Goal: Information Seeking & Learning: Check status

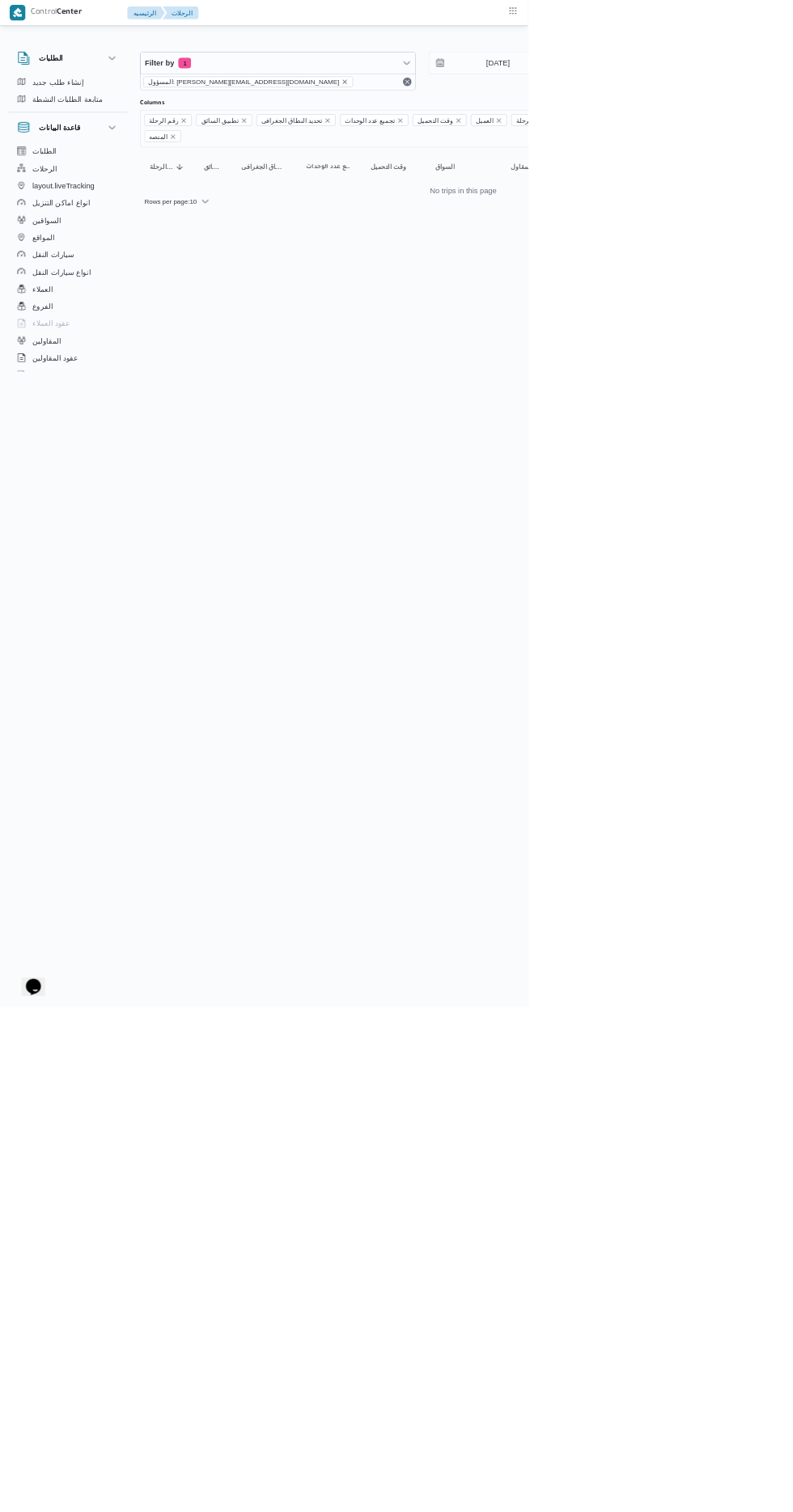
click at [514, 122] on icon "remove selected entity" at bounding box center [518, 123] width 7 height 7
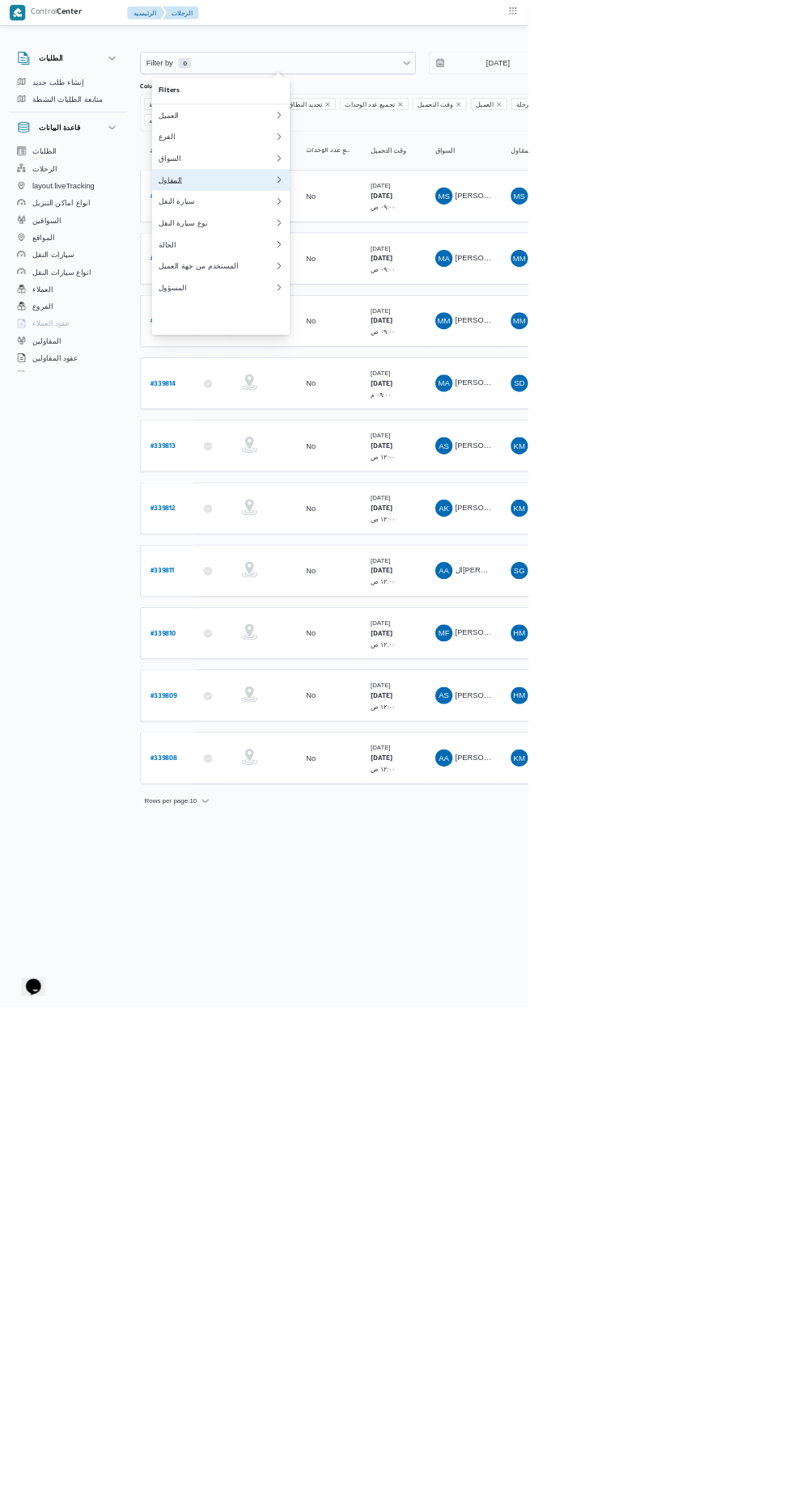
click at [318, 277] on div "المقاول" at bounding box center [325, 269] width 175 height 13
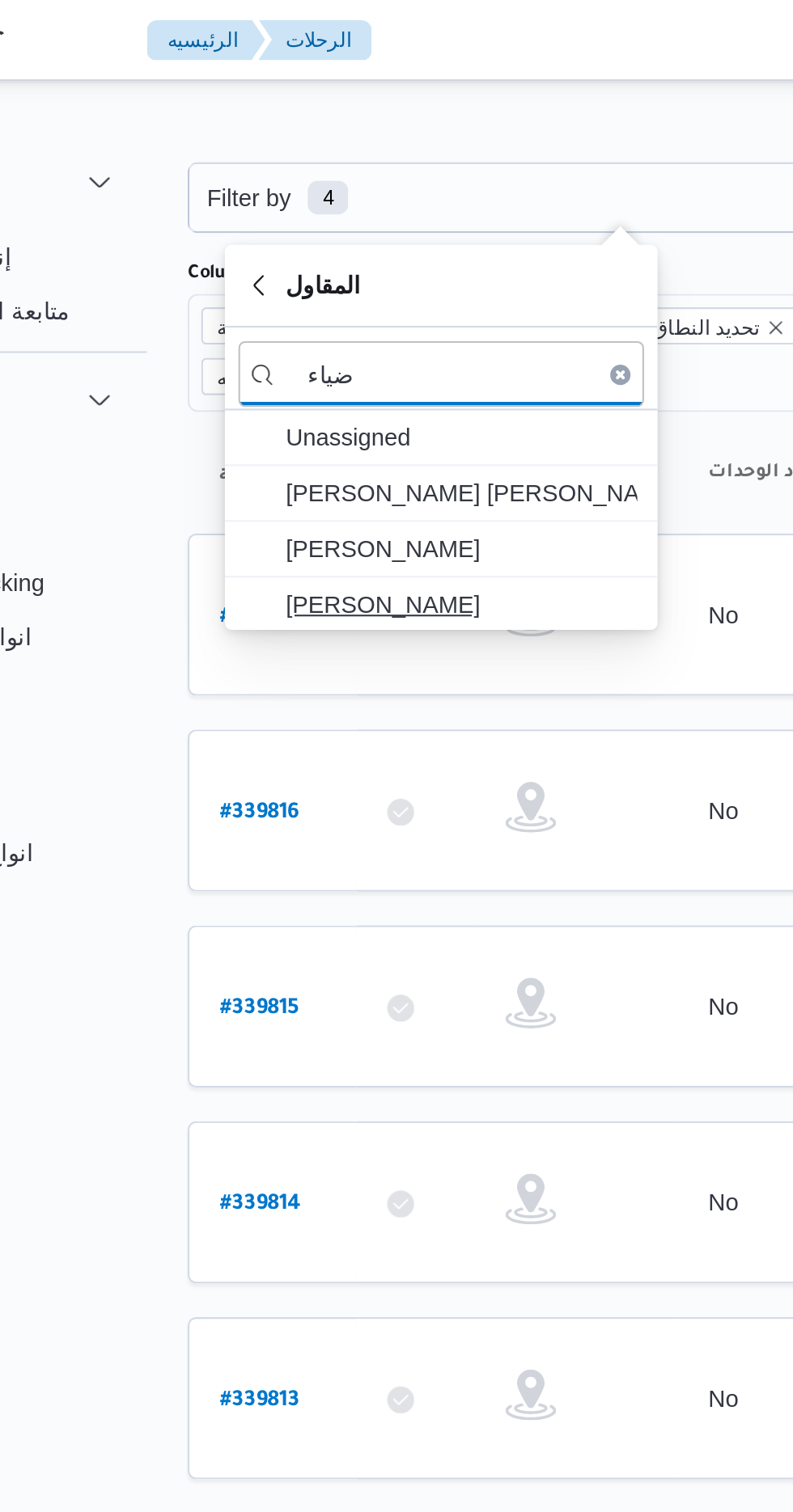
type input "ضياء"
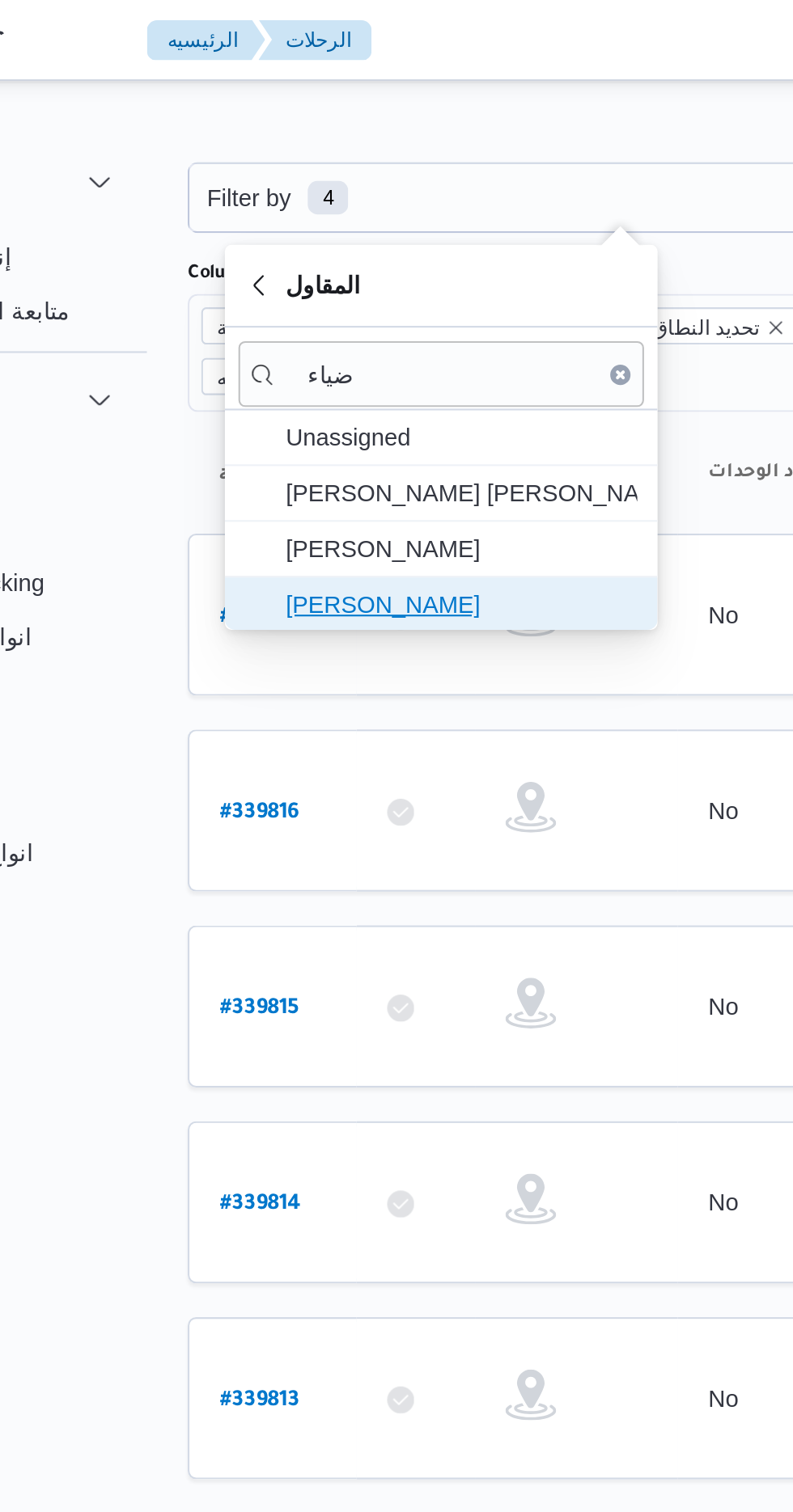
click at [361, 290] on span "[PERSON_NAME]" at bounding box center [341, 289] width 169 height 19
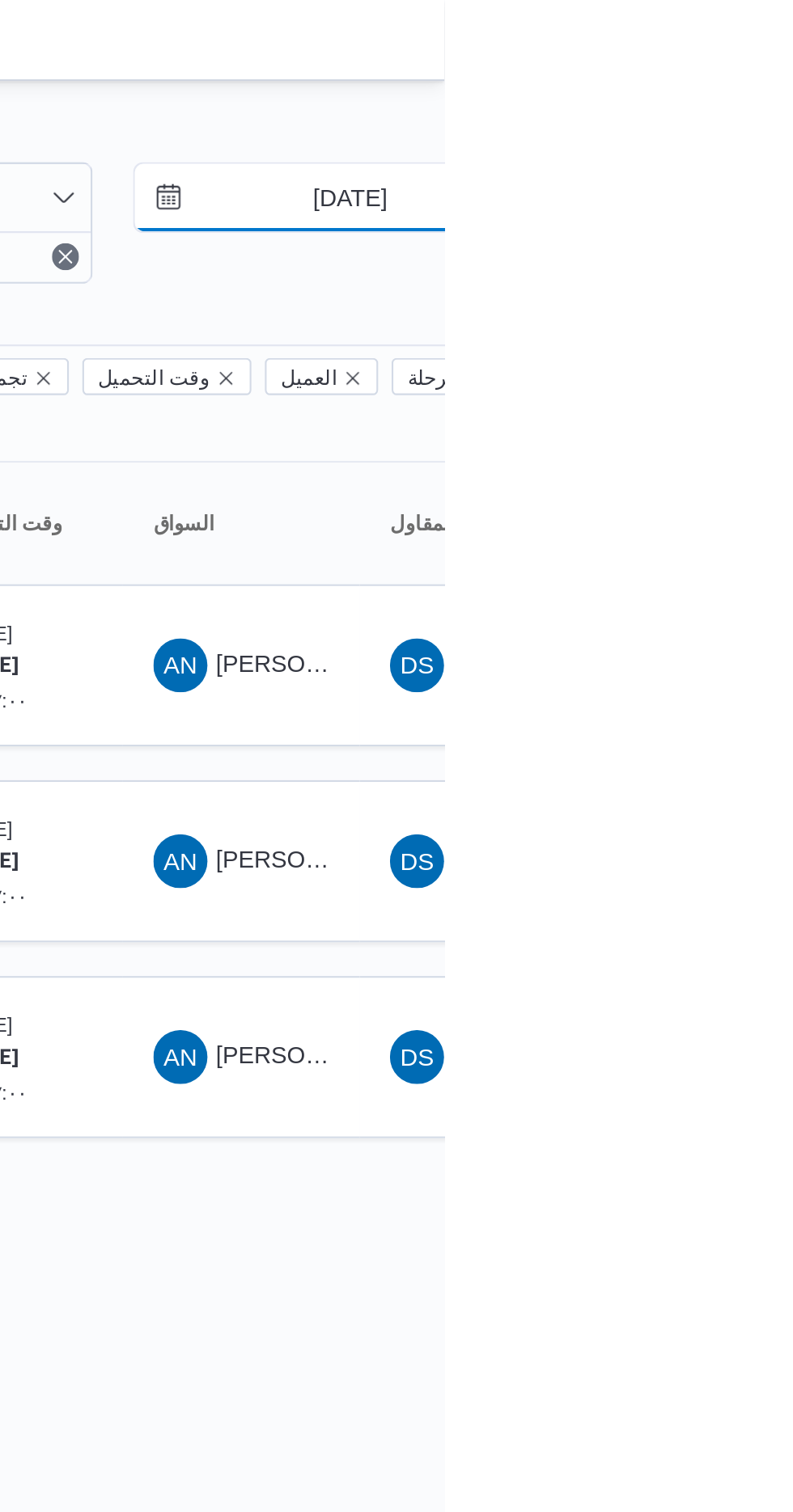
click at [744, 97] on input "[DATE]" at bounding box center [736, 95] width 184 height 32
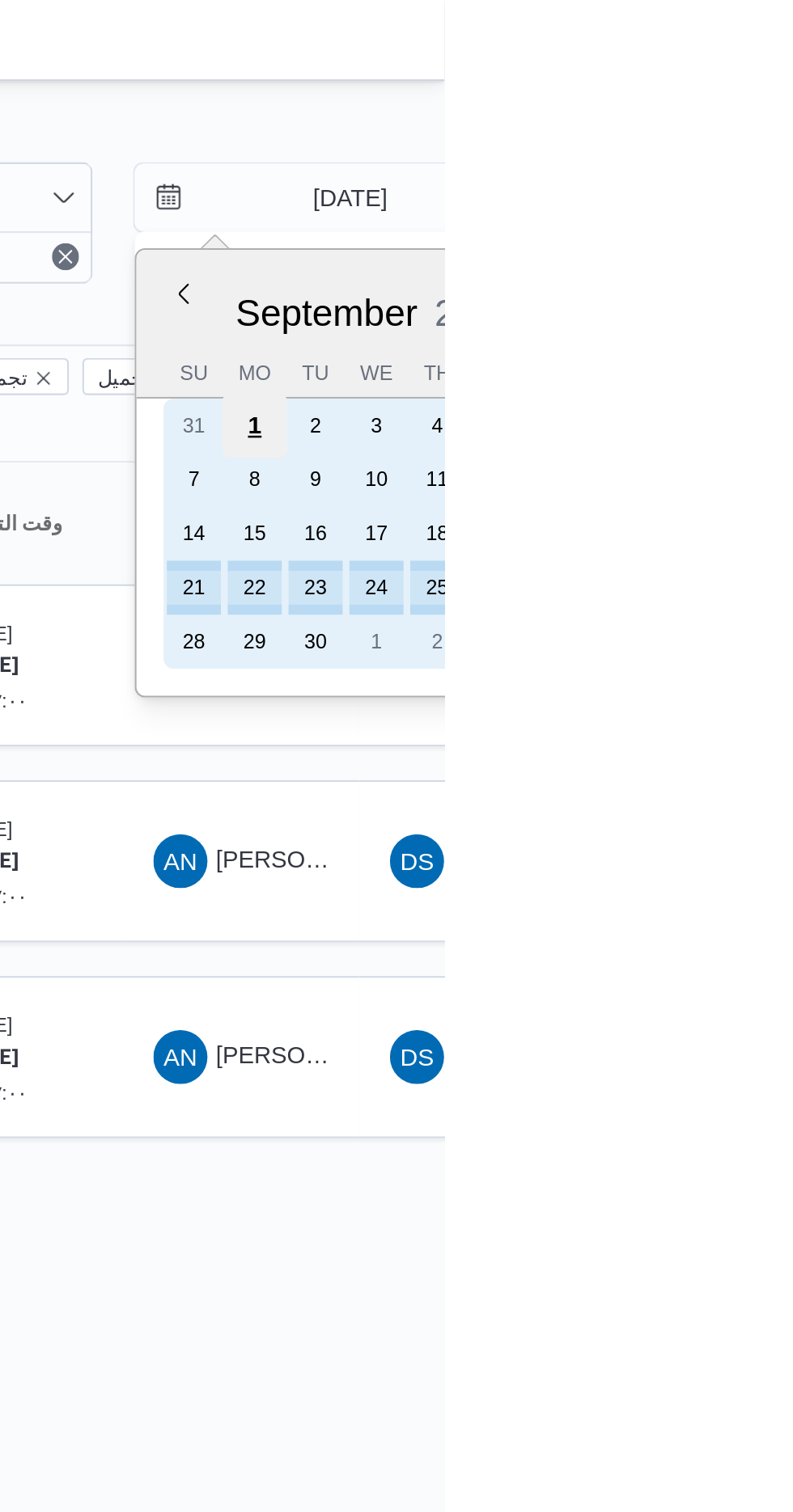
click at [701, 204] on div "1" at bounding box center [702, 203] width 30 height 30
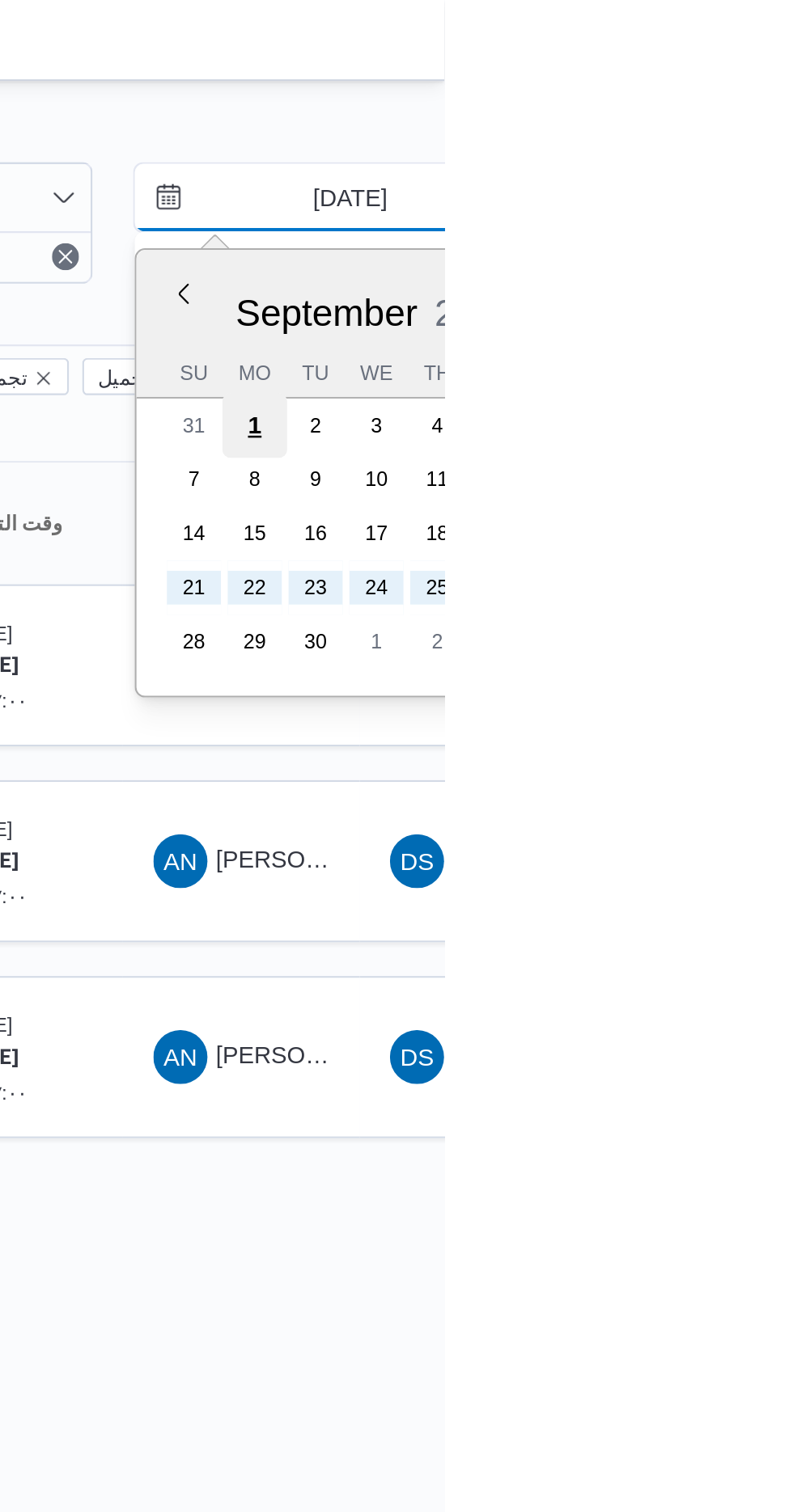
type input "[DATE]"
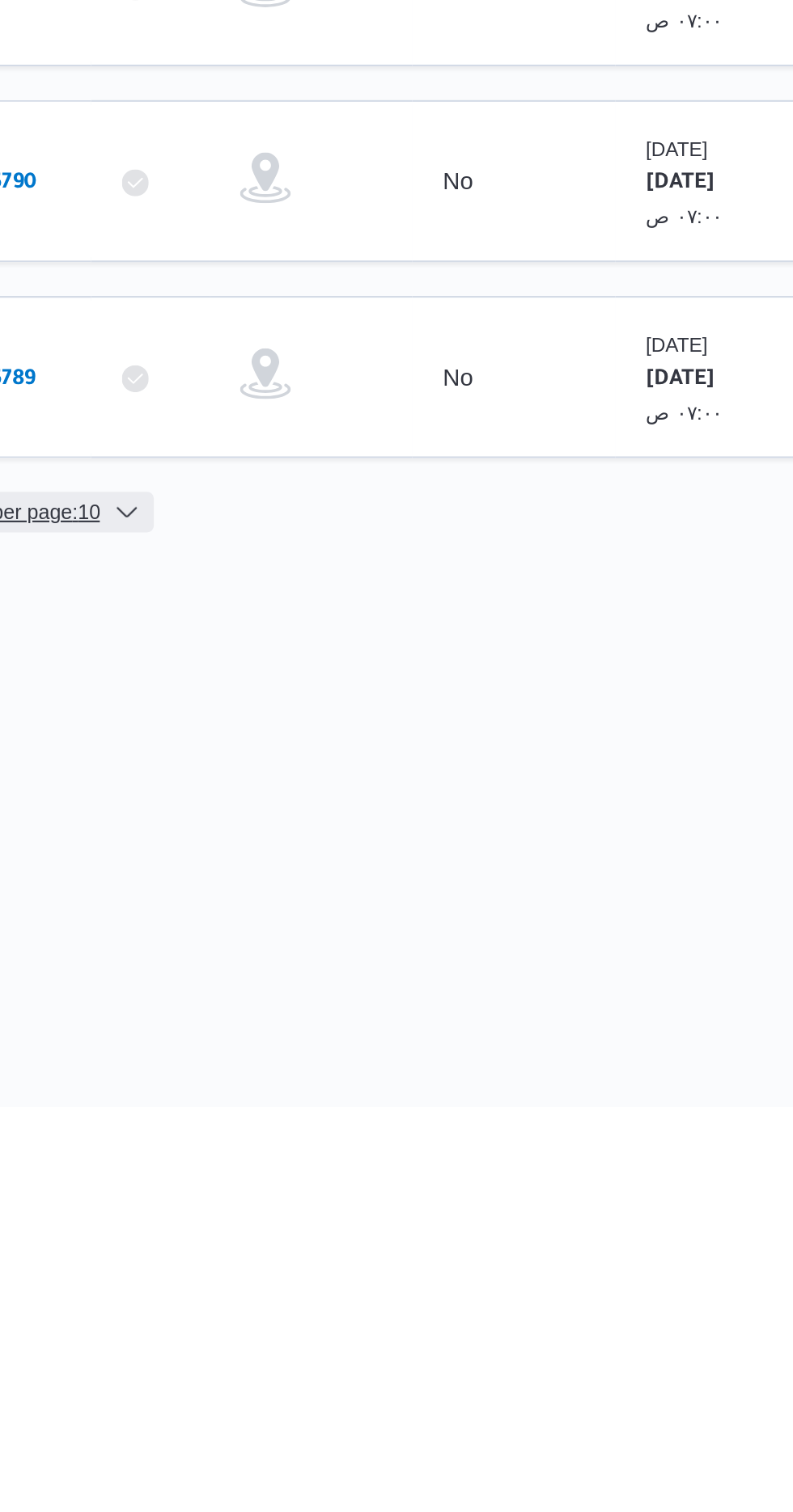
click at [275, 1218] on span "Rows per page : 10" at bounding box center [256, 1227] width 79 height 19
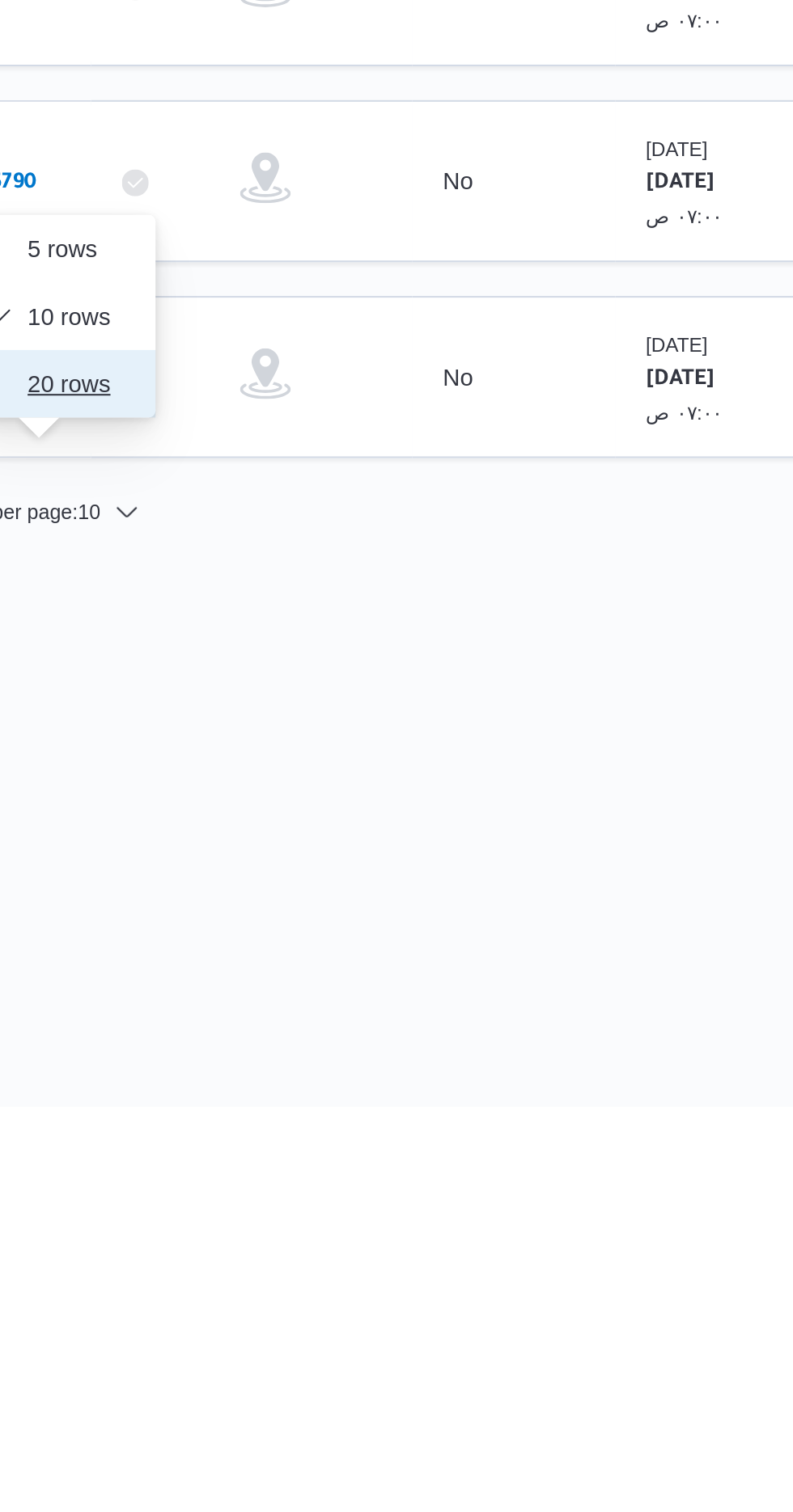
click at [269, 1169] on span "20 rows" at bounding box center [286, 1166] width 52 height 13
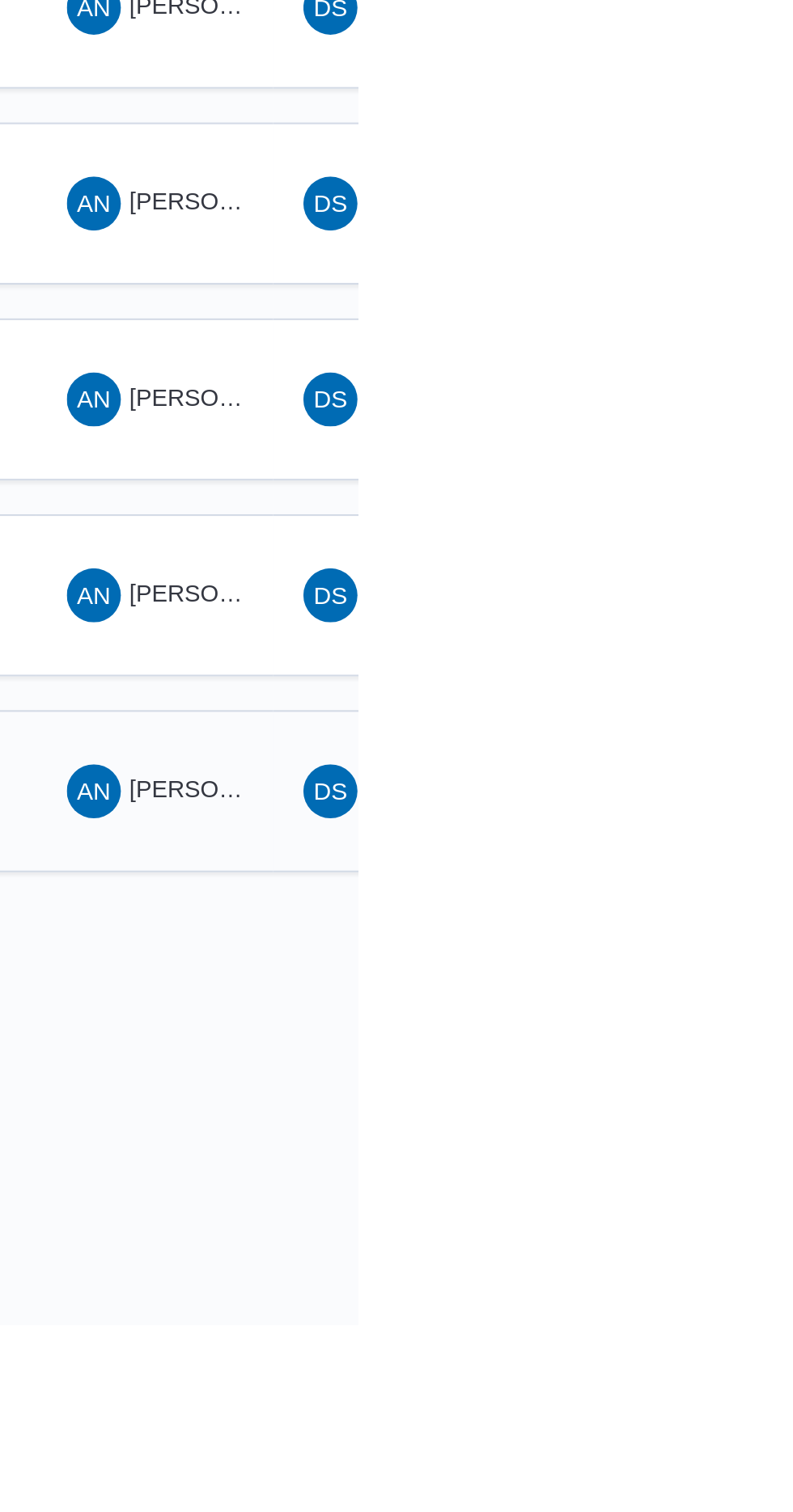
click at [702, 1249] on span "[PERSON_NAME] [PERSON_NAME]" at bounding box center [778, 1255] width 189 height 13
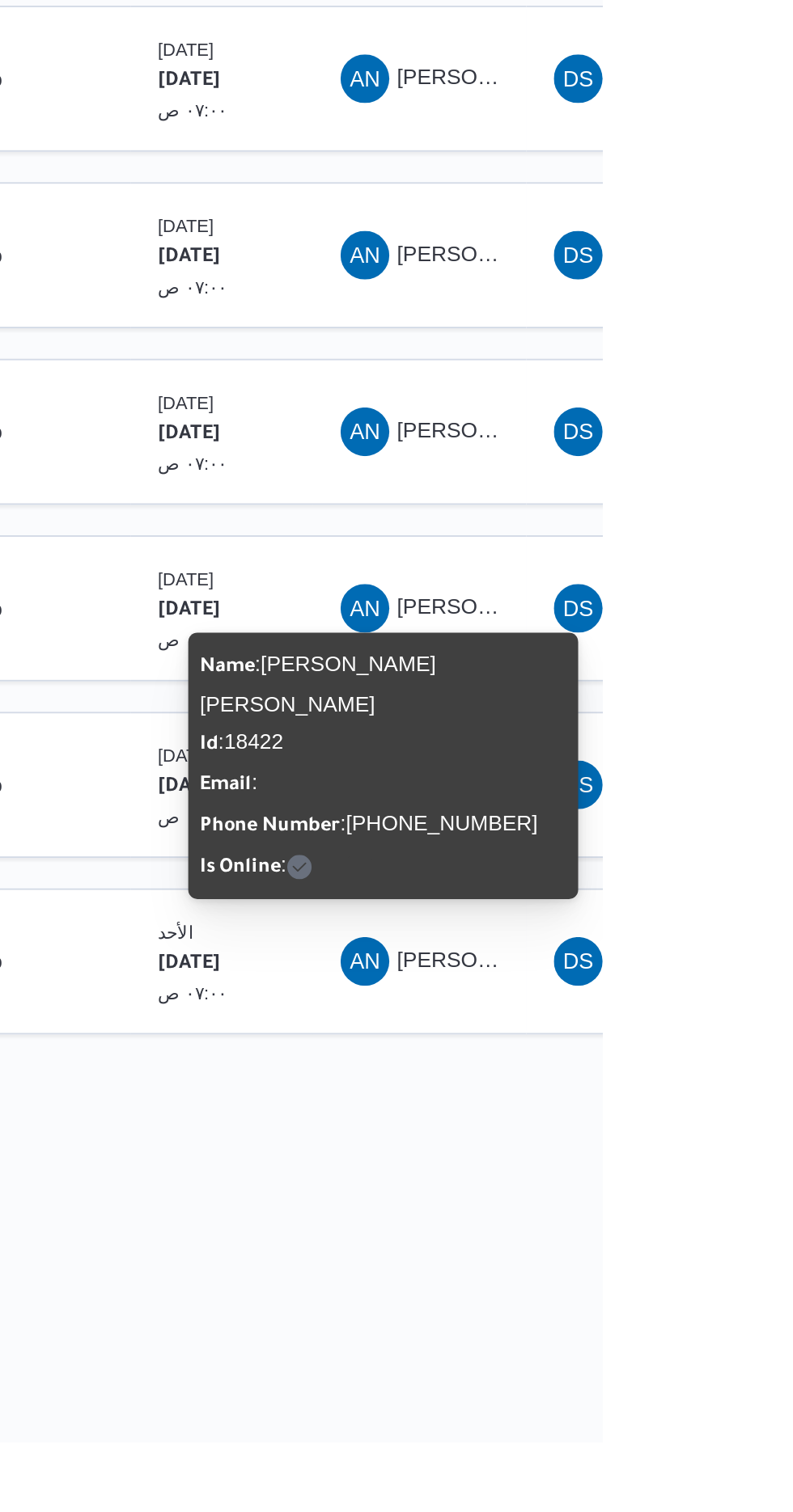
click at [701, 1302] on div "Rows per page : 20 1" at bounding box center [696, 1321] width 990 height 39
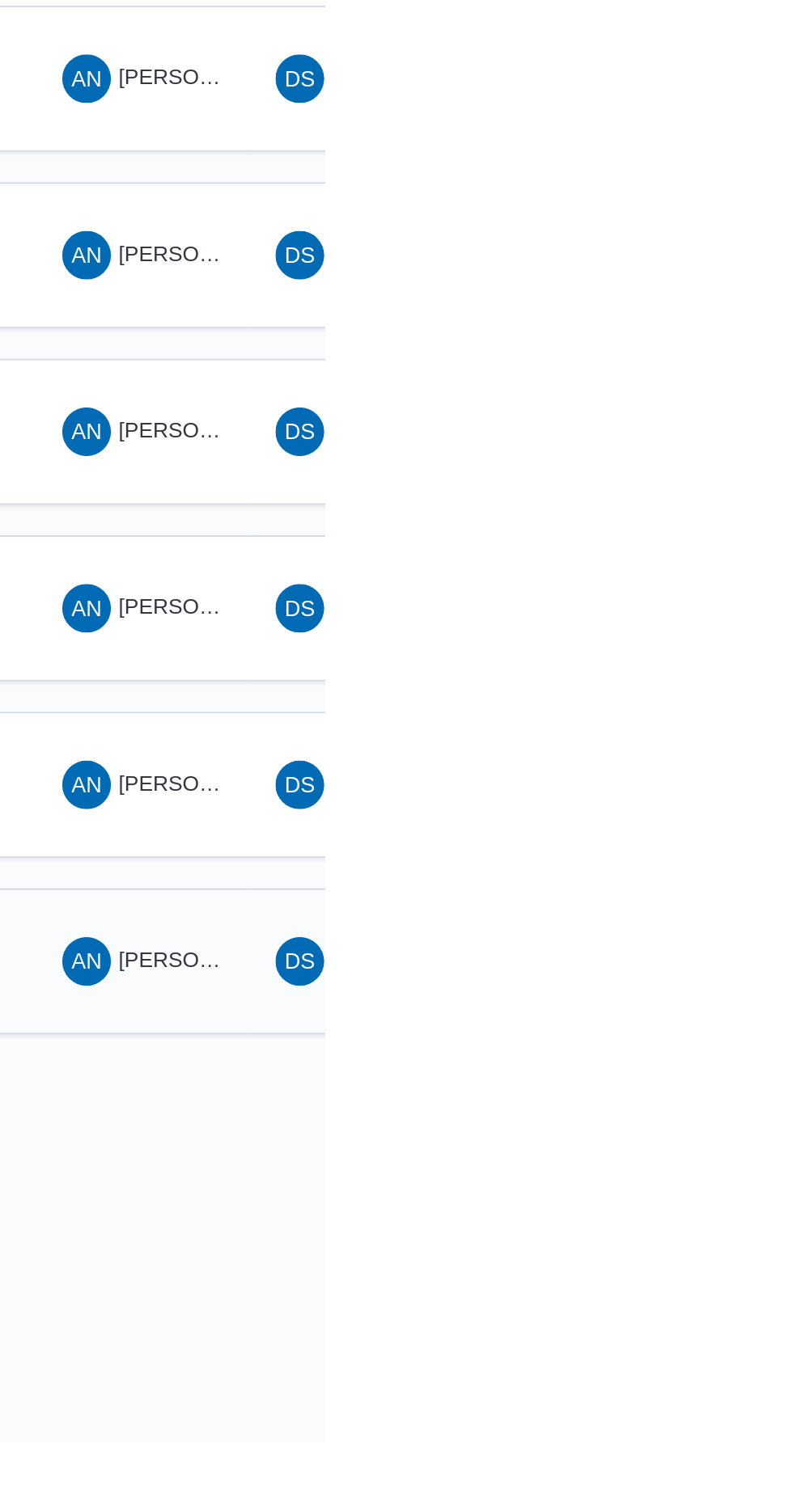
click at [696, 1249] on span "[PERSON_NAME] [PERSON_NAME]" at bounding box center [778, 1255] width 189 height 13
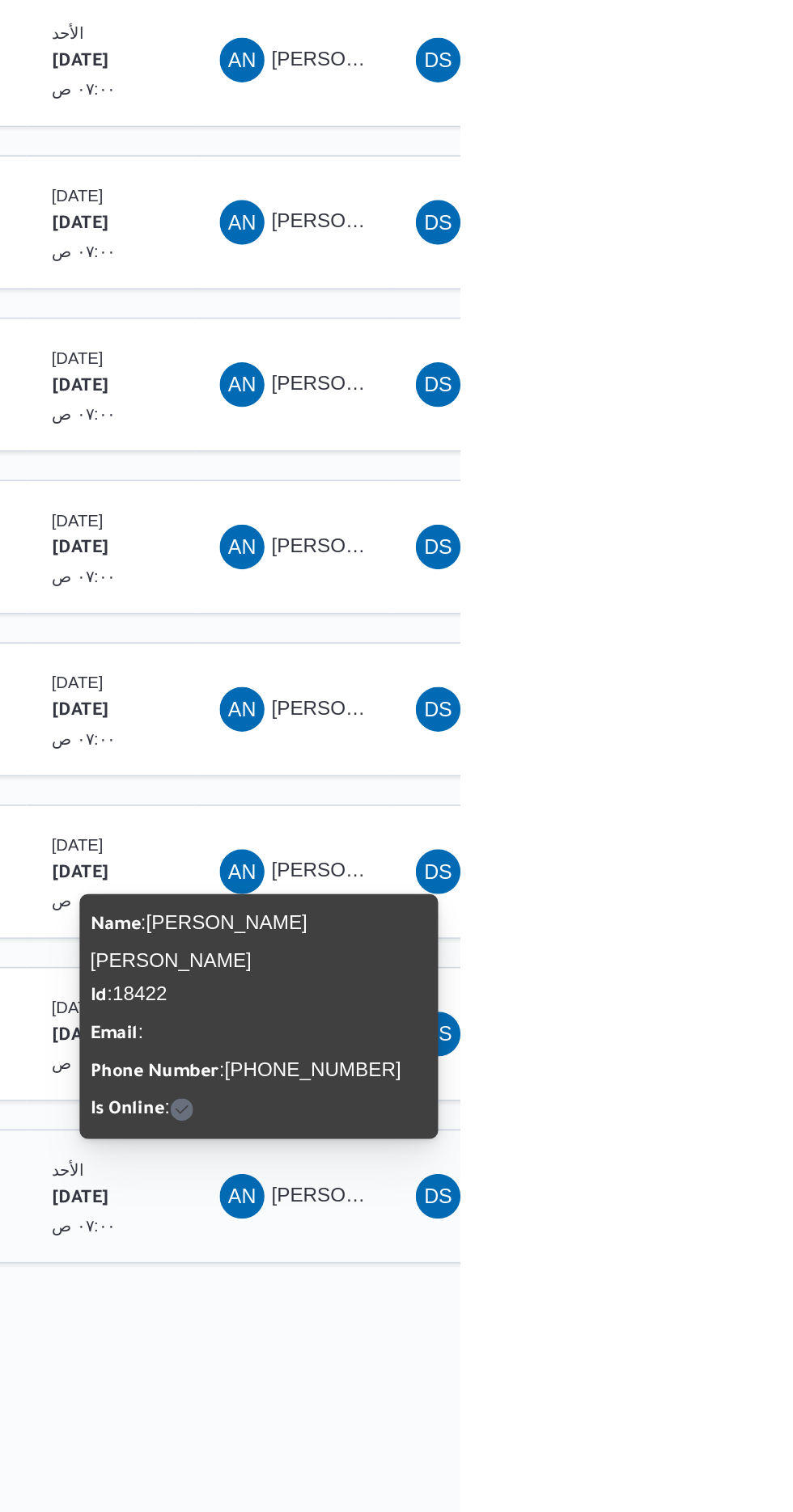
click at [703, 1238] on div "AN [PERSON_NAME] [PERSON_NAME]" at bounding box center [696, 1257] width 97 height 39
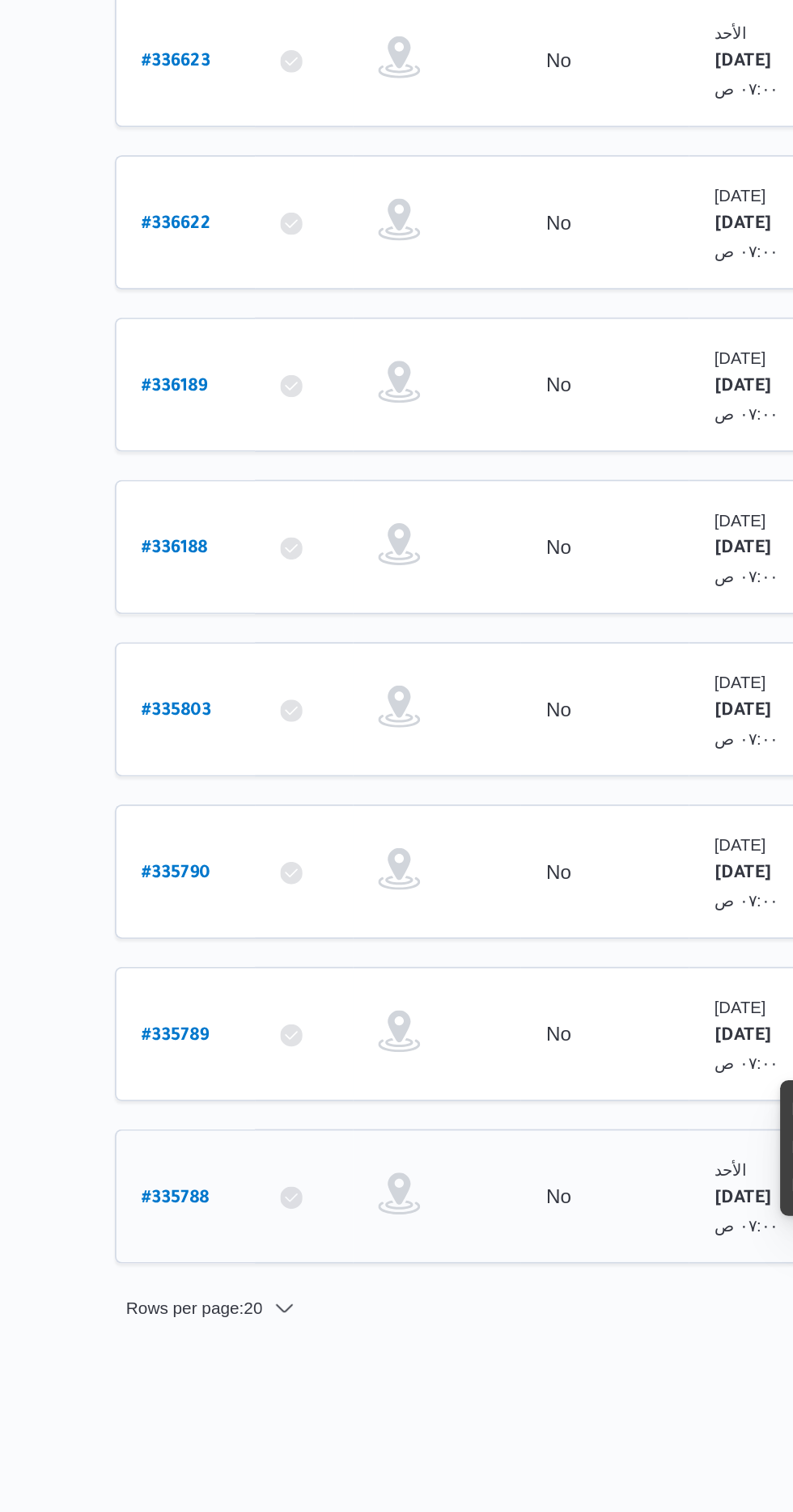
click at [251, 1253] on b "# 335788" at bounding box center [245, 1258] width 39 height 11
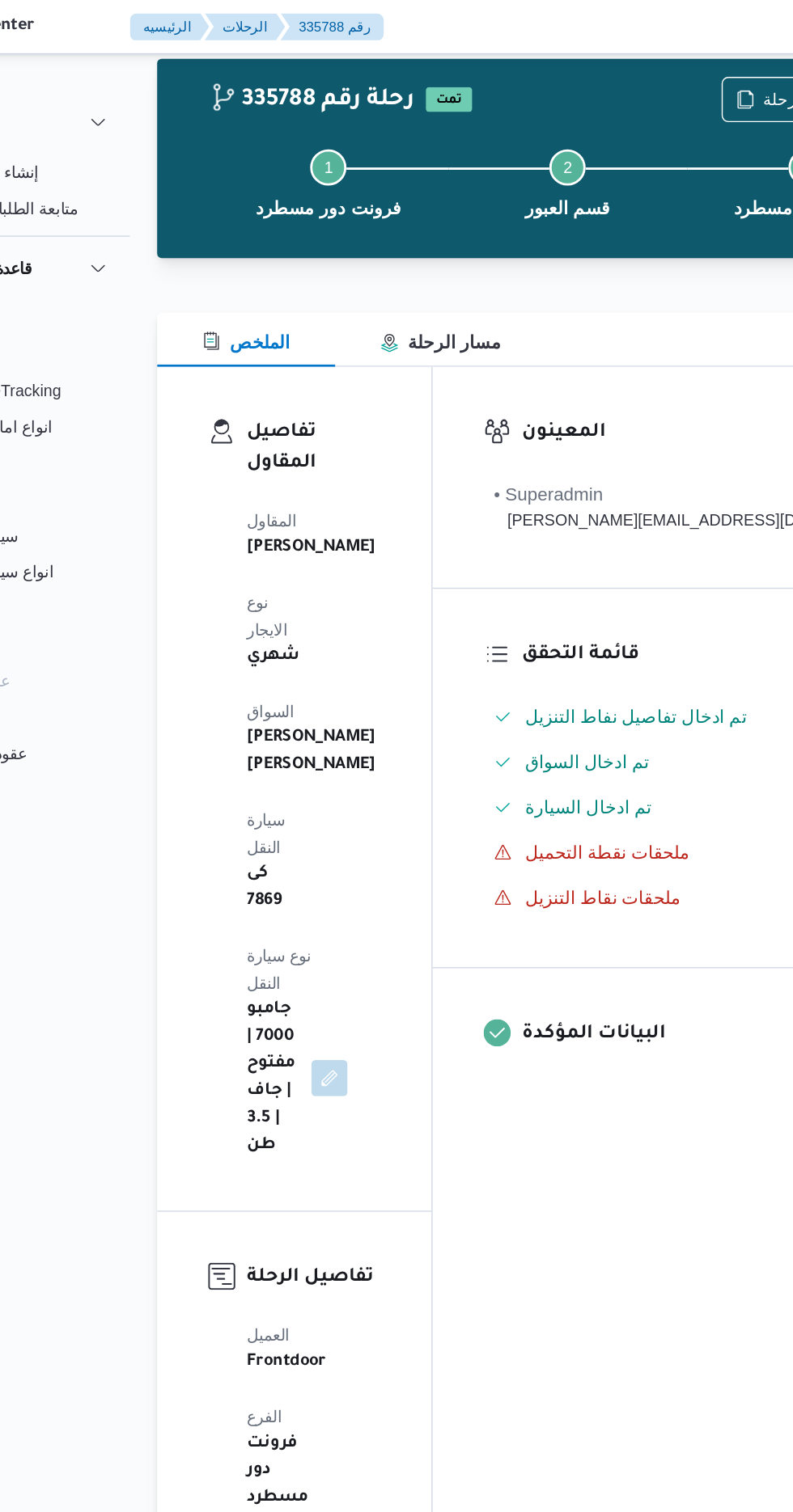
scroll to position [28, 0]
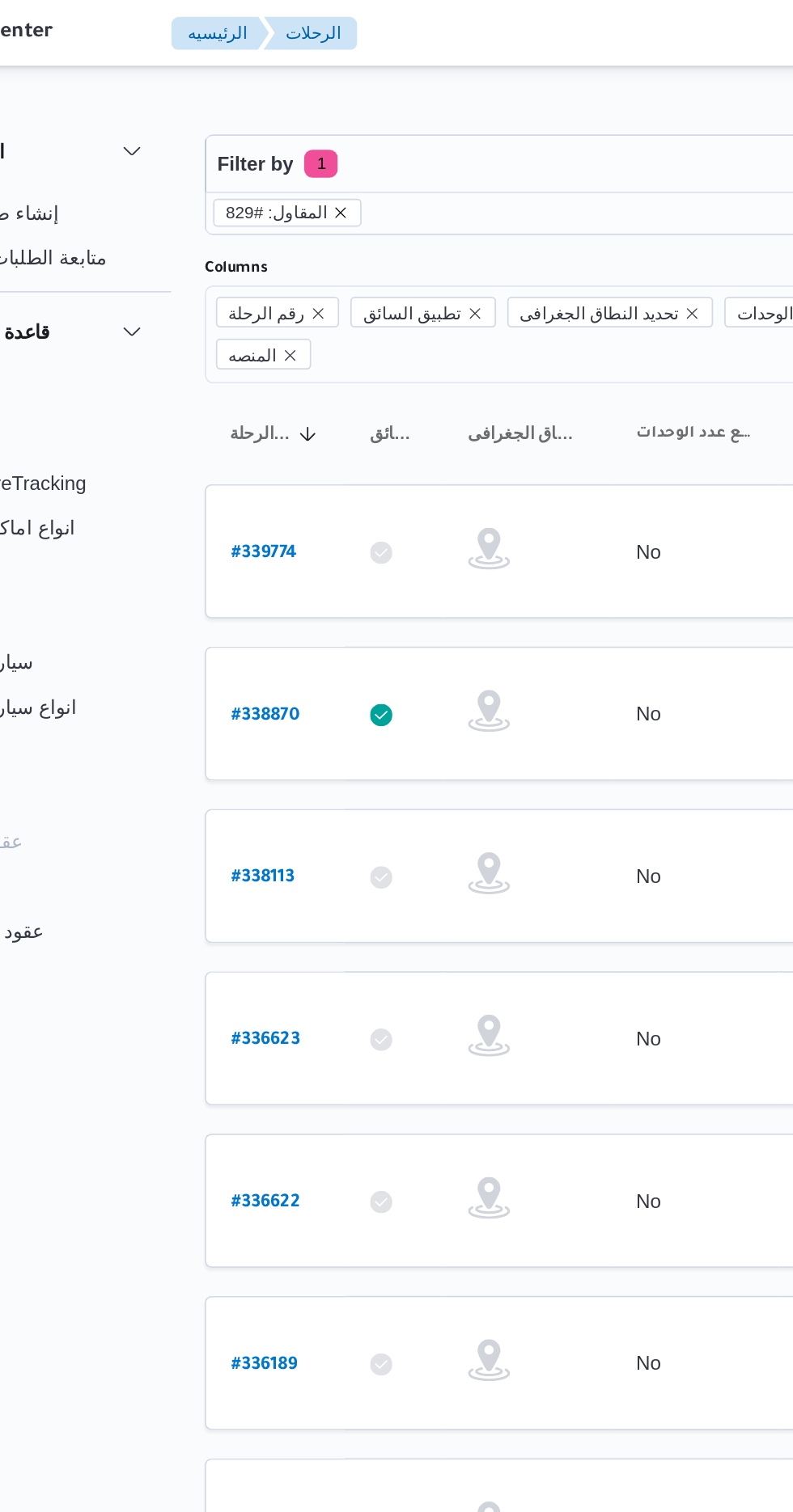
click at [284, 126] on icon "remove selected entity" at bounding box center [288, 122] width 9 height 9
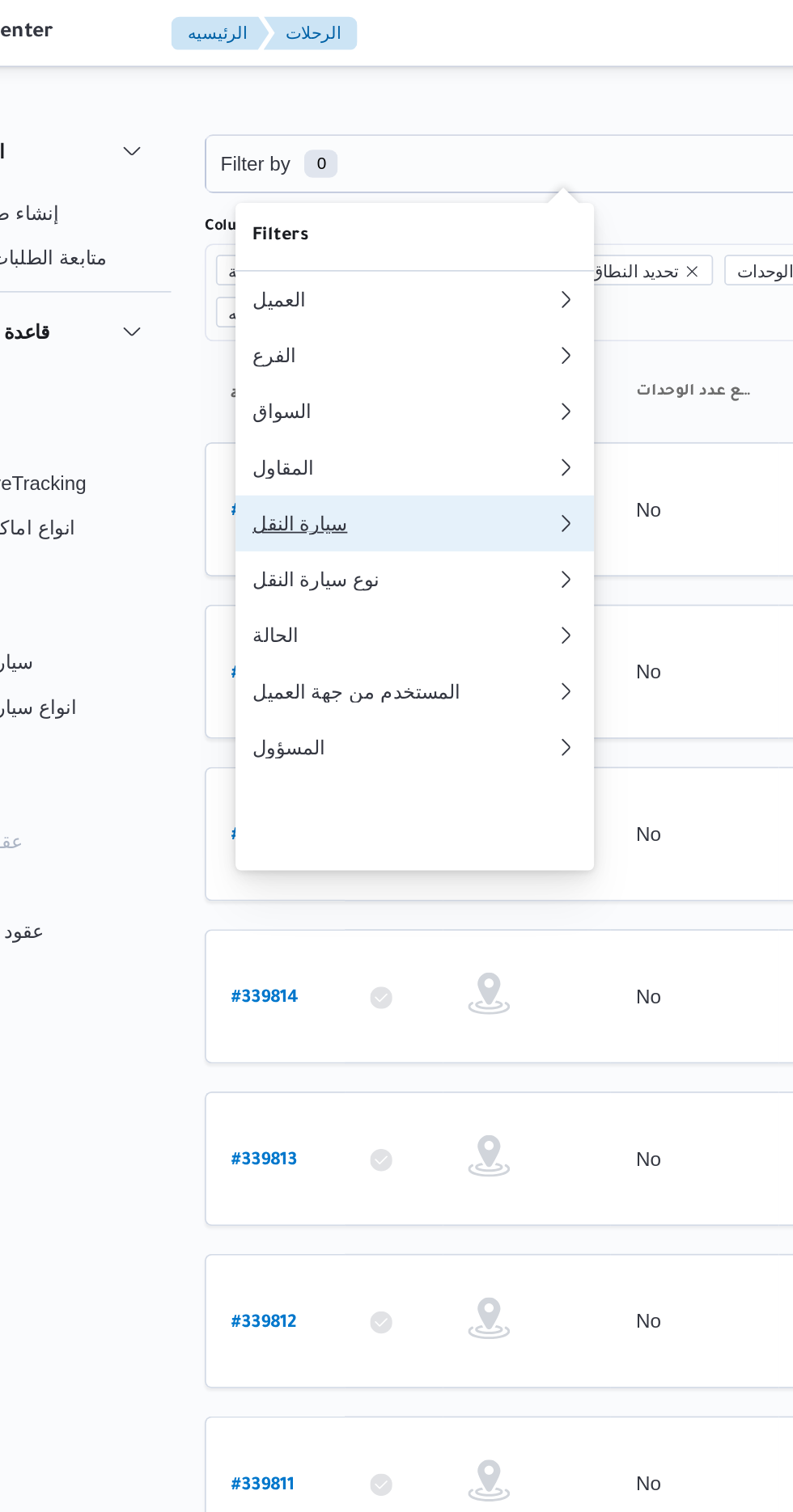
click at [262, 309] on div "سيارة النقل" at bounding box center [325, 302] width 175 height 13
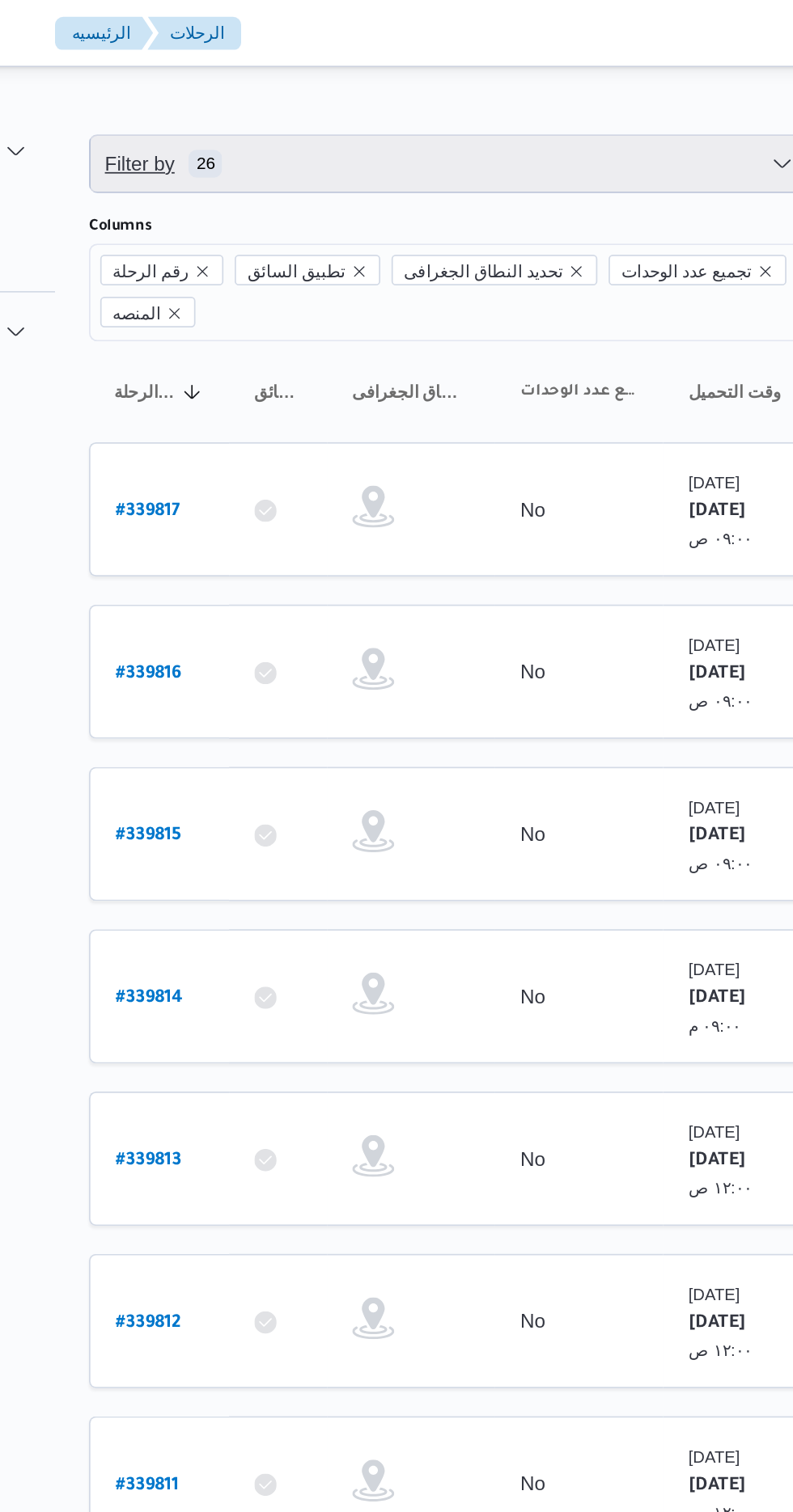
click at [271, 85] on span "Filter by 26" at bounding box center [252, 94] width 69 height 19
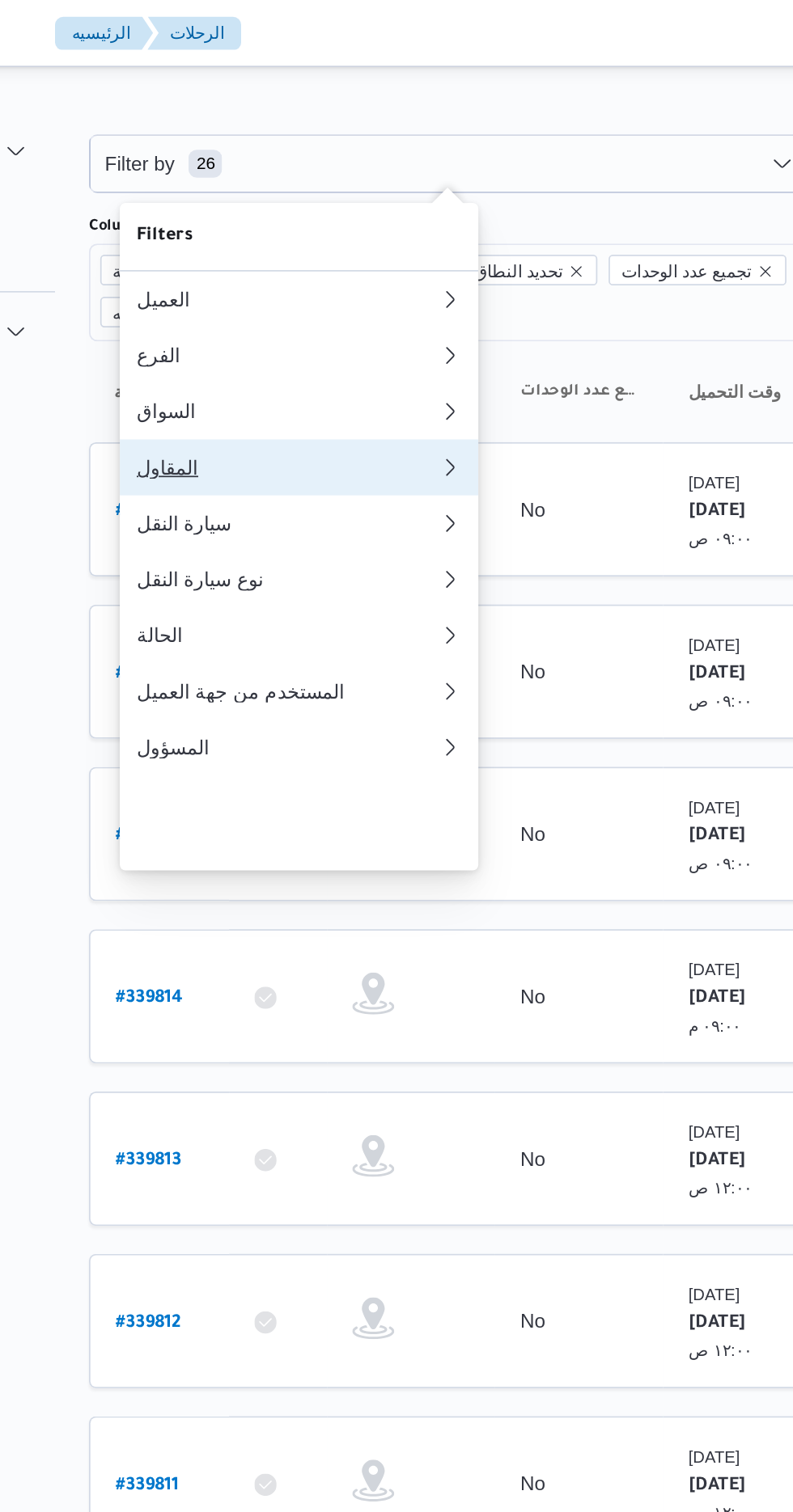
click at [269, 277] on div "المقاول" at bounding box center [322, 269] width 169 height 13
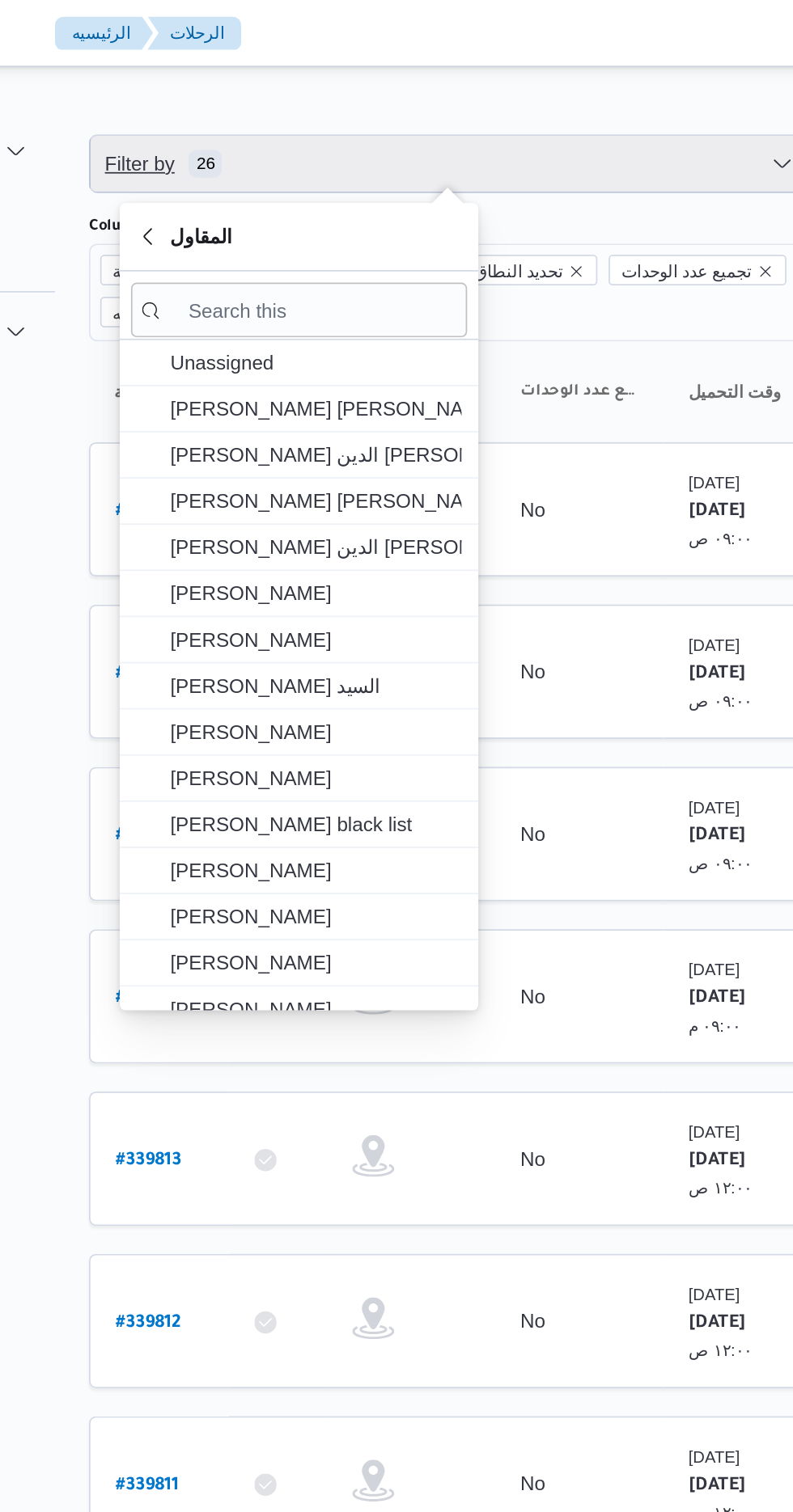
click at [280, 86] on span "26" at bounding box center [277, 94] width 19 height 16
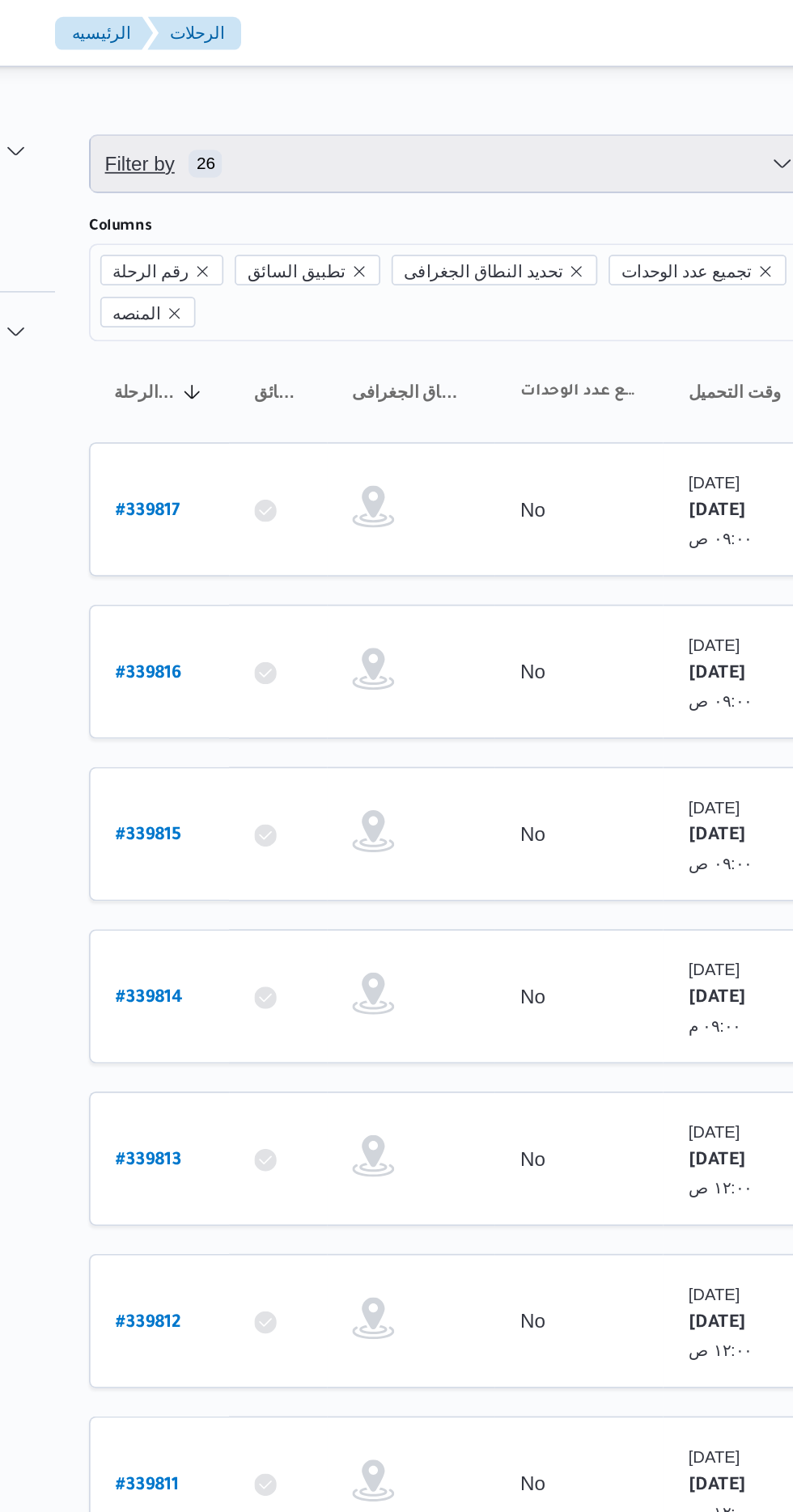
click at [313, 94] on span "Filter by 26" at bounding box center [417, 95] width 413 height 32
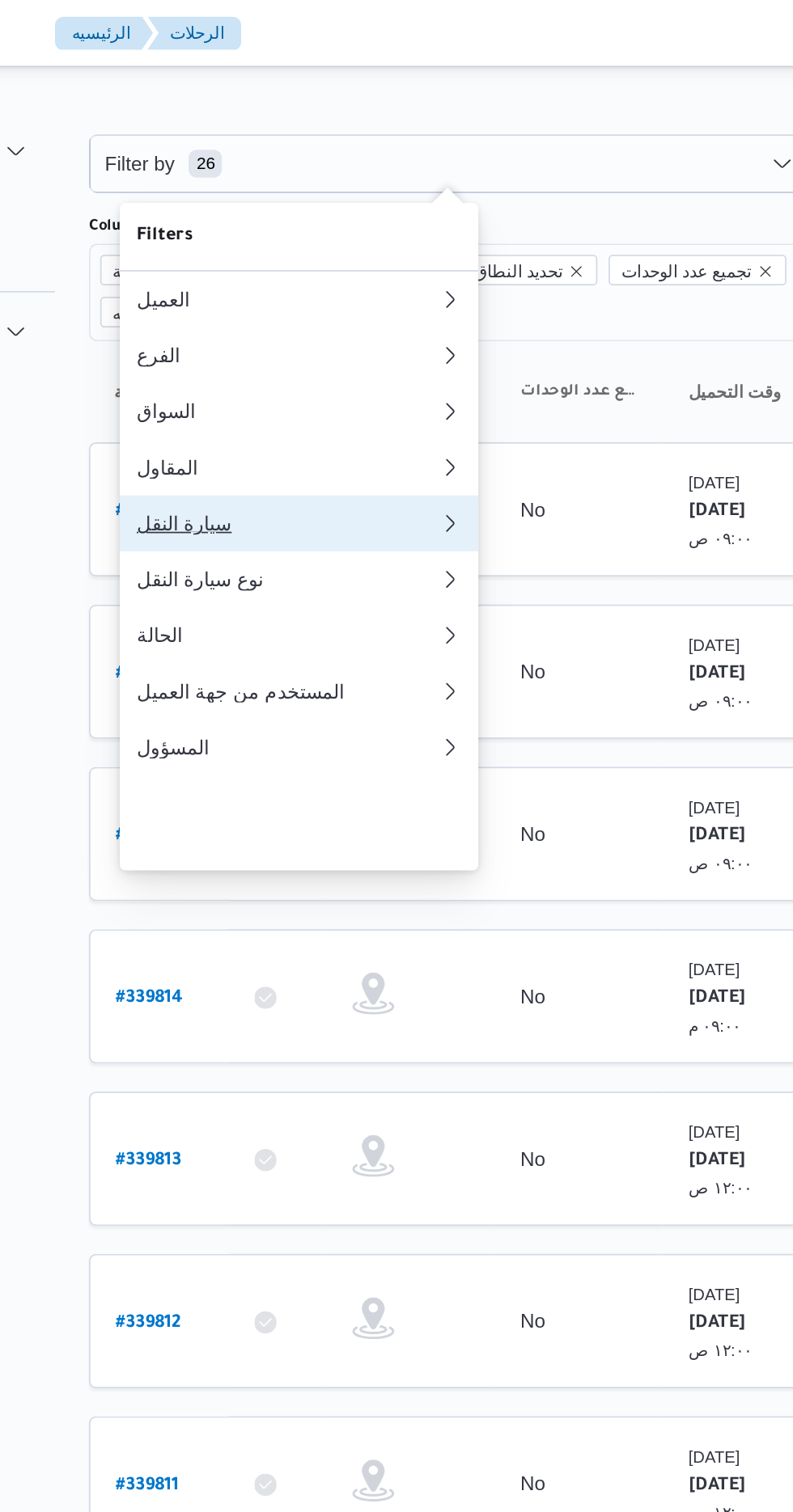
click at [278, 309] on div "سيارة النقل" at bounding box center [325, 302] width 175 height 13
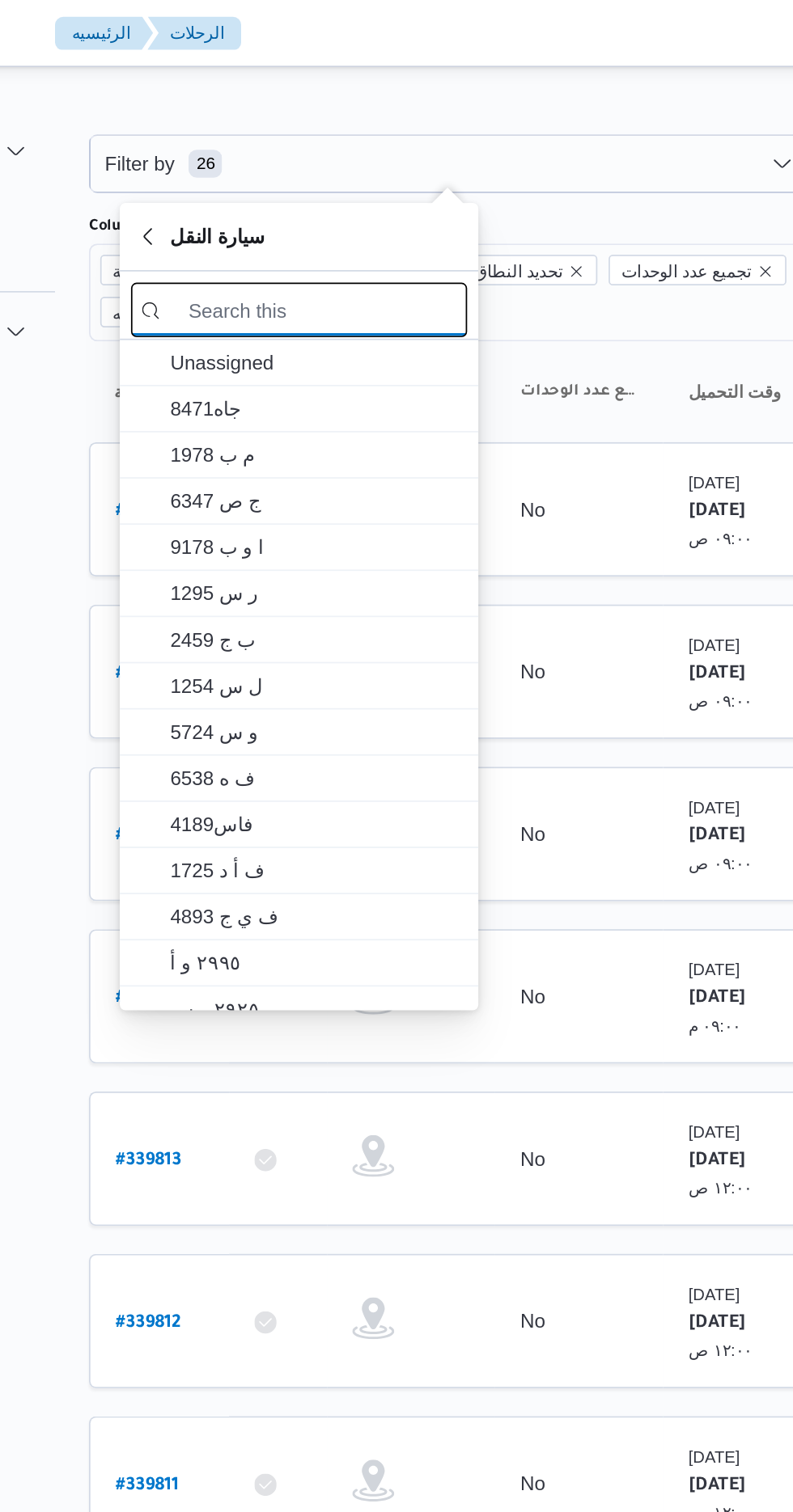
click at [293, 175] on input "search filters" at bounding box center [331, 179] width 194 height 31
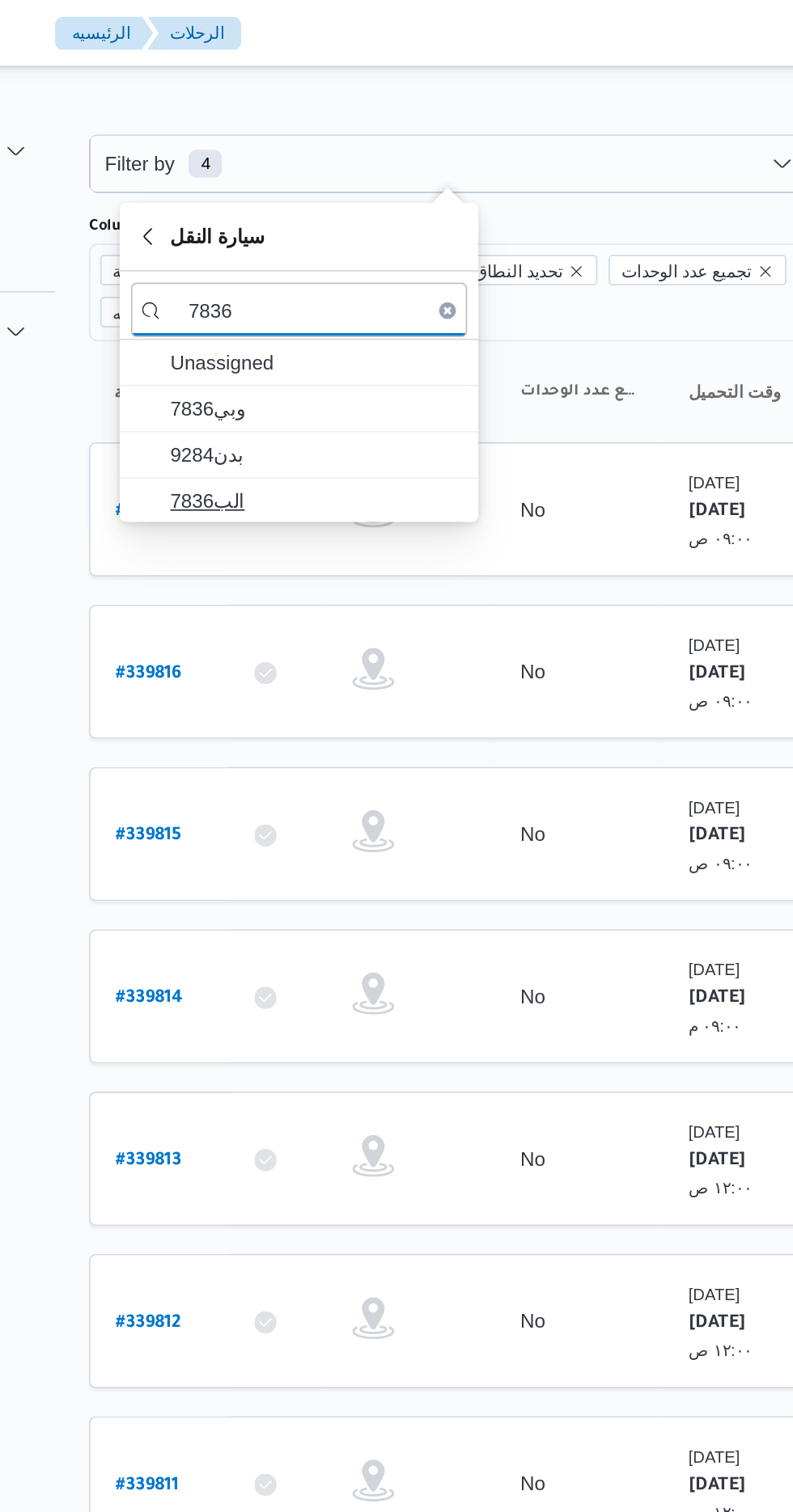
type input "7836"
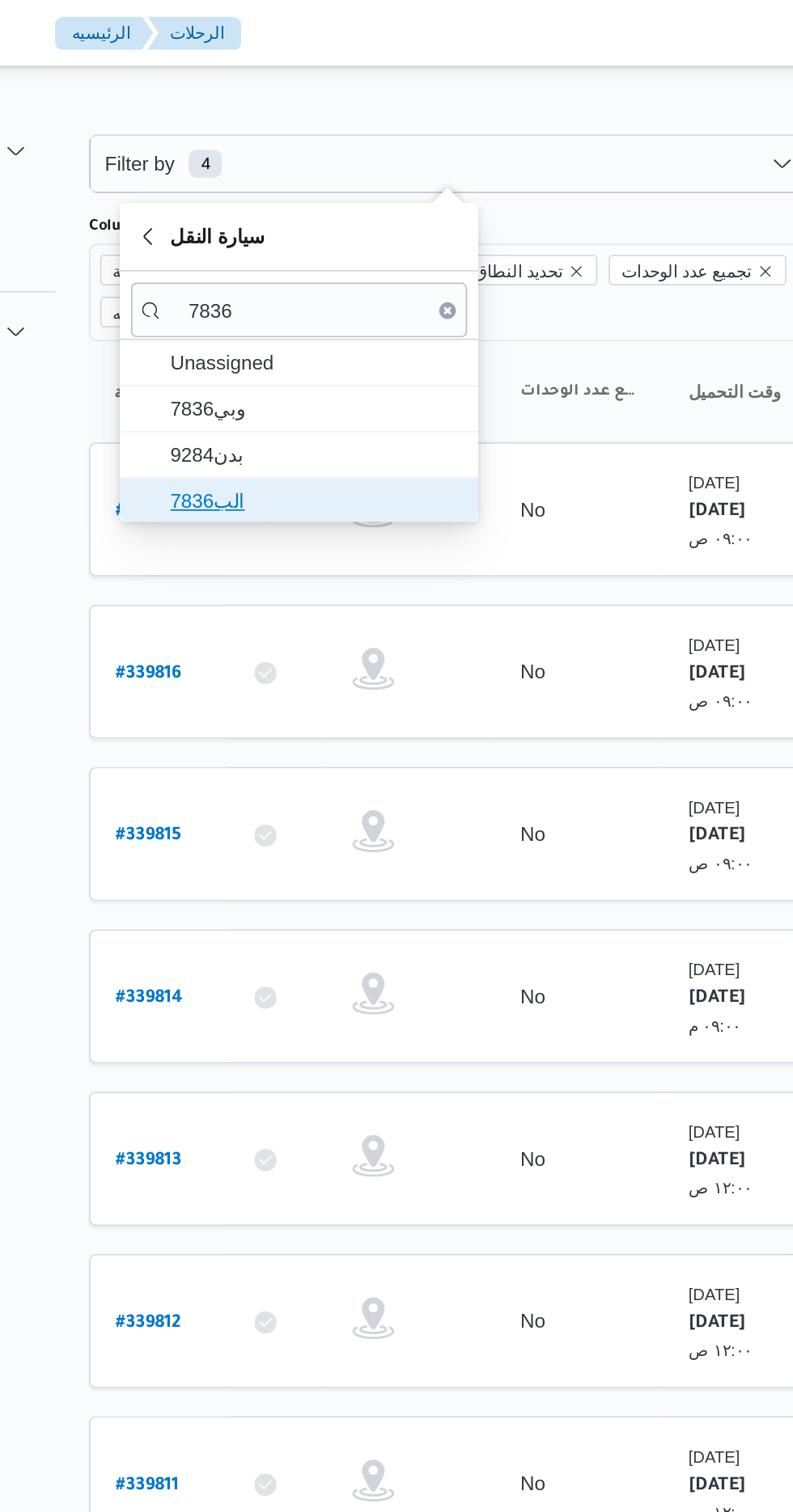
click at [275, 285] on span "الب7836" at bounding box center [341, 289] width 169 height 19
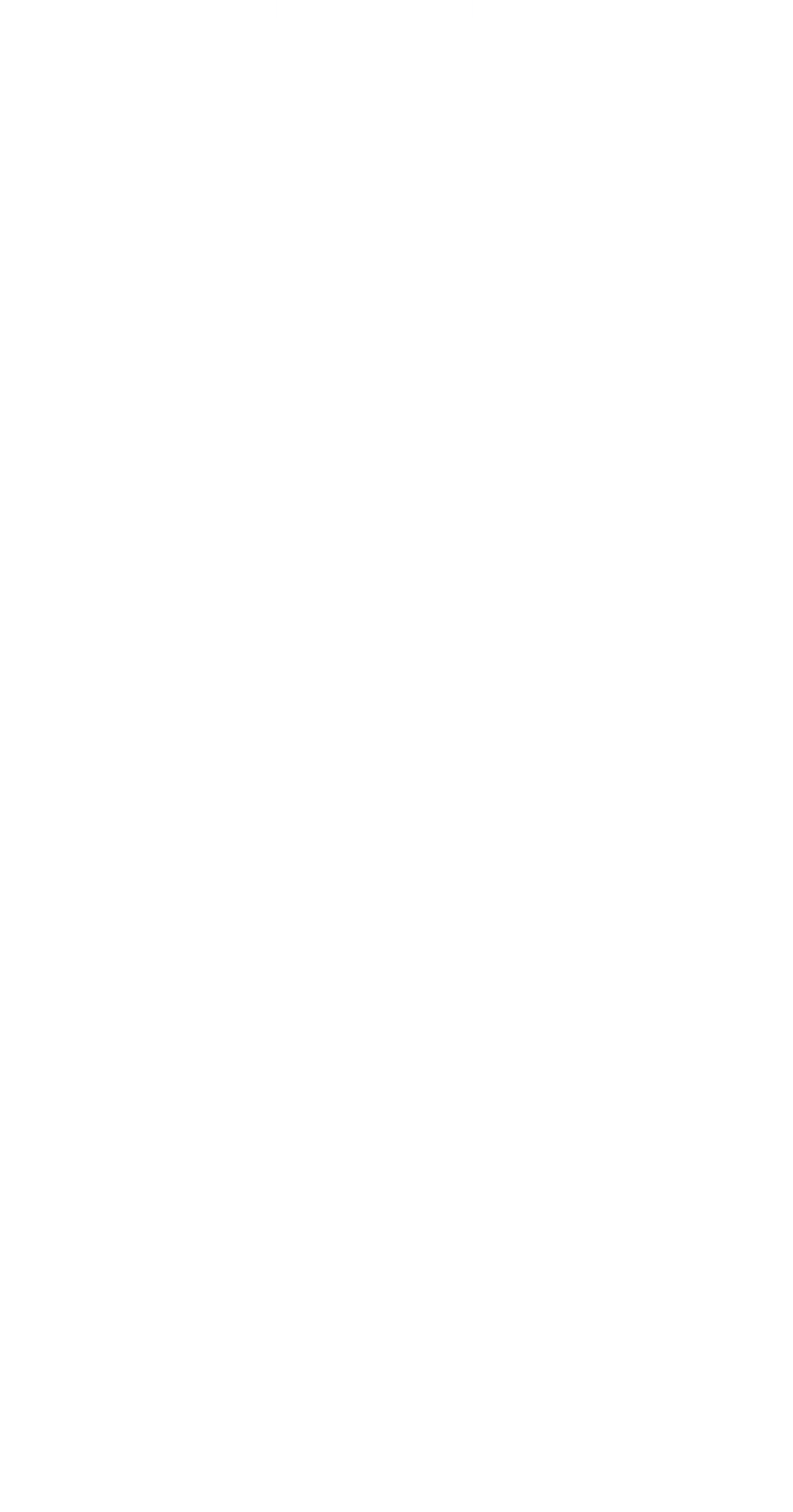
click at [715, 1511] on div "Filter by 1 سيارة النقل: الب7836 [DATE] → [DATE] Group By Columns رقم الرحلة تط…" at bounding box center [387, 1119] width 793 height 2154
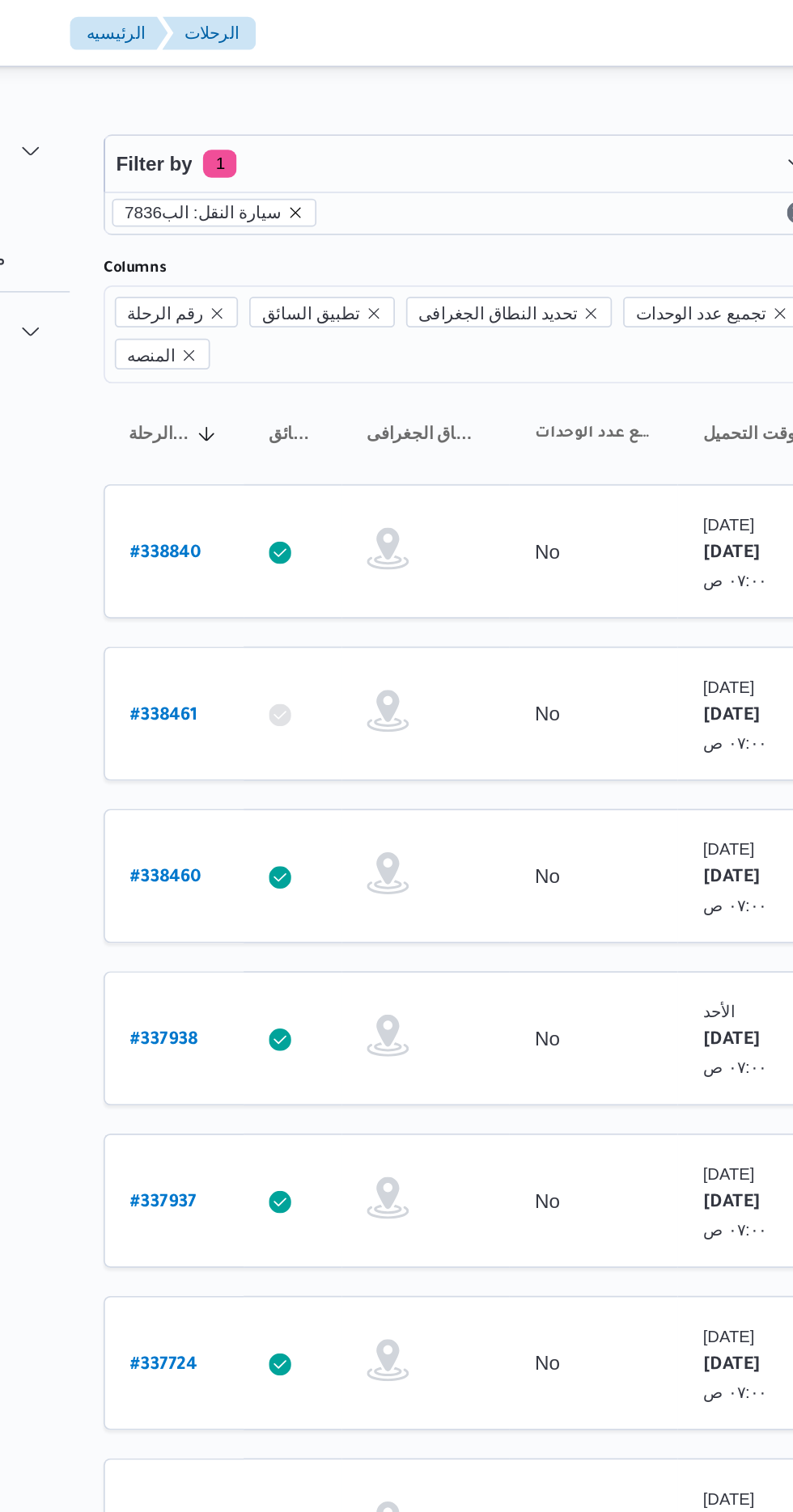
click at [318, 123] on icon "remove selected entity" at bounding box center [321, 123] width 7 height 7
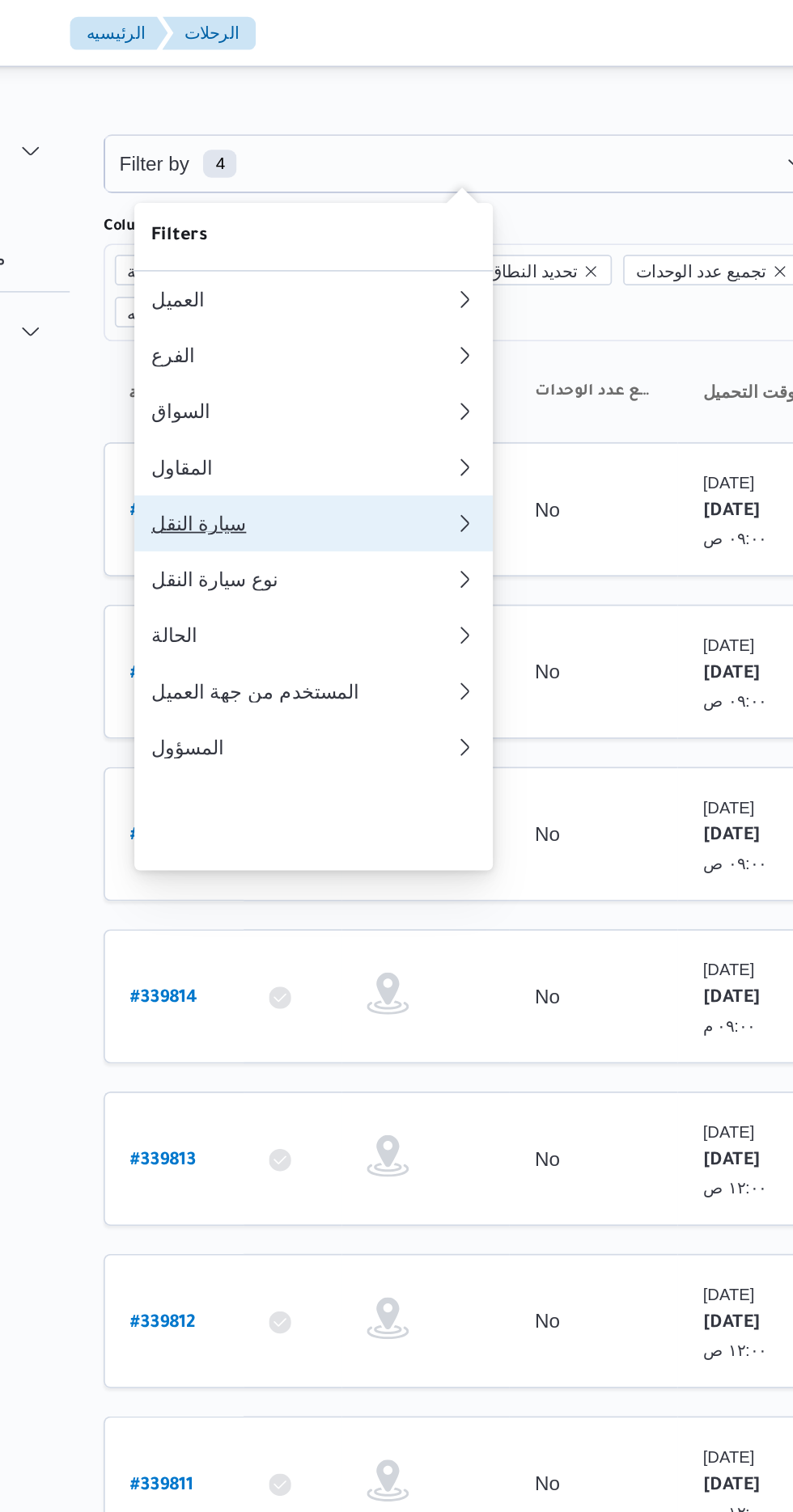
click at [272, 309] on div "سيارة النقل" at bounding box center [322, 302] width 169 height 13
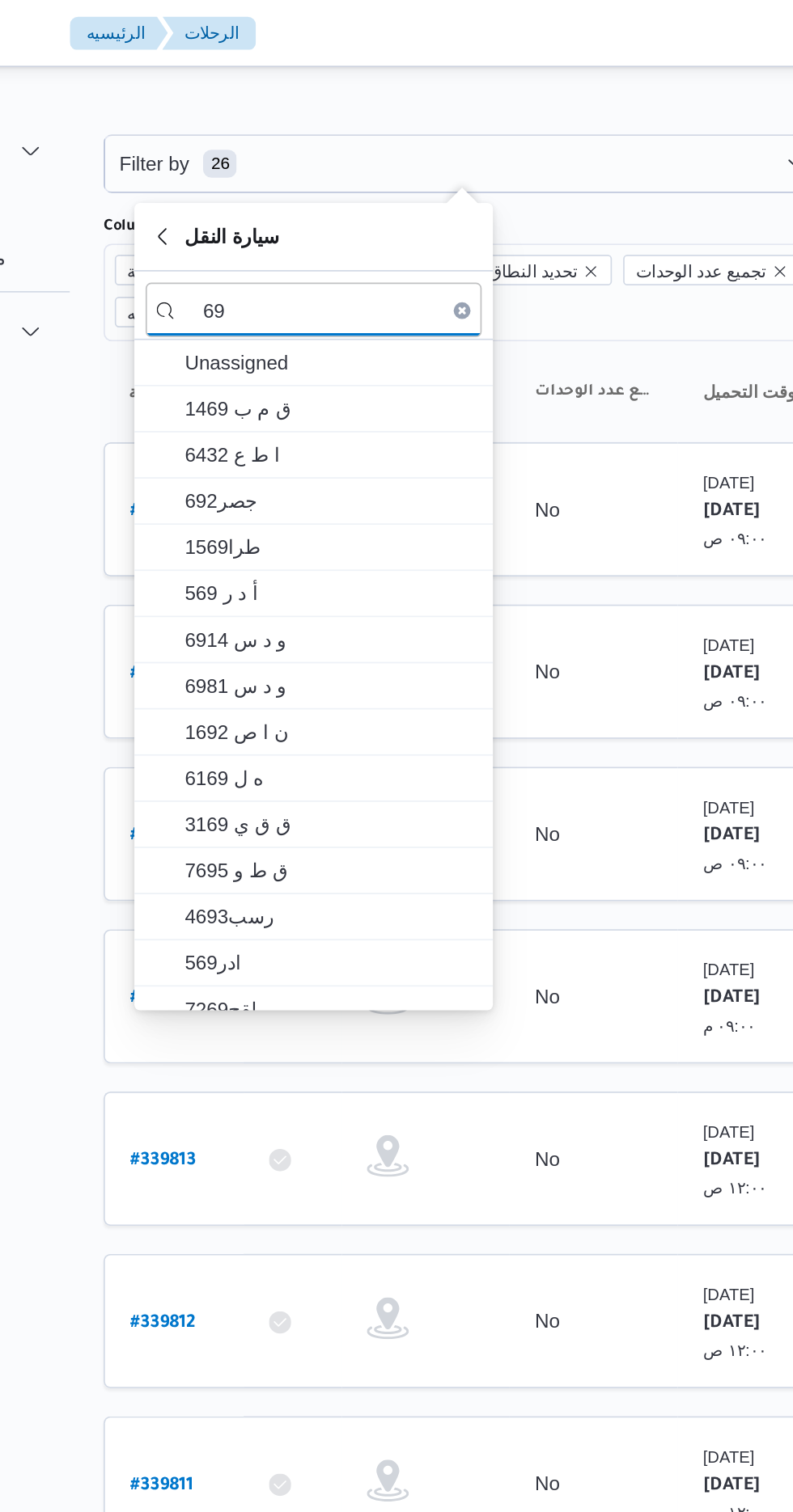
scroll to position [173, 0]
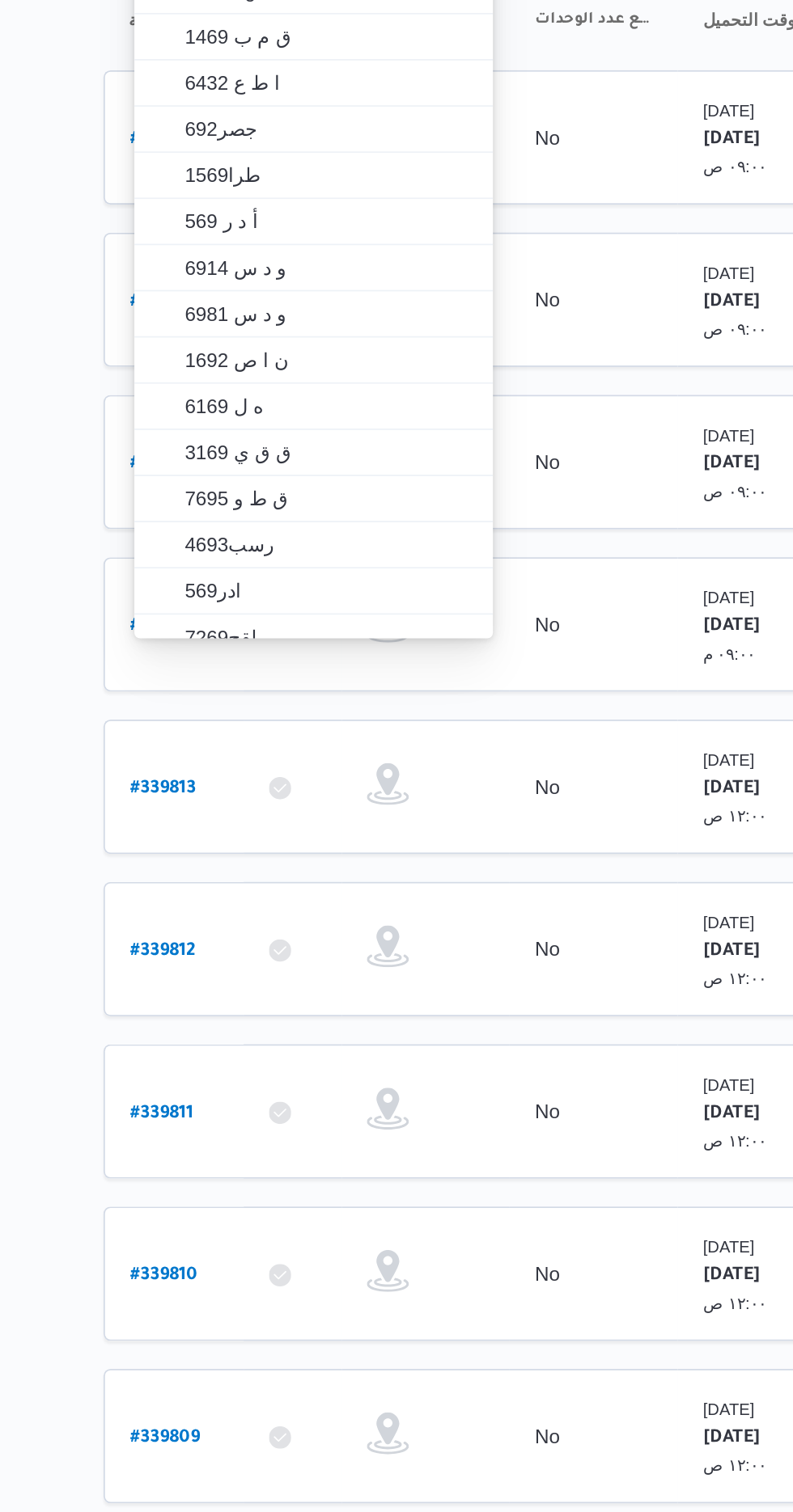
type input "6"
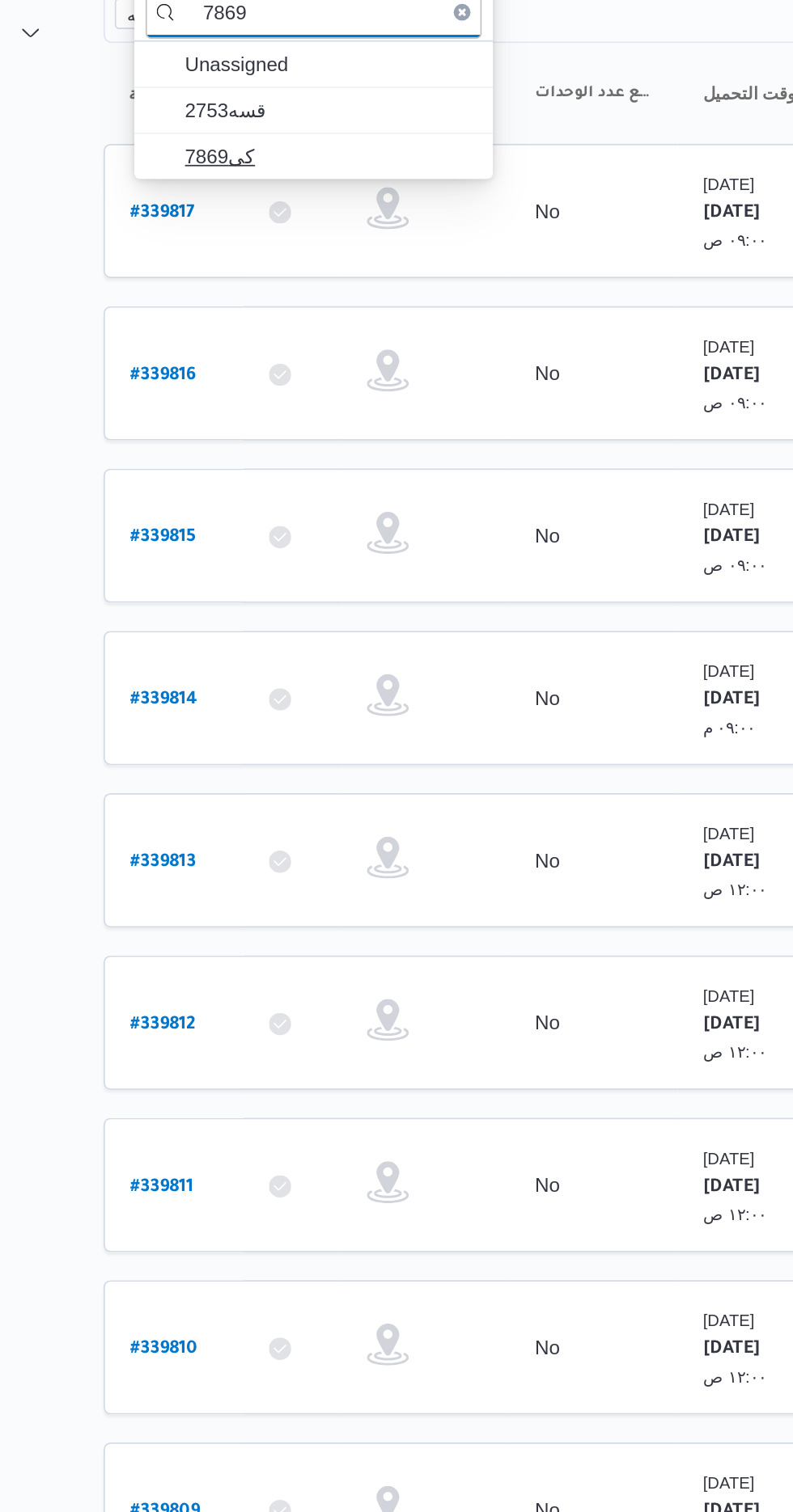
type input "7869"
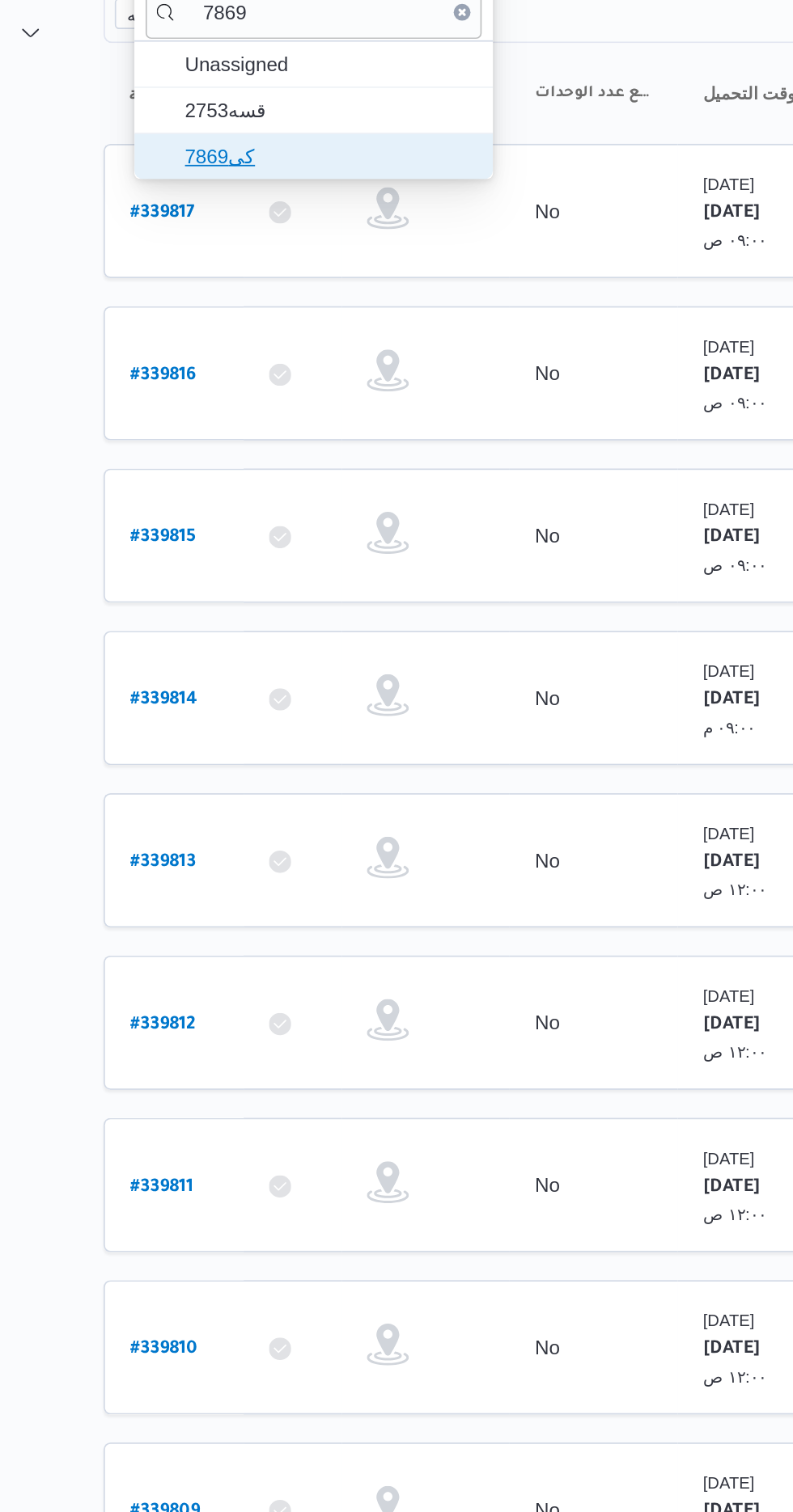
click at [294, 258] on span "كى7869" at bounding box center [341, 263] width 169 height 19
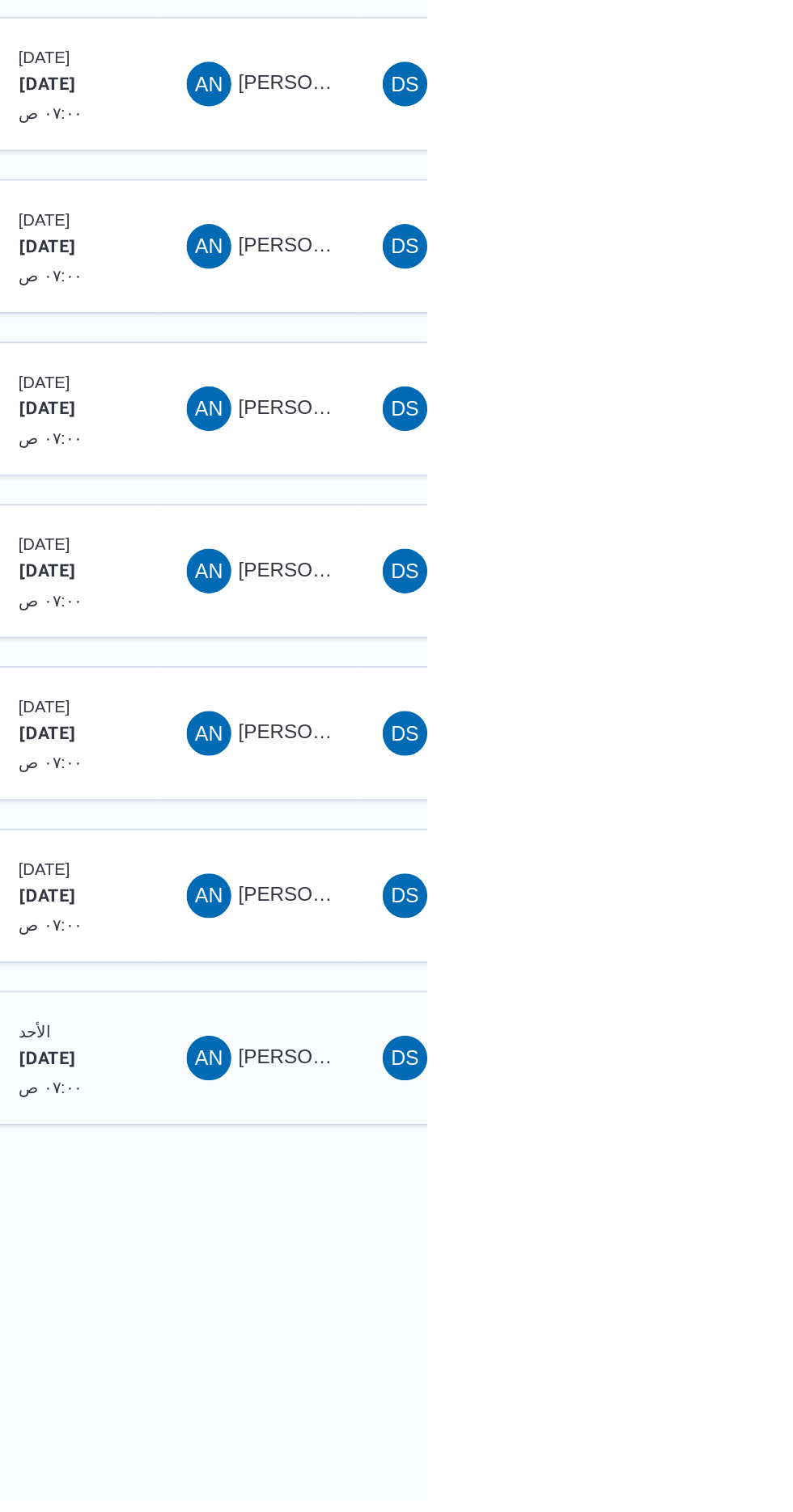
click at [722, 1243] on span "AN [PERSON_NAME] [PERSON_NAME]" at bounding box center [695, 1256] width 84 height 26
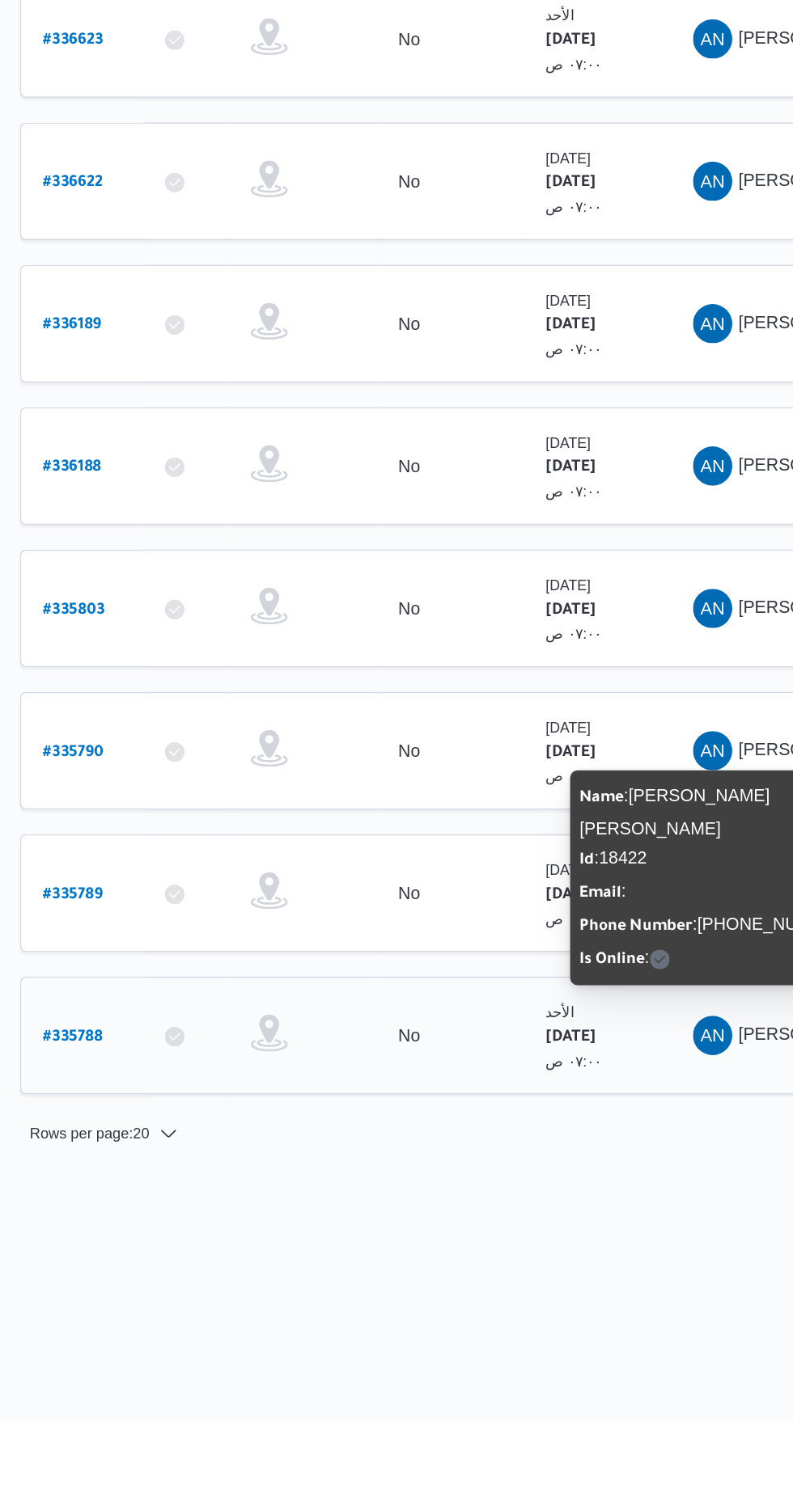
click at [252, 1253] on b "# 335788" at bounding box center [245, 1258] width 39 height 11
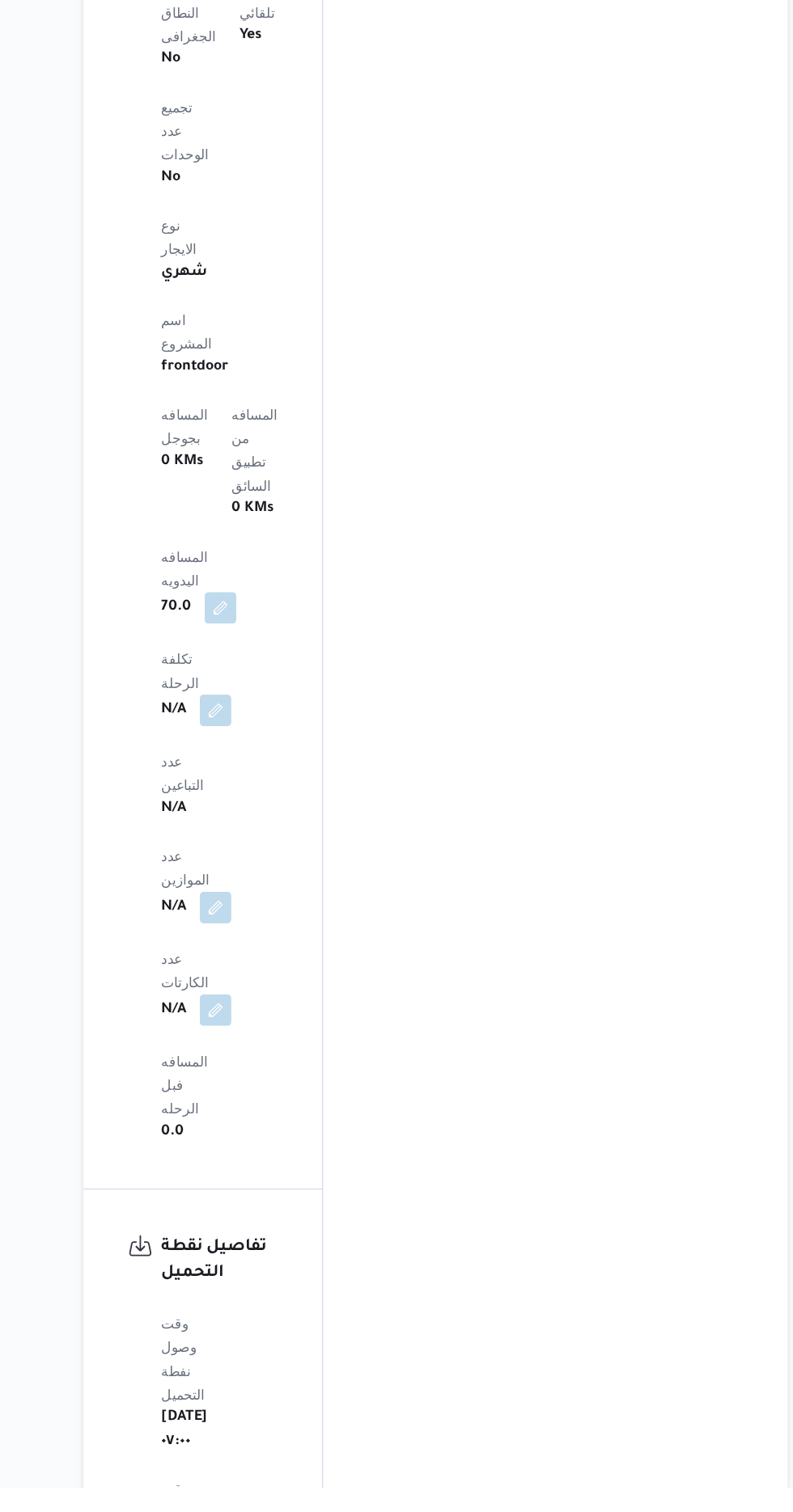
scroll to position [1036, 0]
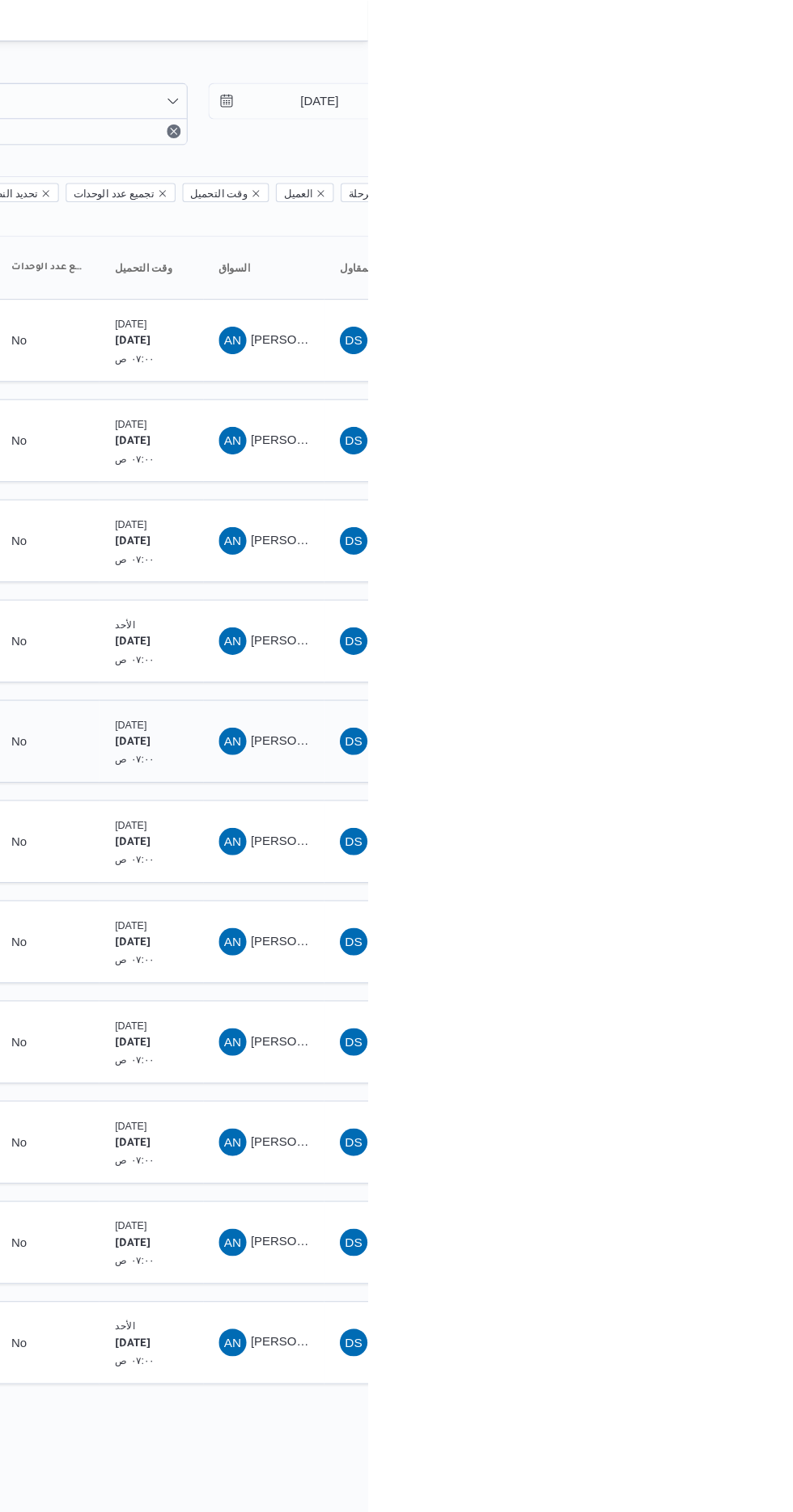
click at [741, 690] on td "السواق AN [PERSON_NAME] [PERSON_NAME]" at bounding box center [696, 694] width 114 height 78
click at [709, 681] on span "AN [PERSON_NAME] [PERSON_NAME]" at bounding box center [695, 694] width 84 height 26
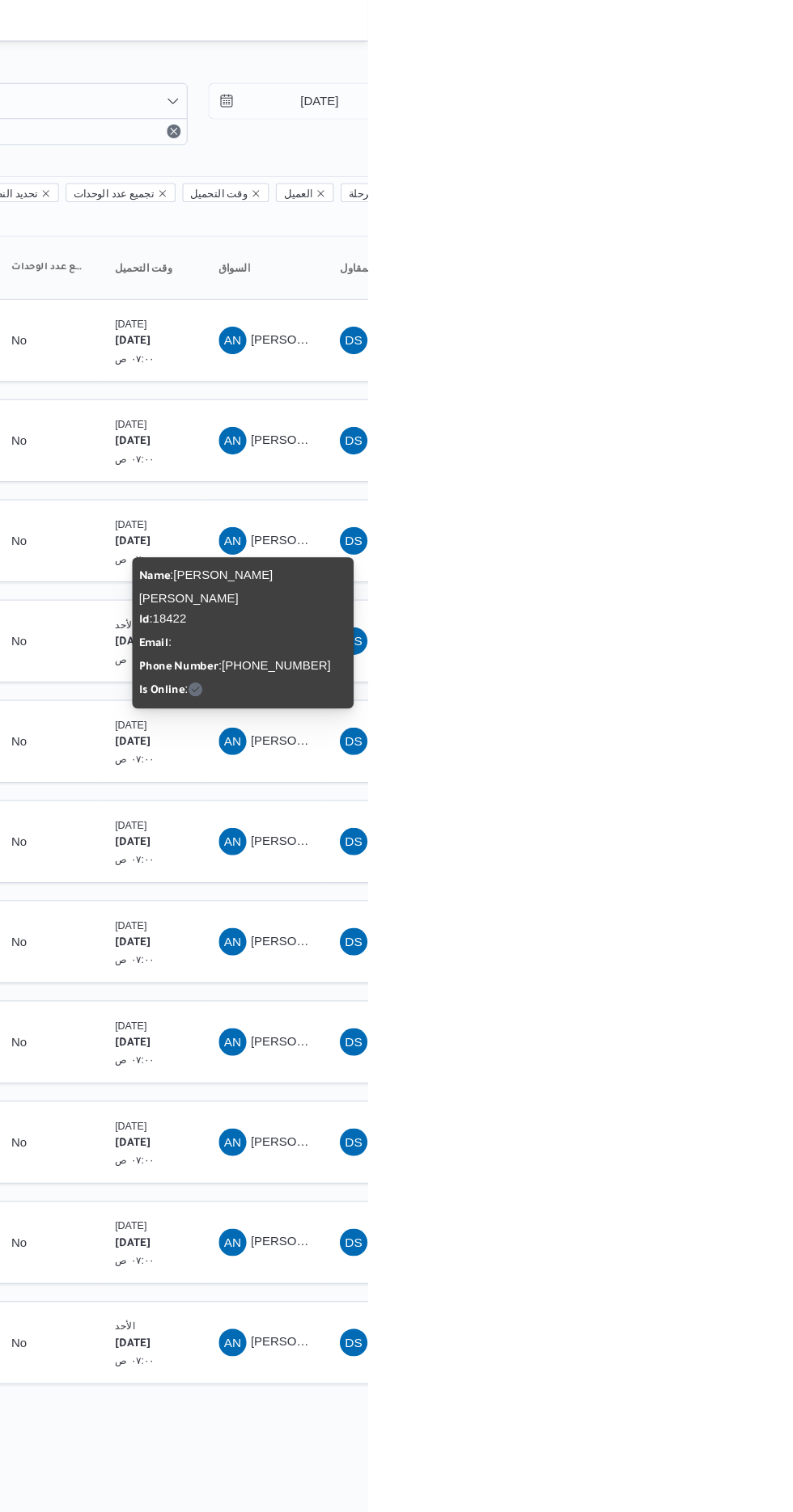
click at [710, 580] on div "Name : [PERSON_NAME] [PERSON_NAME] Id : 18422 Email : Phone Number : [PHONE_NUM…" at bounding box center [676, 592] width 194 height 129
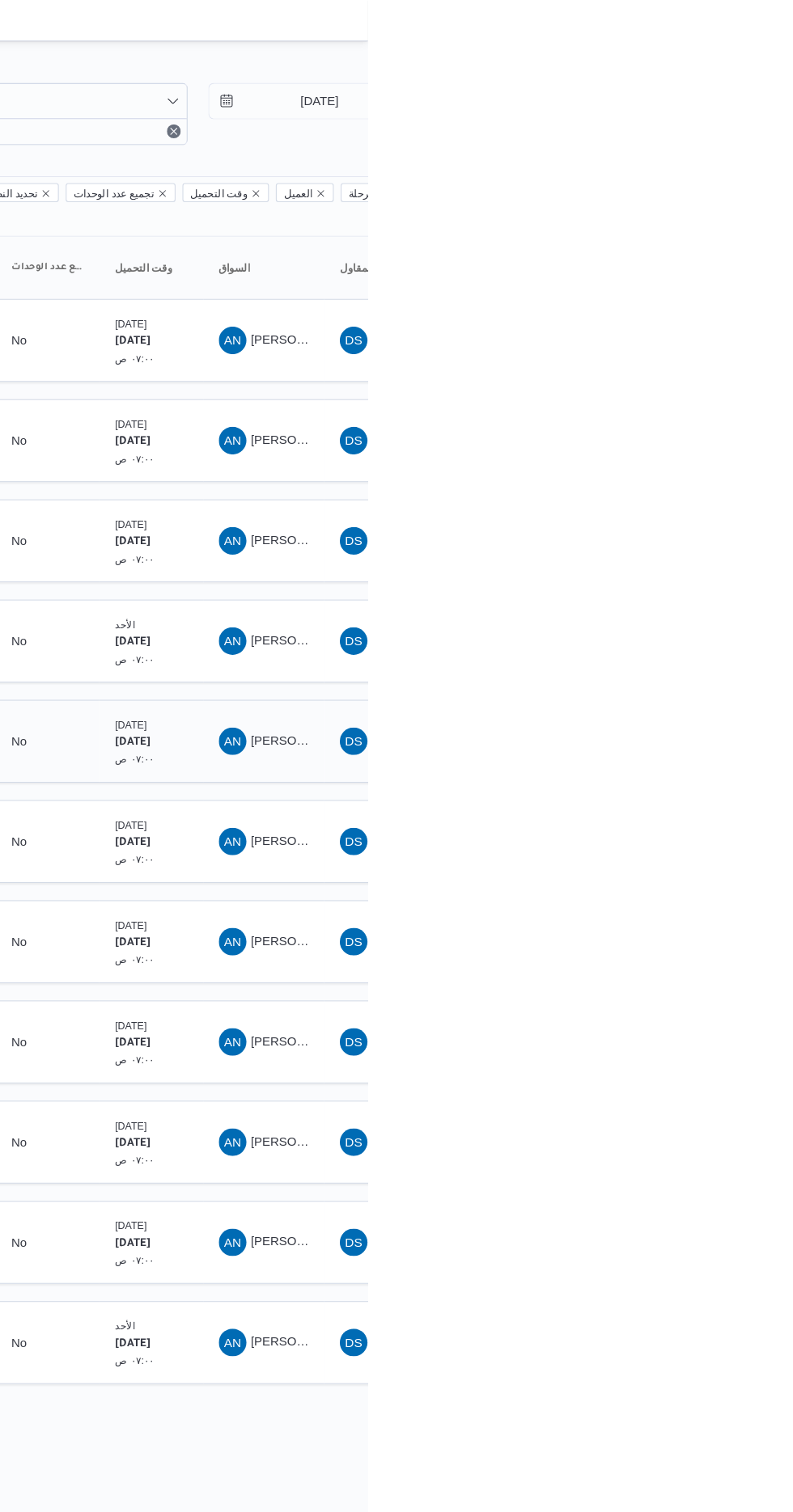
click at [688, 681] on span "AN [PERSON_NAME] [PERSON_NAME]" at bounding box center [695, 694] width 84 height 26
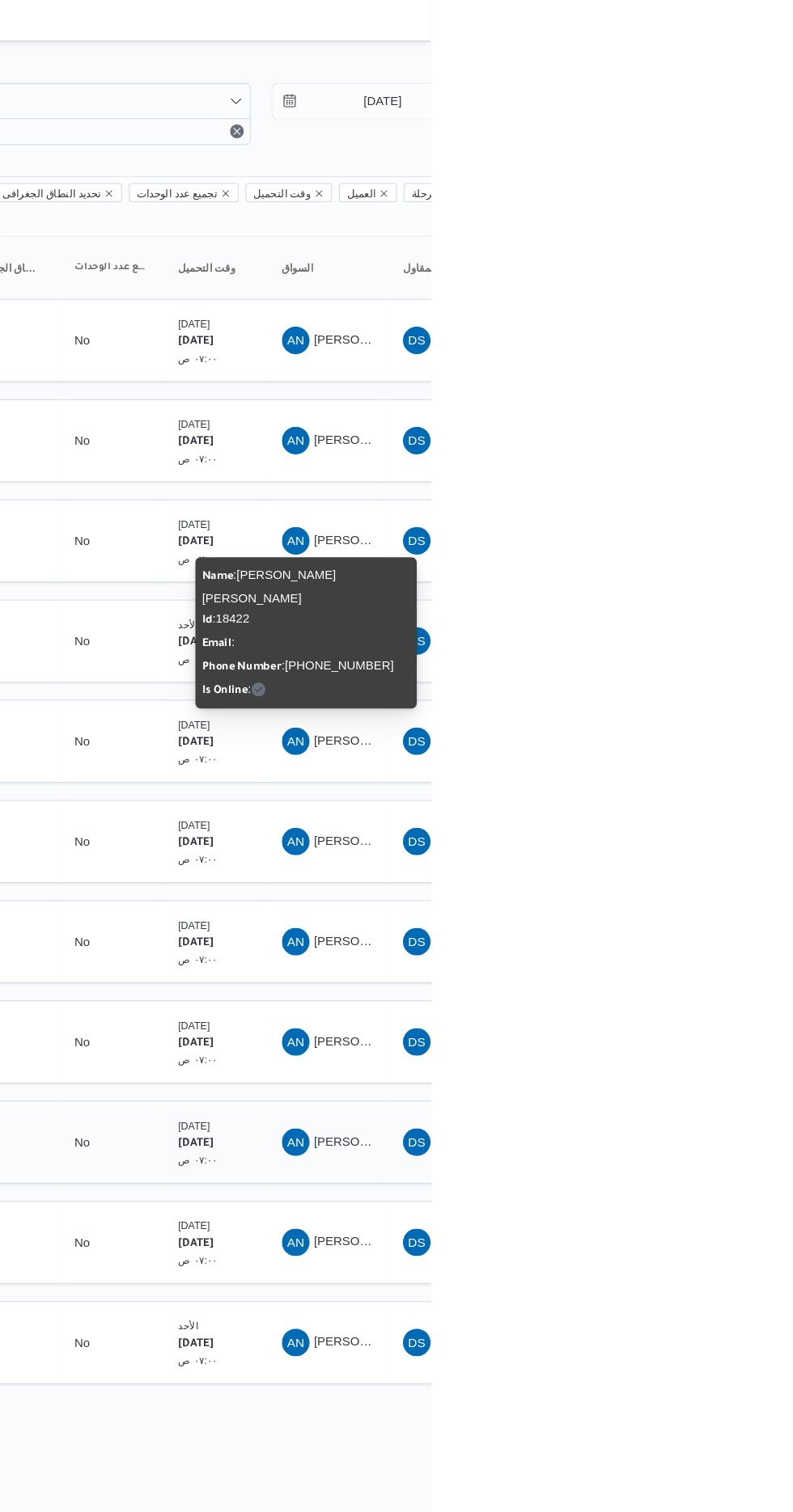
click at [629, 1063] on div "[DATE] ٠٧:٠٠ ص" at bounding box center [590, 1070] width 80 height 61
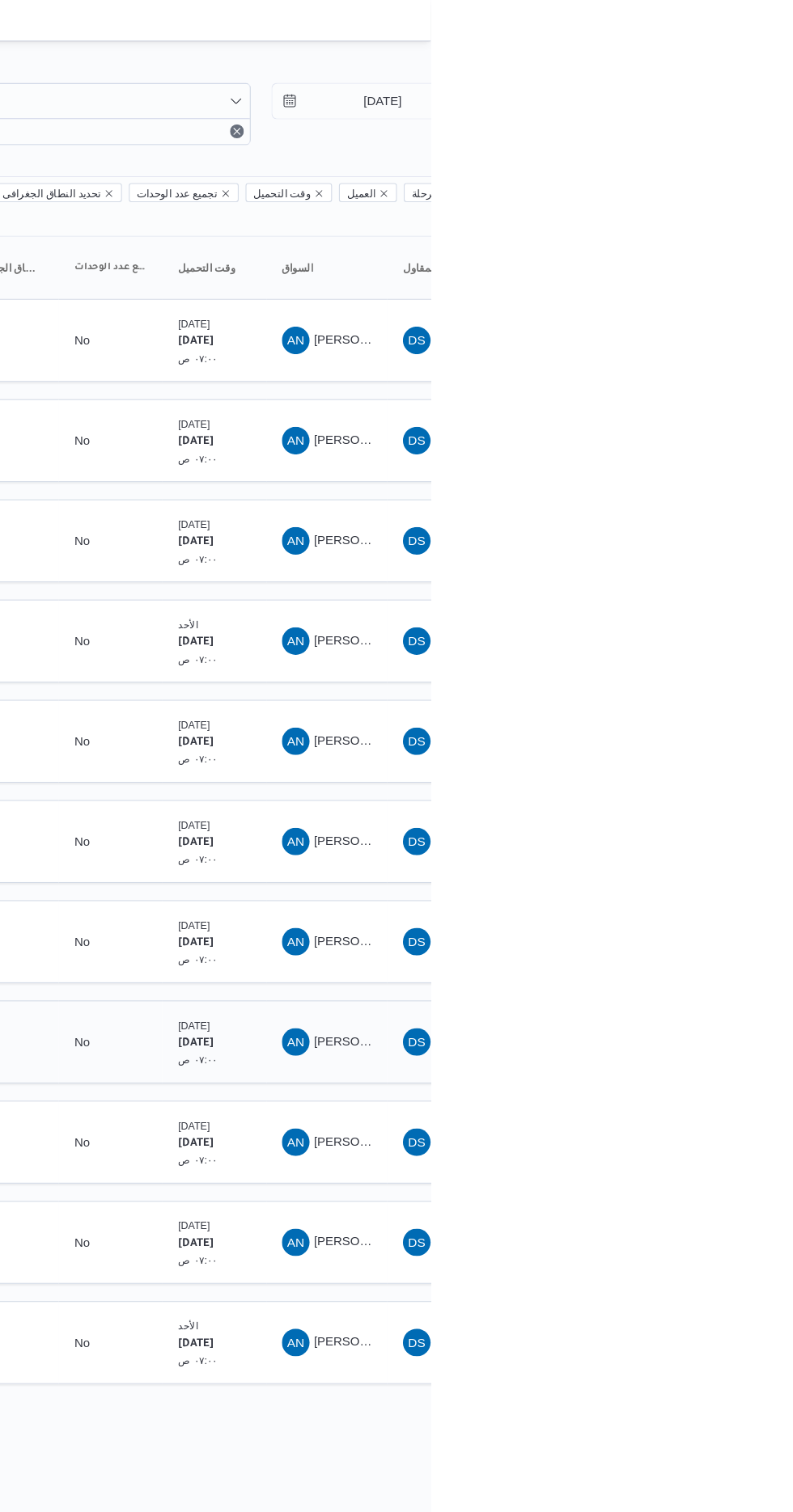
click at [714, 968] on span "[PERSON_NAME] [PERSON_NAME]" at bounding box center [778, 974] width 189 height 13
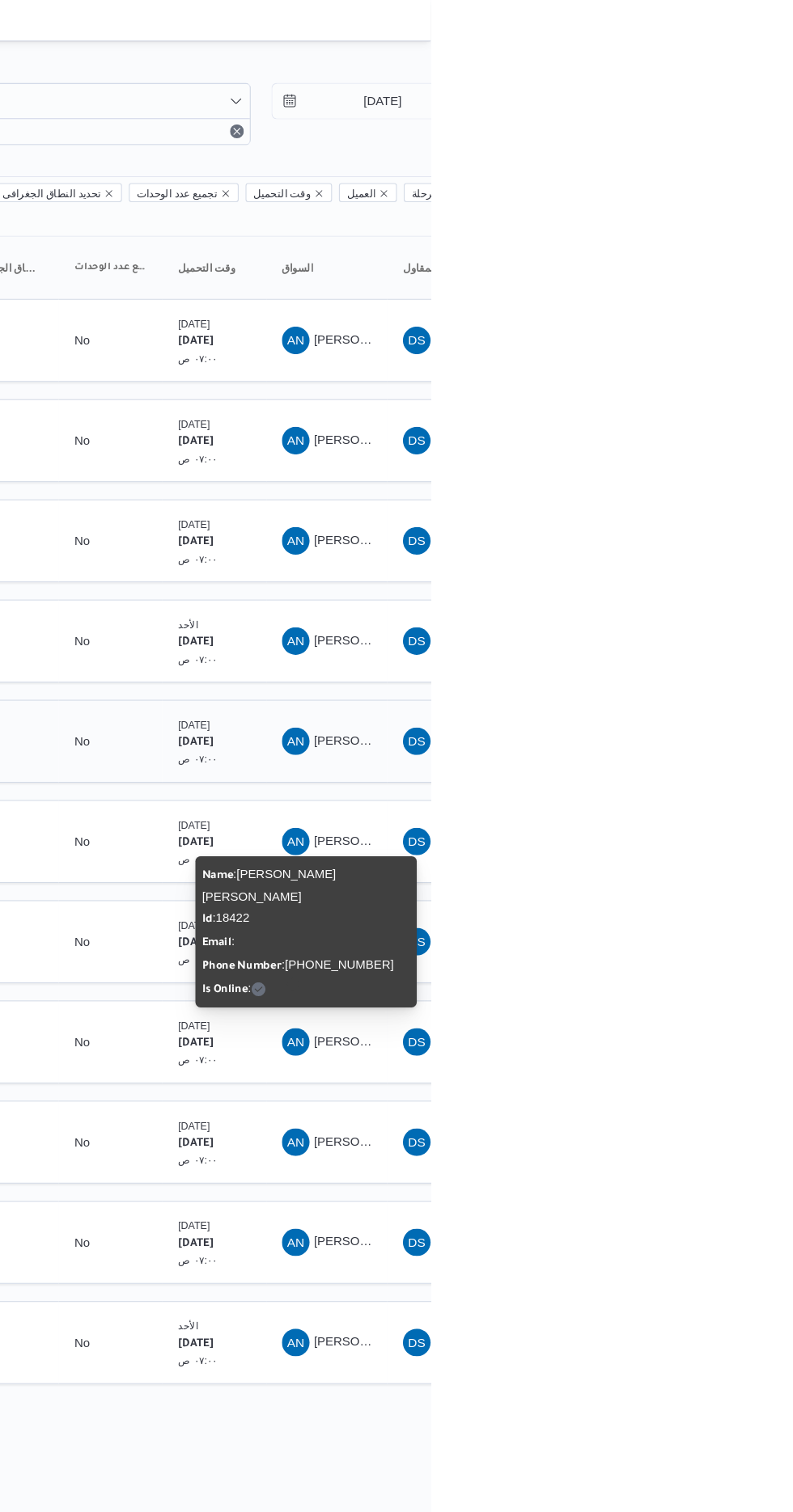
click at [710, 687] on span "[PERSON_NAME] [PERSON_NAME]" at bounding box center [778, 693] width 189 height 13
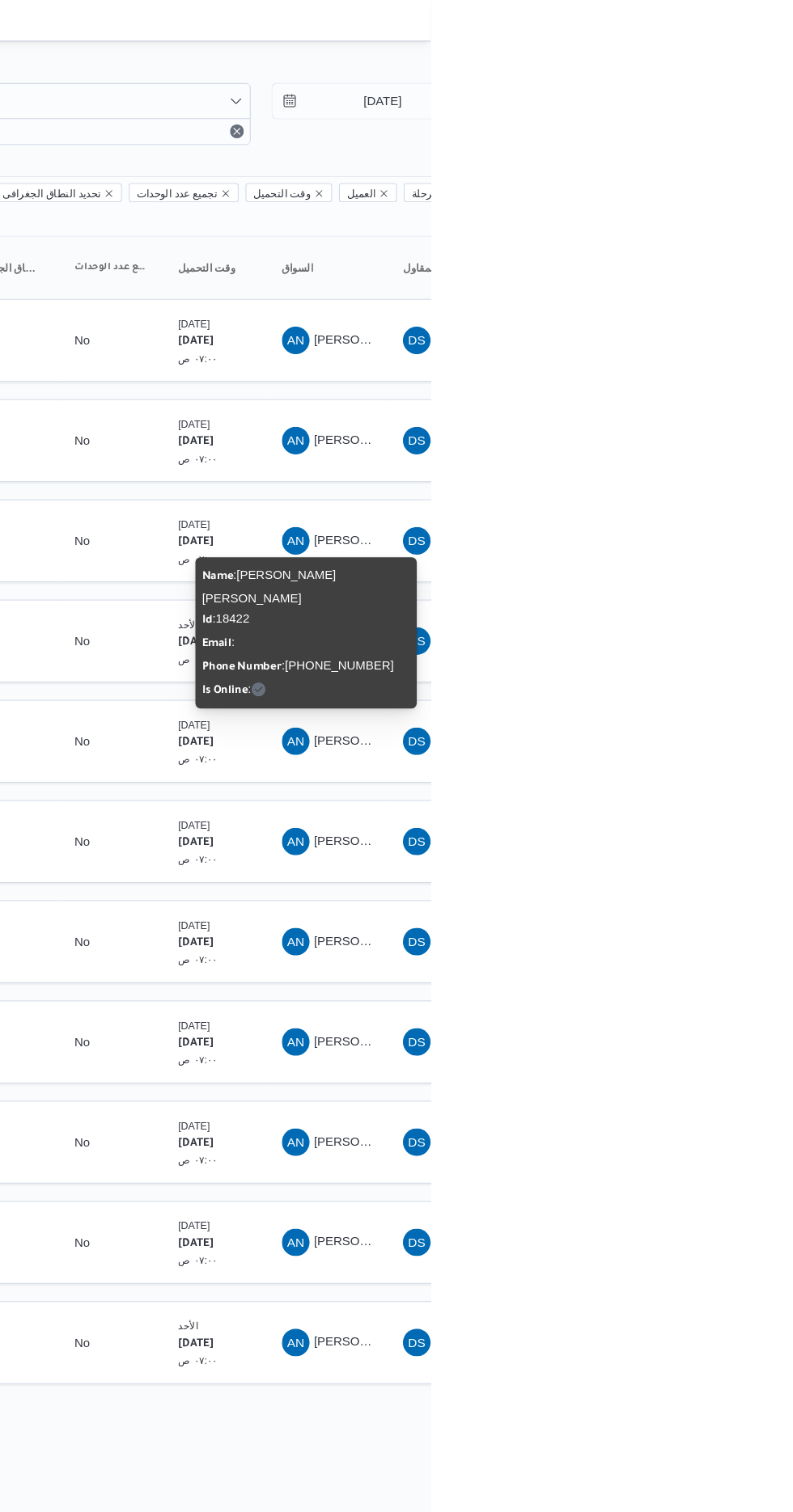
click at [722, 617] on span "Phone Number : [PHONE_NUMBER]" at bounding box center [669, 623] width 180 height 13
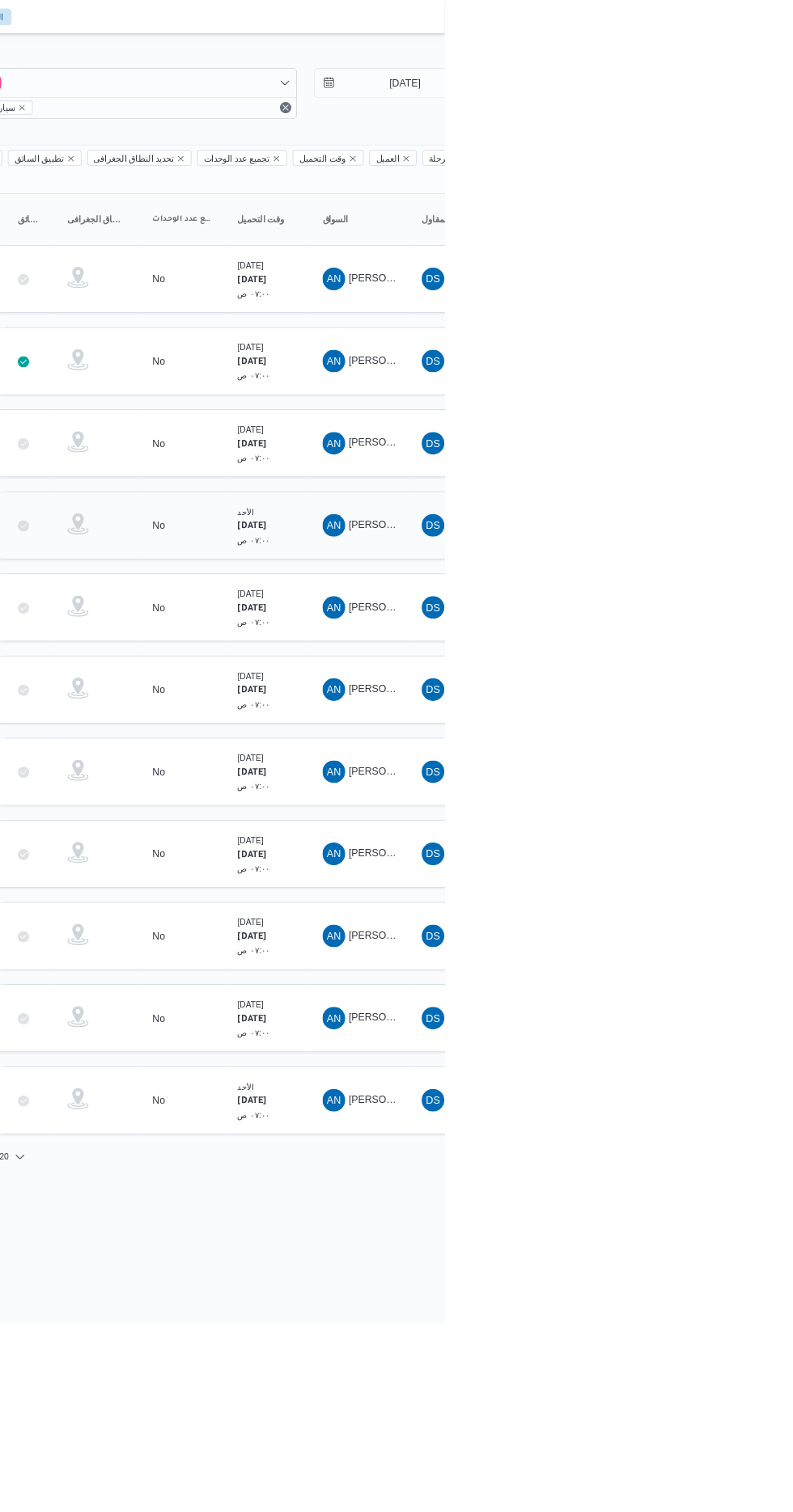
click at [724, 597] on td "السواق AN [PERSON_NAME] [PERSON_NAME]" at bounding box center [696, 601] width 114 height 78
click at [667, 306] on span "AN" at bounding box center [666, 318] width 16 height 26
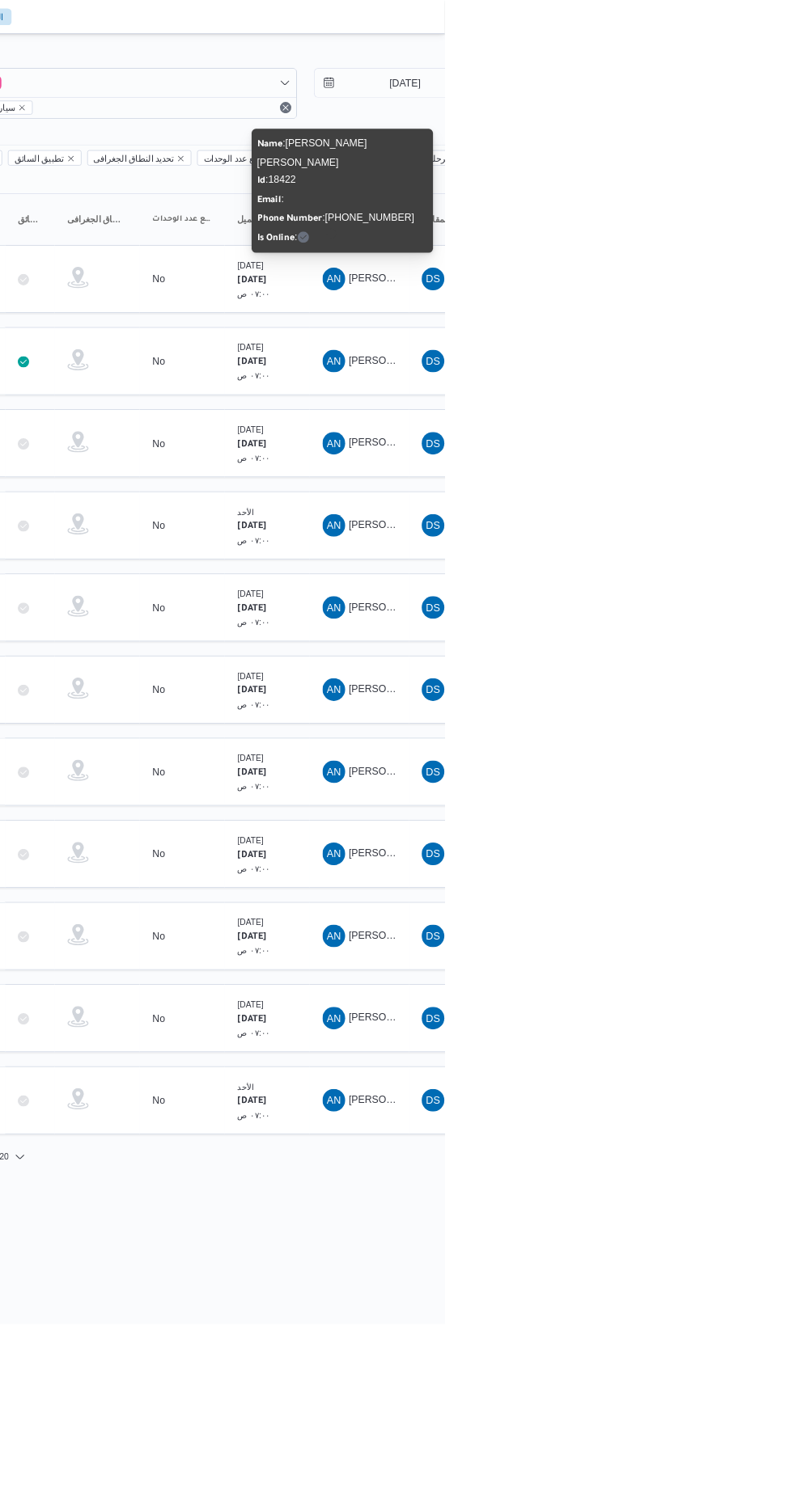
click at [614, 1372] on html "Control Center الرئيسيه الرحلات English عربي Dark mode Logout الطلبات إنشاء طلب…" at bounding box center [396, 756] width 793 height 1512
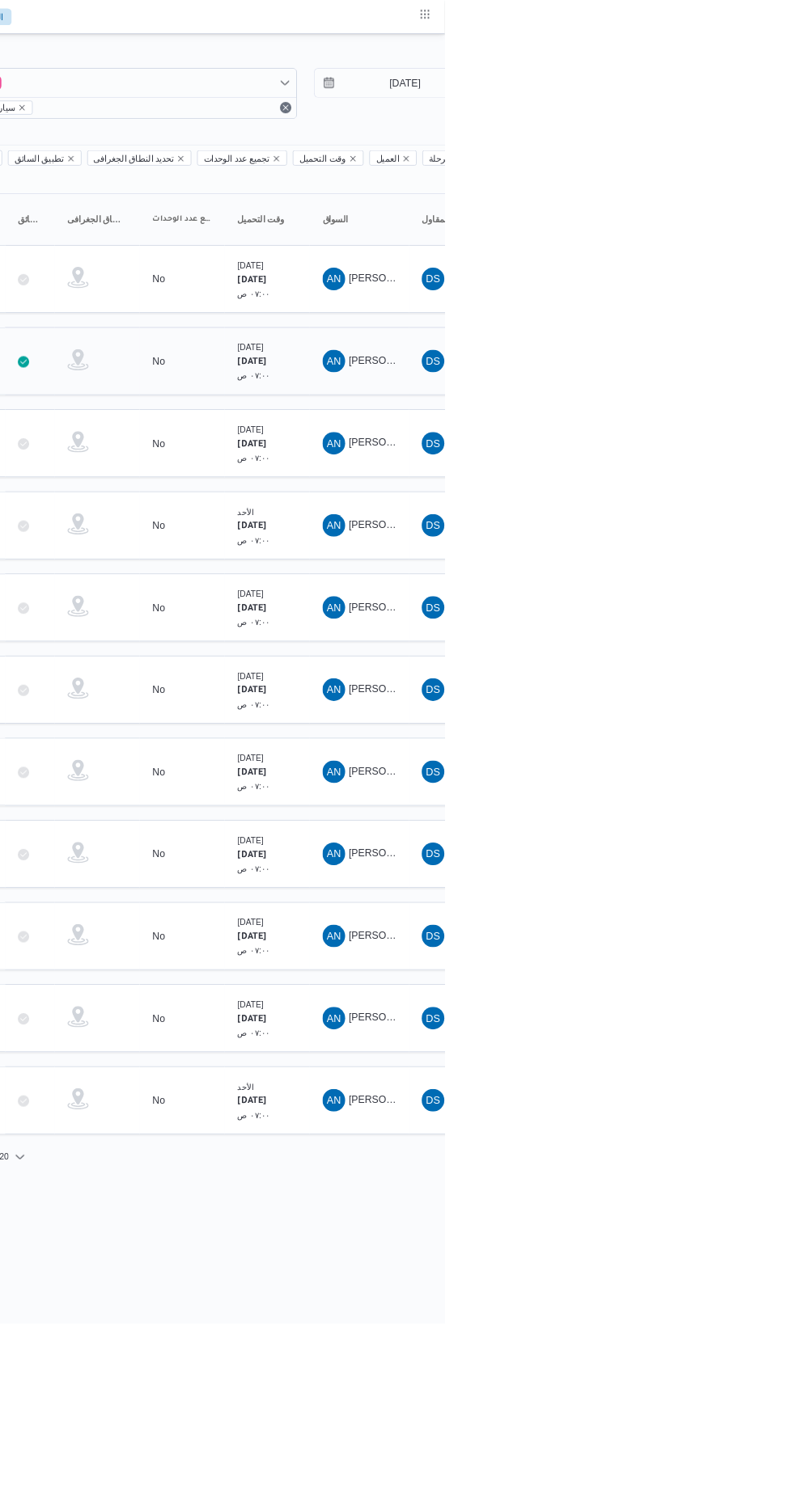
click at [663, 400] on span "AN" at bounding box center [666, 413] width 16 height 26
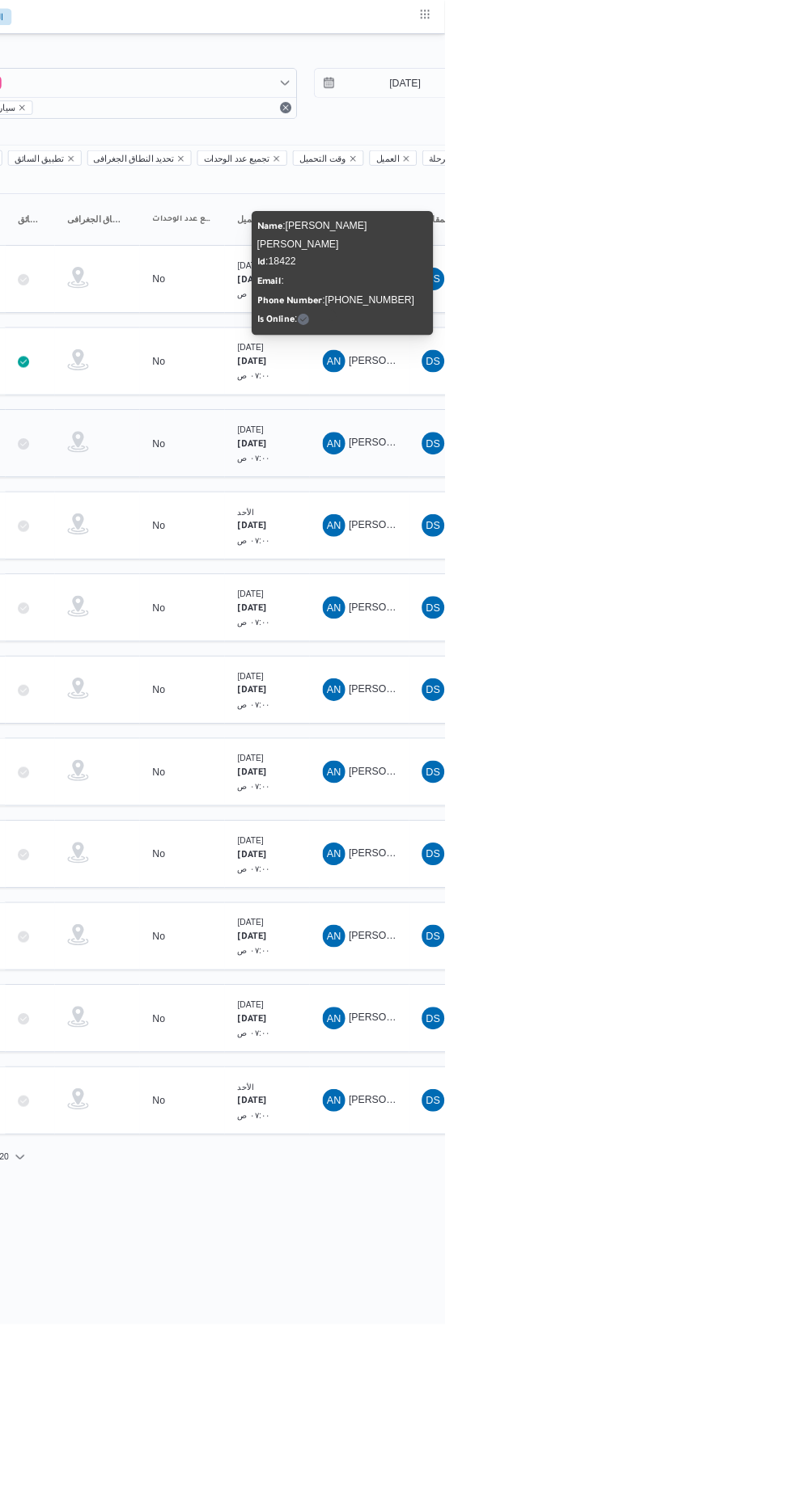
click at [639, 471] on td "السواق AN [PERSON_NAME] [PERSON_NAME]" at bounding box center [696, 507] width 114 height 78
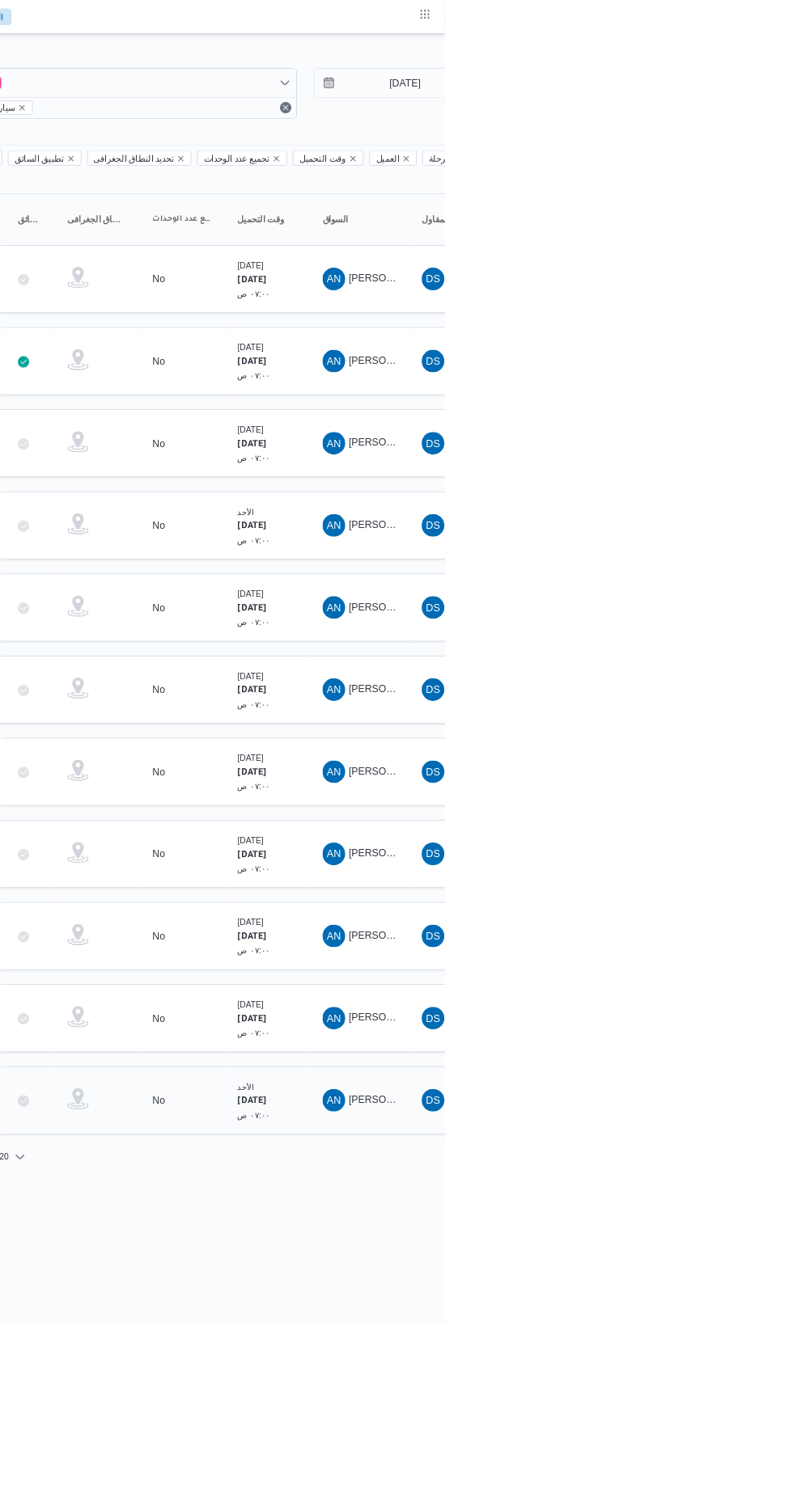
click at [699, 1218] on td "السواق AN [PERSON_NAME] [PERSON_NAME]" at bounding box center [696, 1257] width 114 height 78
click at [720, 1150] on span "AN [PERSON_NAME] [PERSON_NAME]" at bounding box center [695, 1163] width 84 height 26
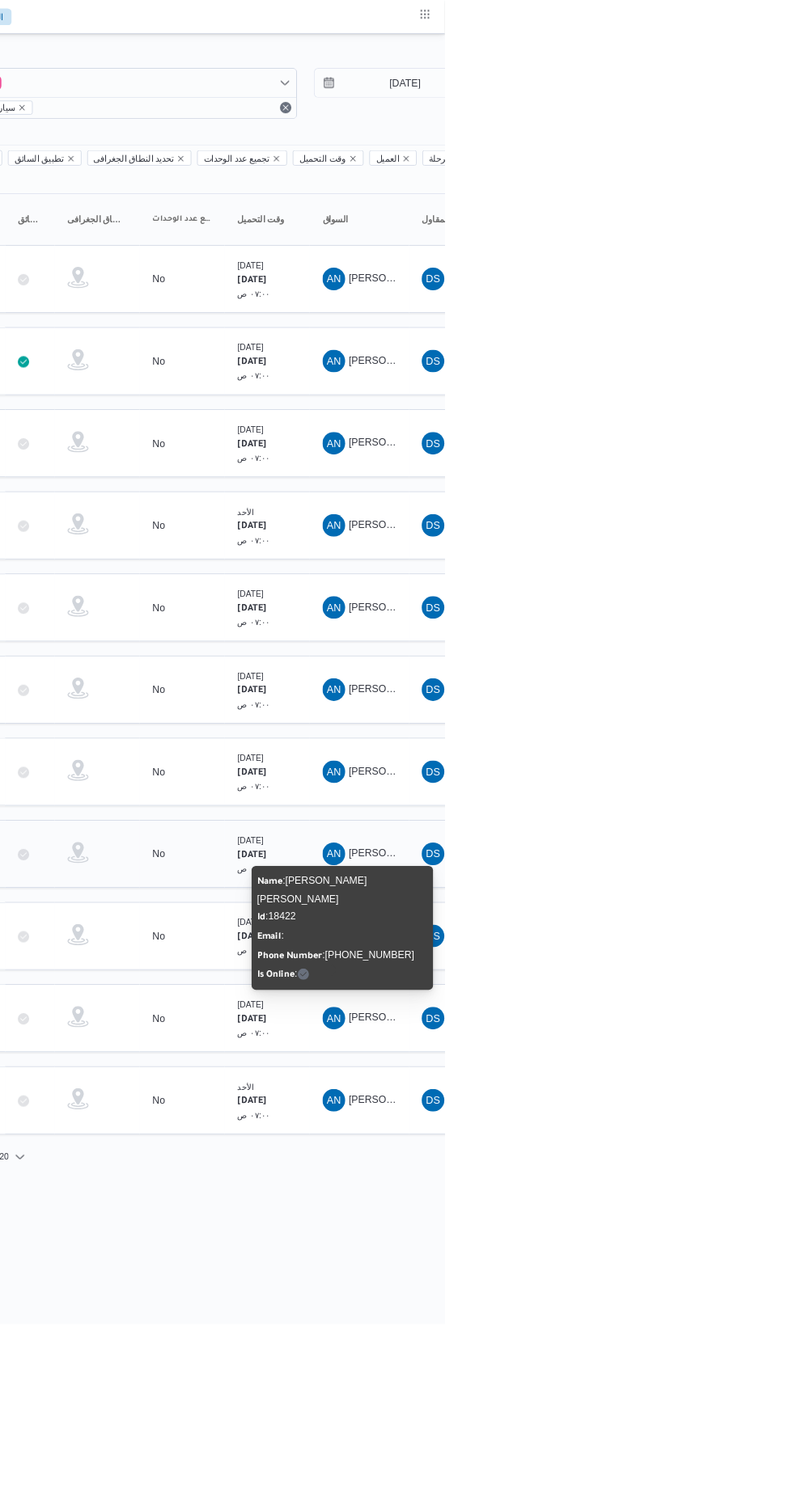
click at [709, 937] on td "السواق AN [PERSON_NAME] [PERSON_NAME]" at bounding box center [696, 976] width 114 height 78
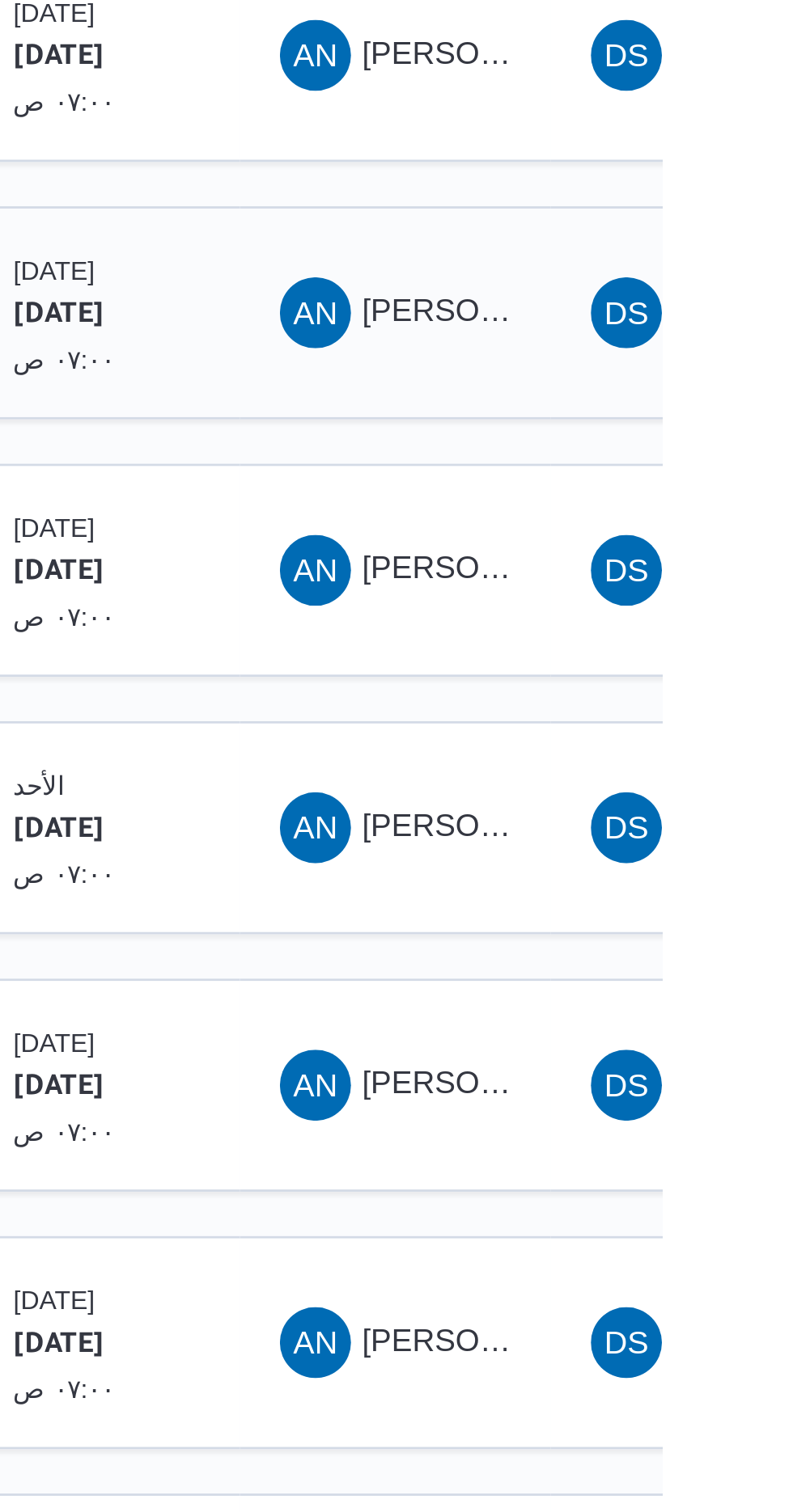
click at [691, 408] on td "السواق AN [PERSON_NAME] [PERSON_NAME]" at bounding box center [696, 413] width 114 height 78
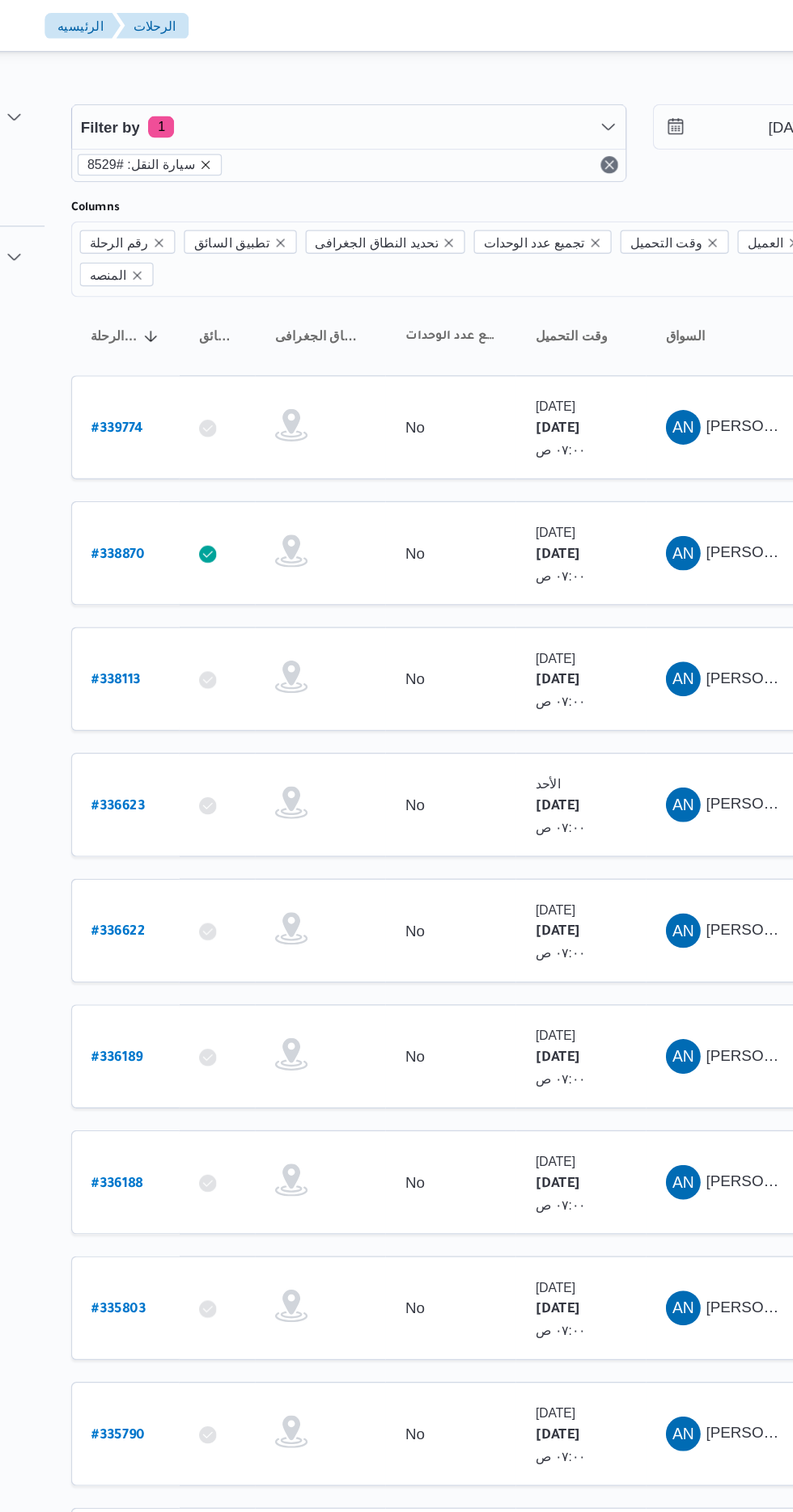
click at [308, 122] on icon "remove selected entity" at bounding box center [312, 123] width 7 height 7
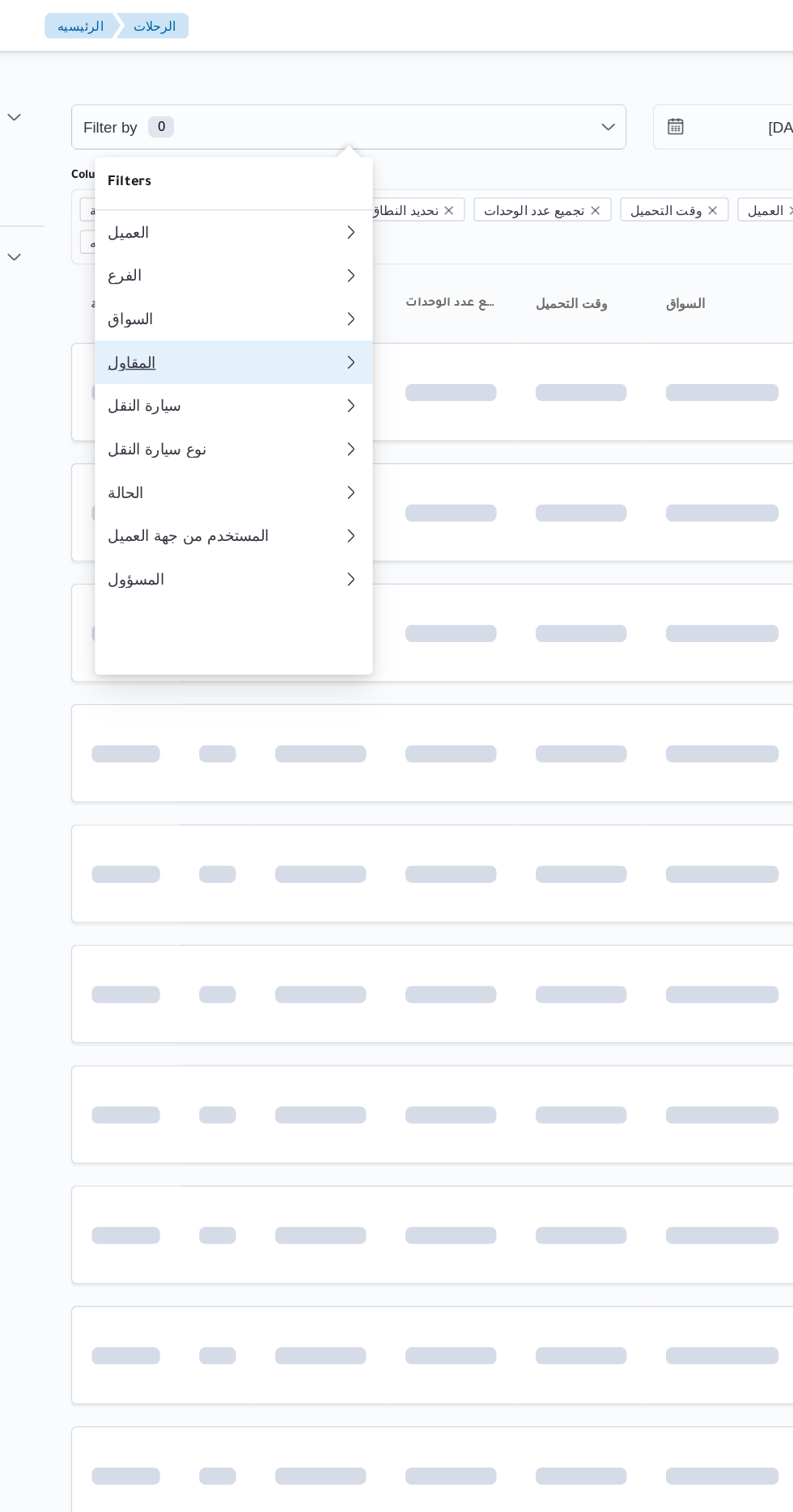
click at [268, 277] on div "المقاول" at bounding box center [325, 269] width 175 height 13
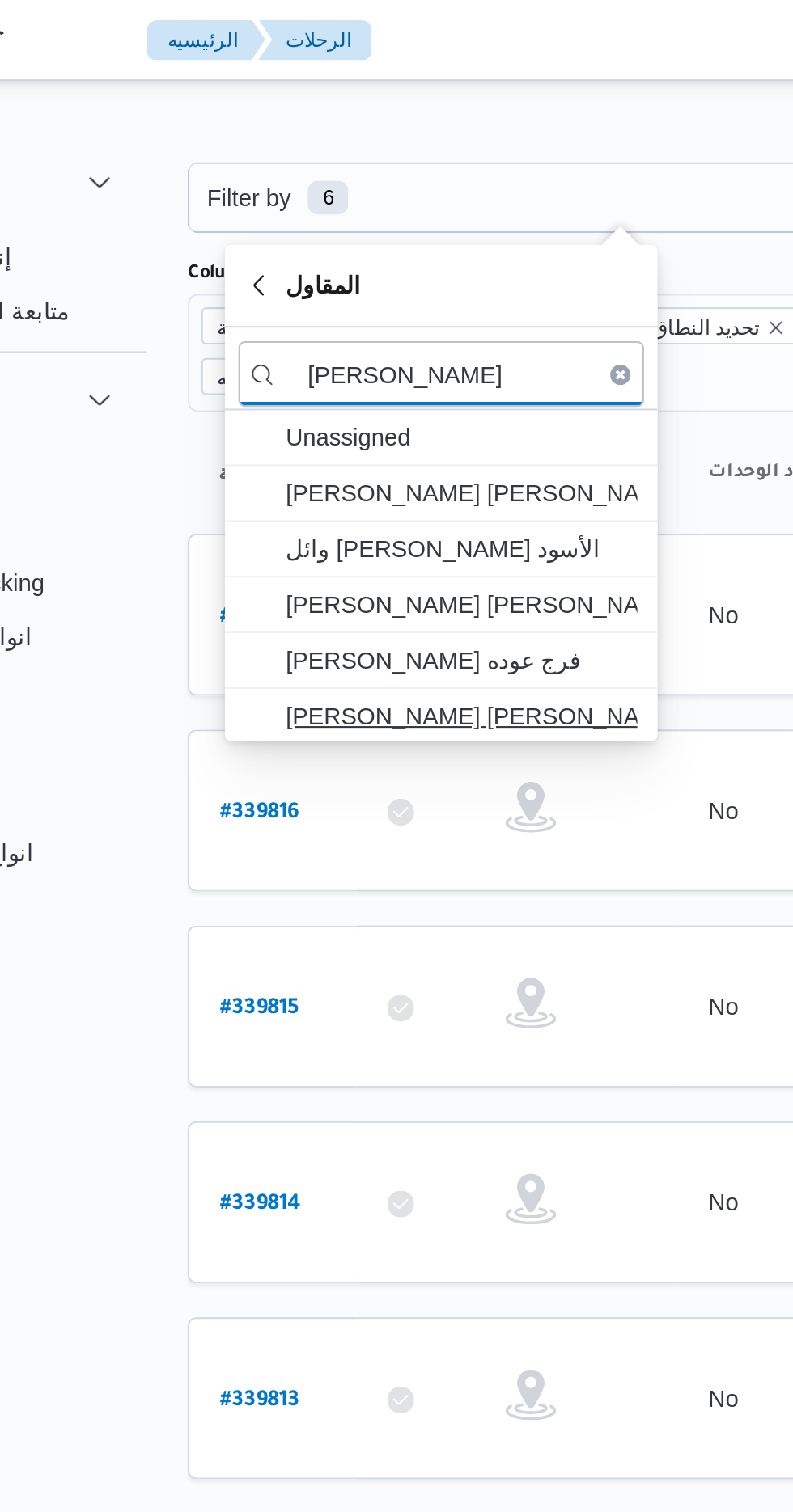
type input "محمد عيد"
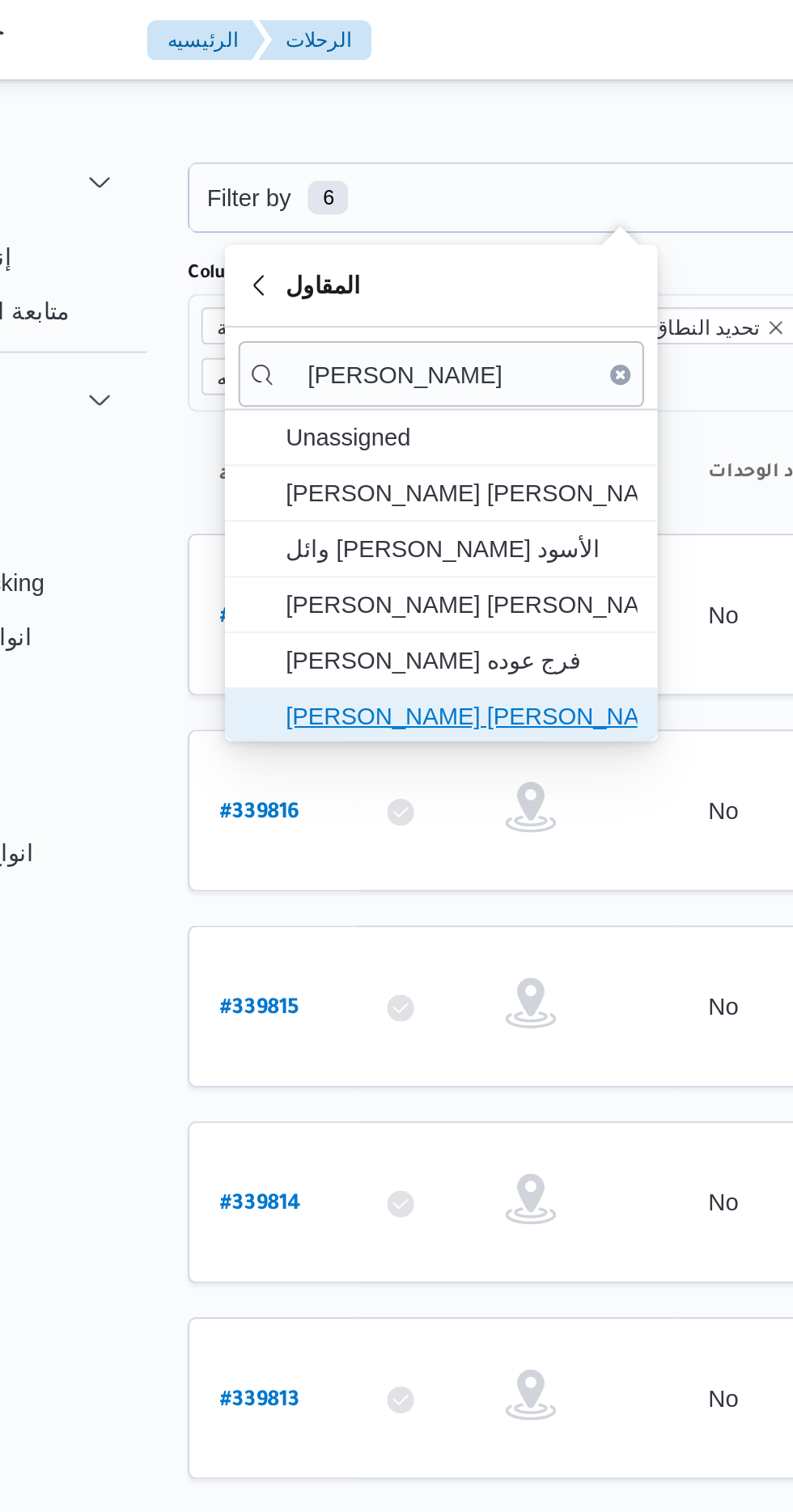
click at [284, 340] on span "محمد عيد عبدالسلام عبدالحافظ" at bounding box center [341, 342] width 169 height 19
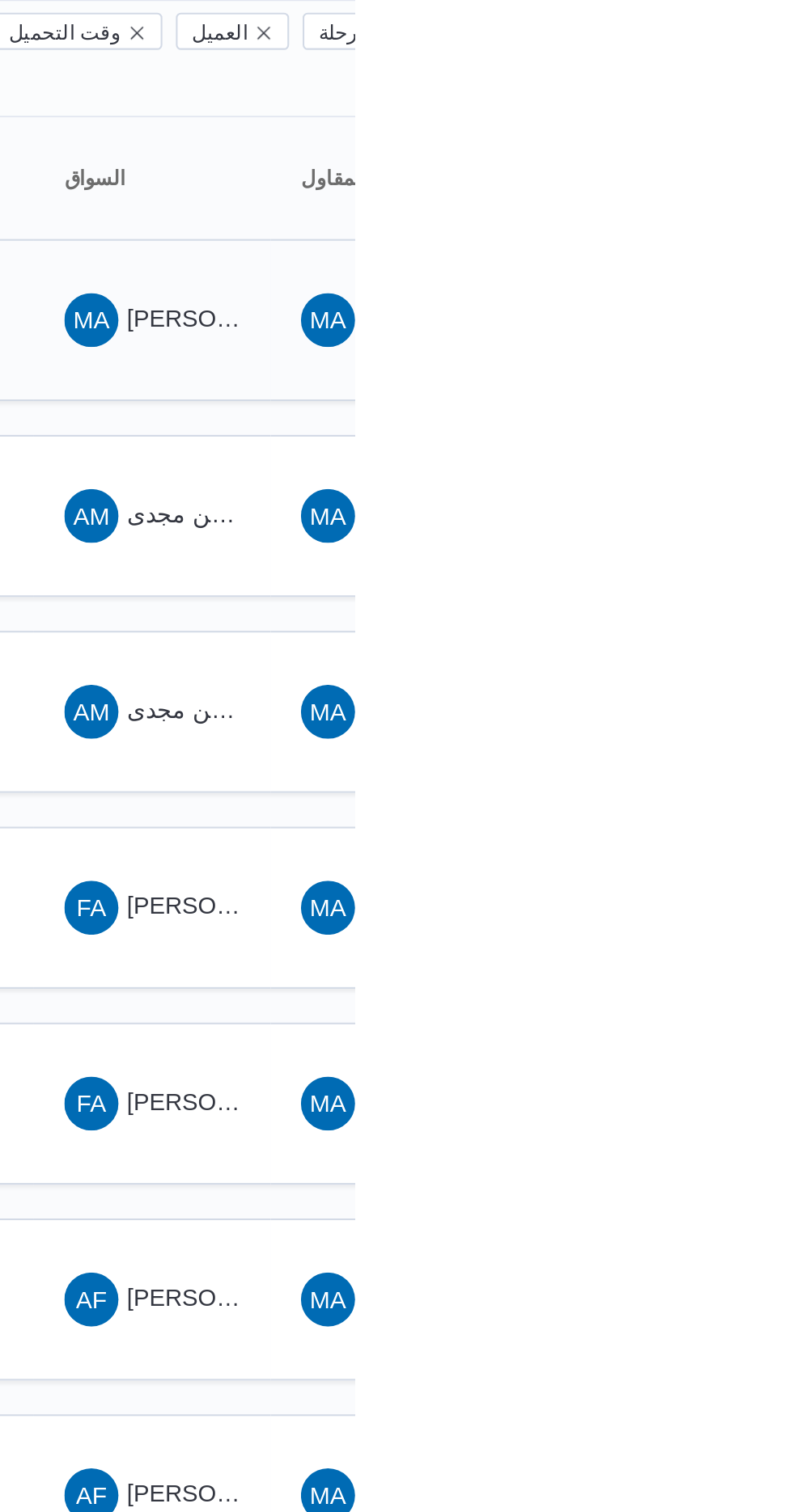
click at [732, 312] on span "محمد عيد محمود حسن" at bounding box center [778, 318] width 189 height 13
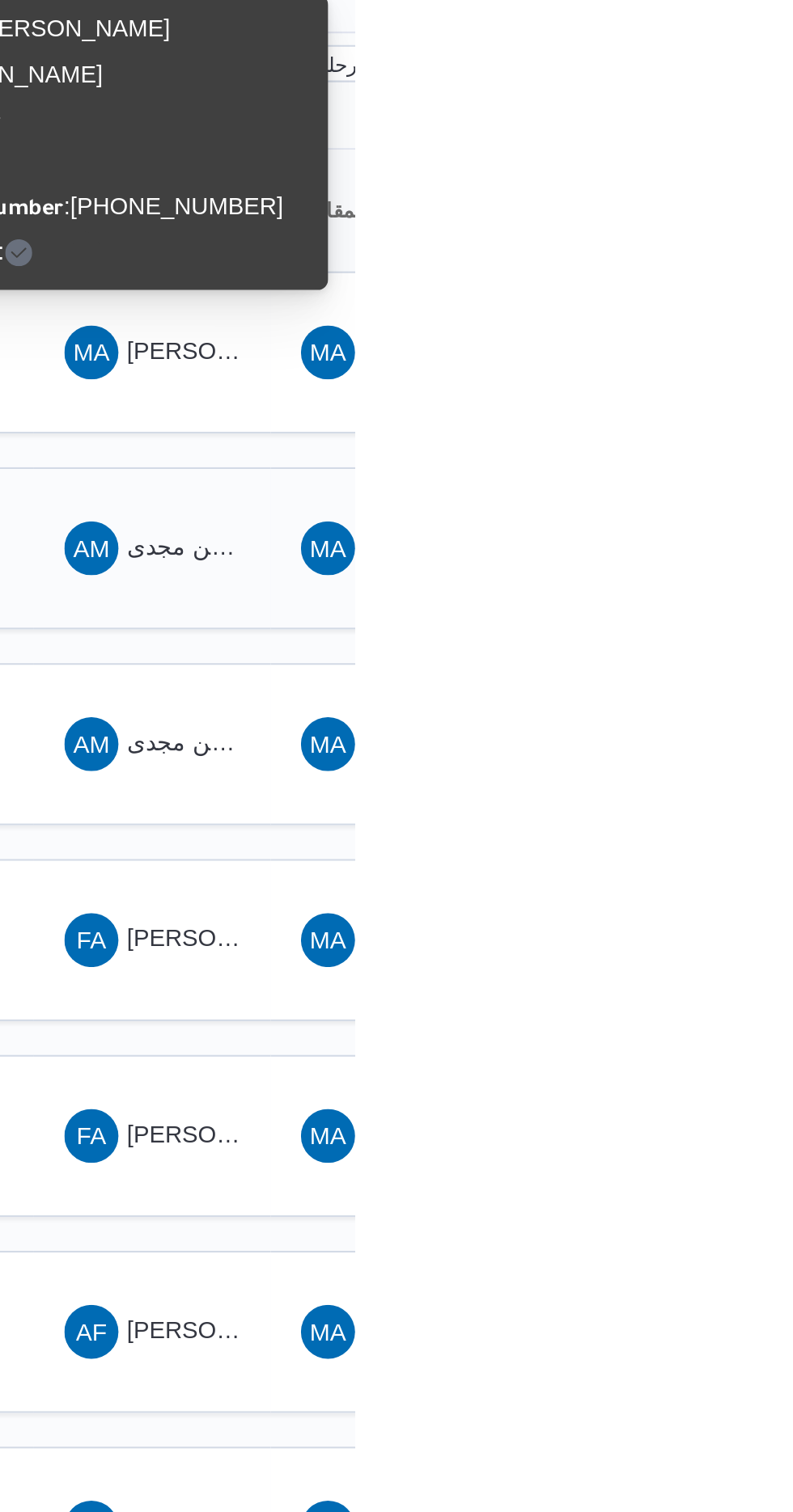
click at [706, 400] on span "AM ايمن مجدى السيد عواد" at bounding box center [695, 413] width 84 height 26
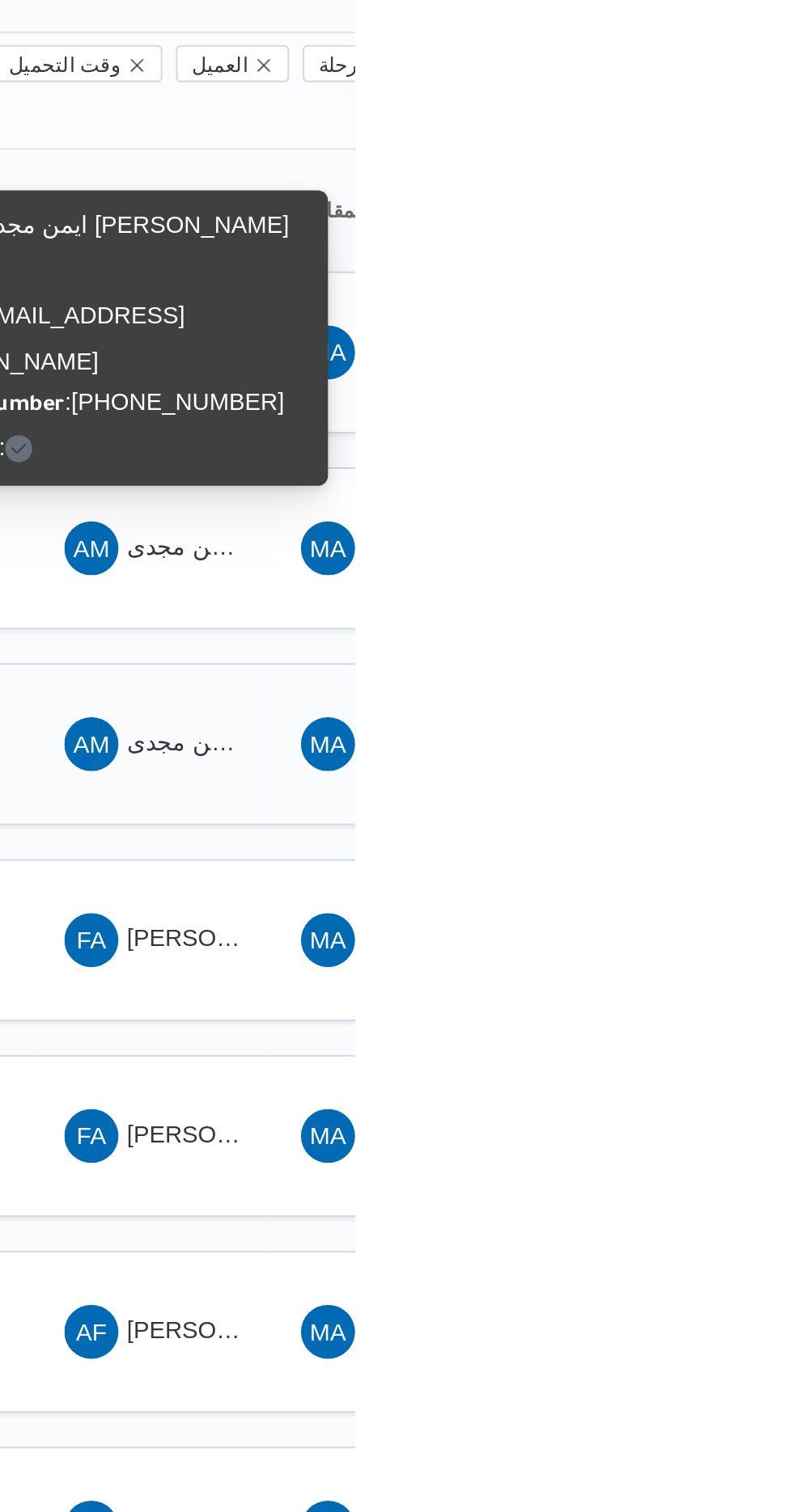
click at [705, 493] on span "AM ايمن مجدى السيد عواد" at bounding box center [695, 506] width 84 height 26
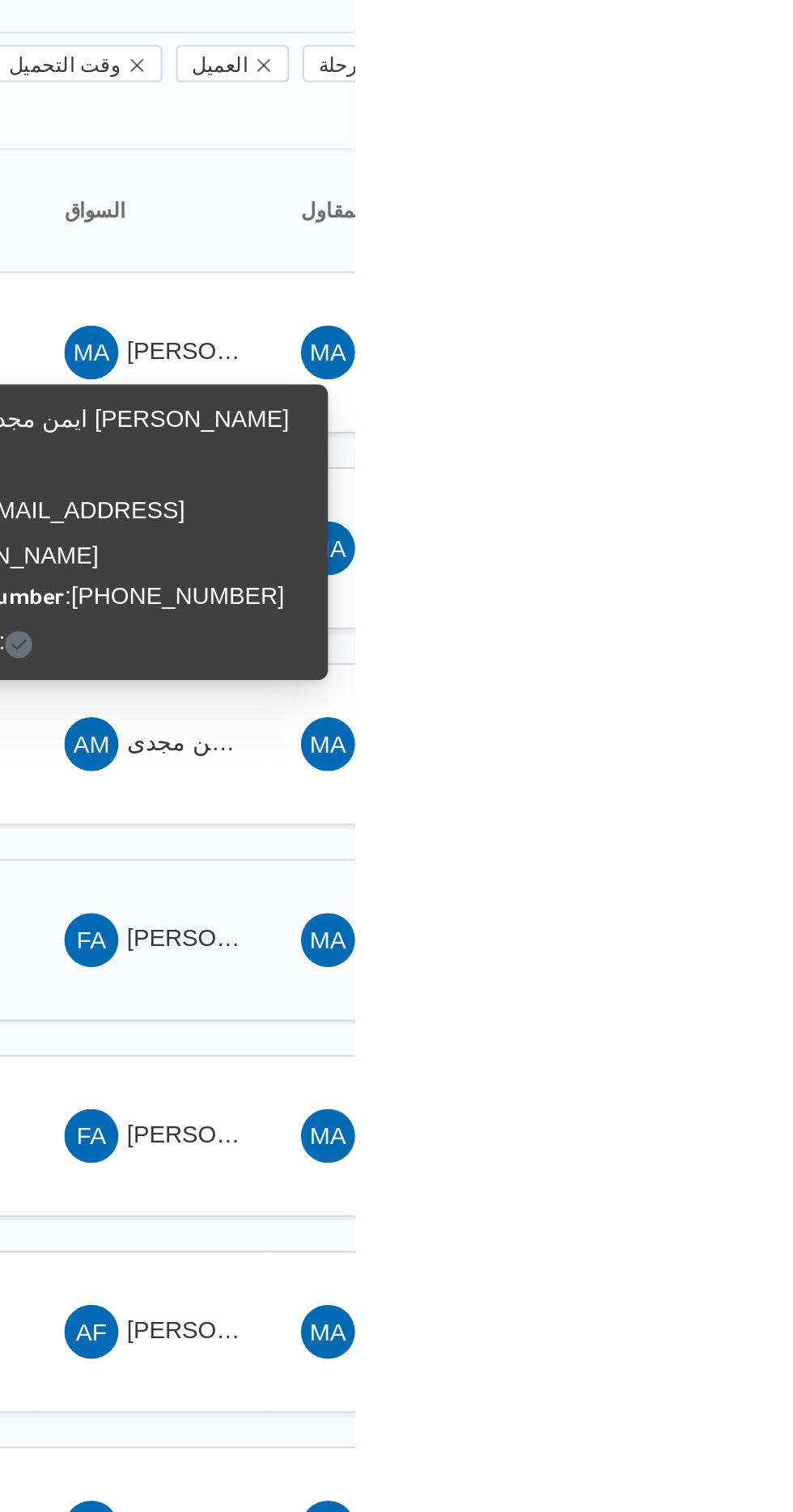
click at [718, 593] on span "فتحي عفيفي موسي عفيفي" at bounding box center [778, 599] width 189 height 13
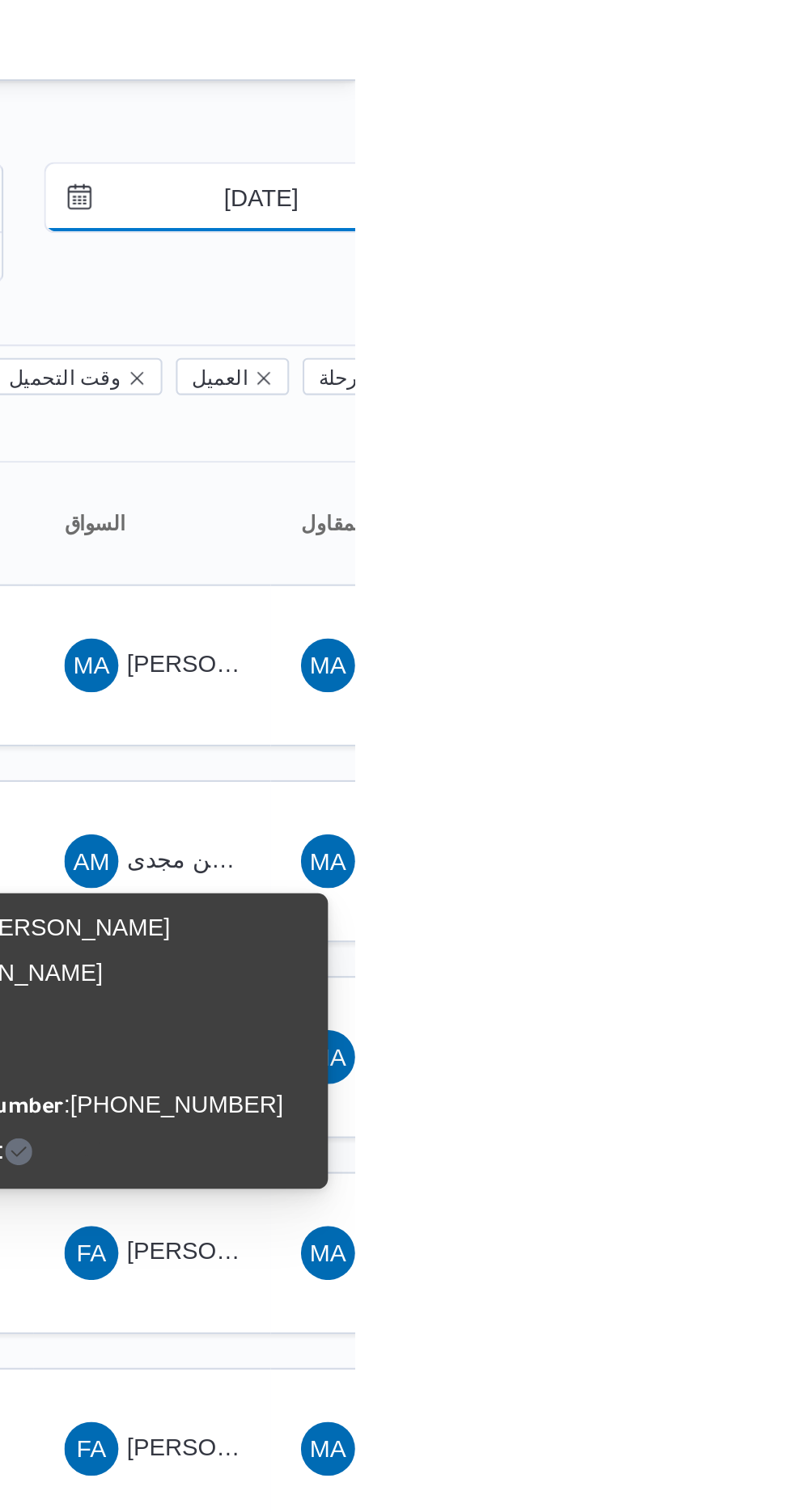
click at [745, 91] on input "[DATE]" at bounding box center [736, 95] width 184 height 32
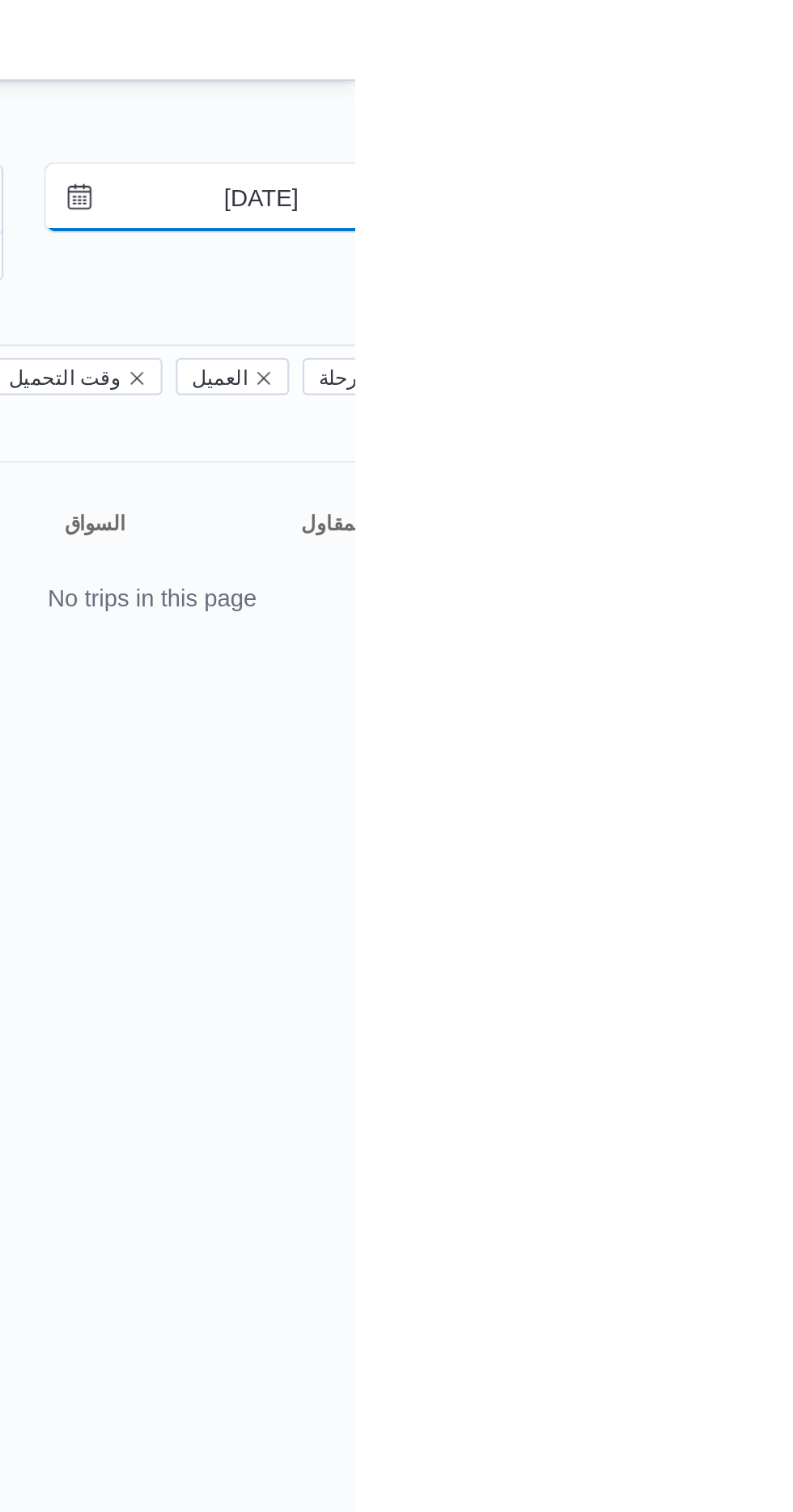
click at [724, 91] on input "[DATE]" at bounding box center [736, 95] width 184 height 32
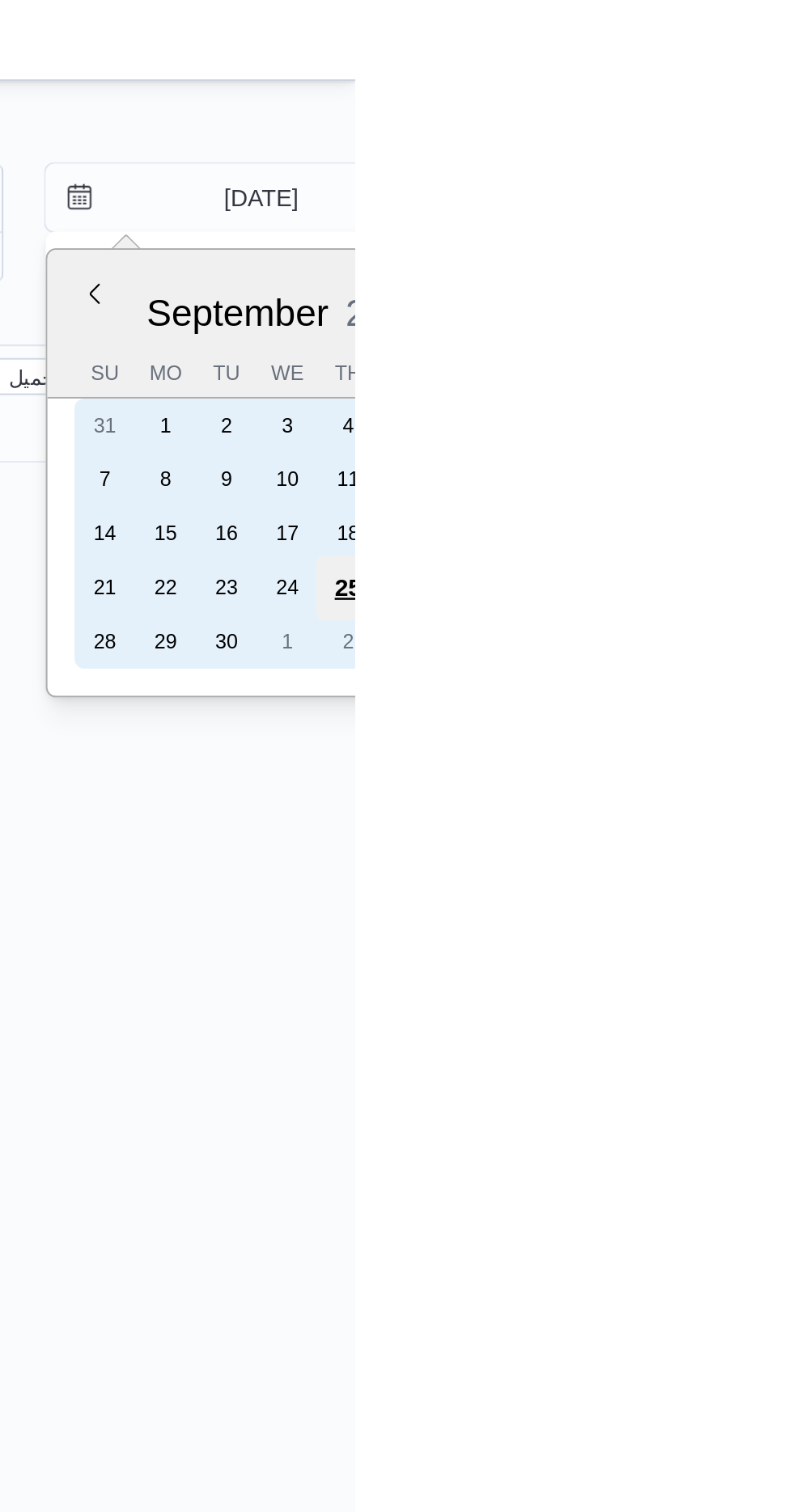
click at [792, 284] on div "25" at bounding box center [790, 281] width 30 height 30
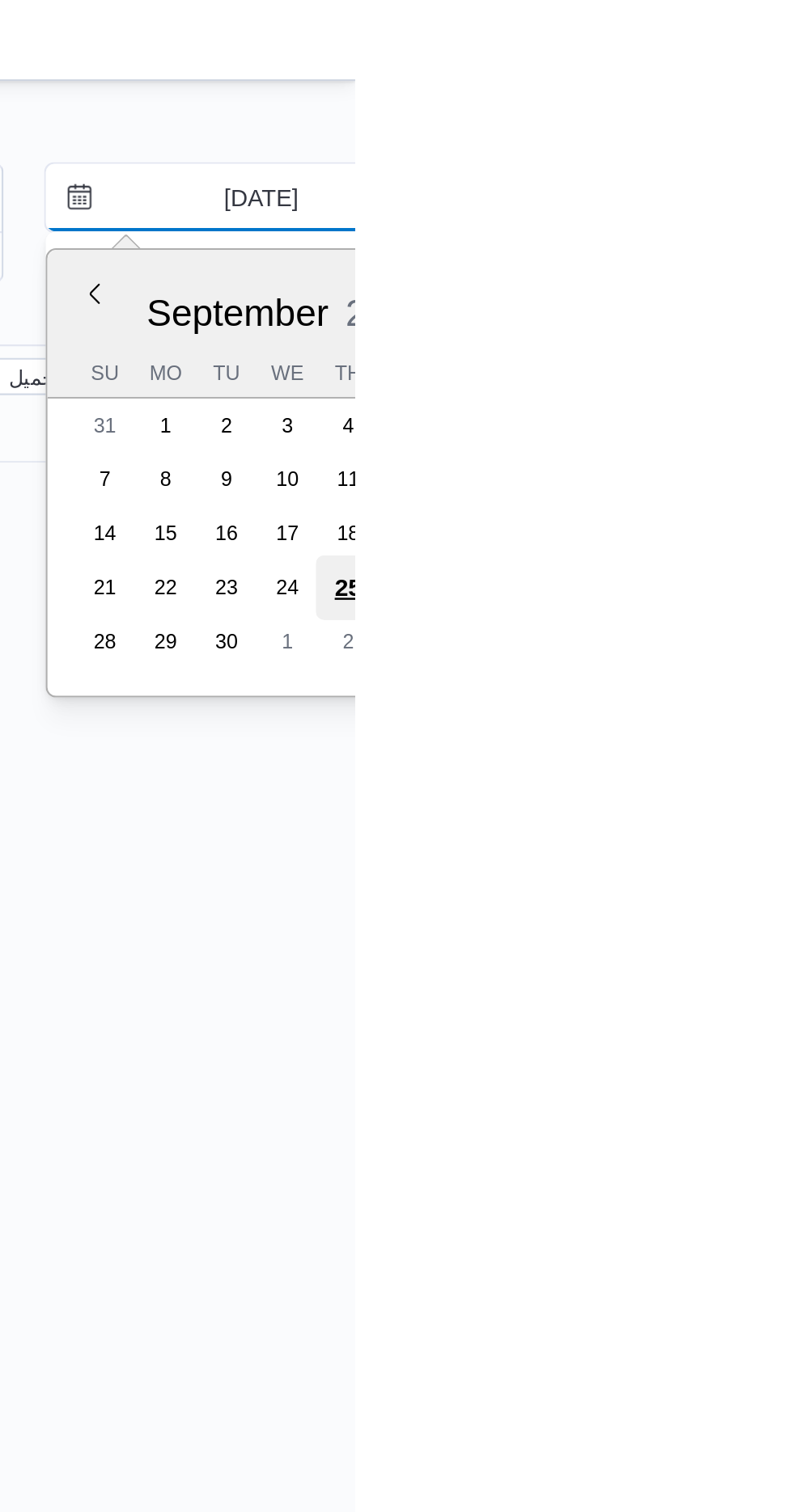
type input "25/9/2025"
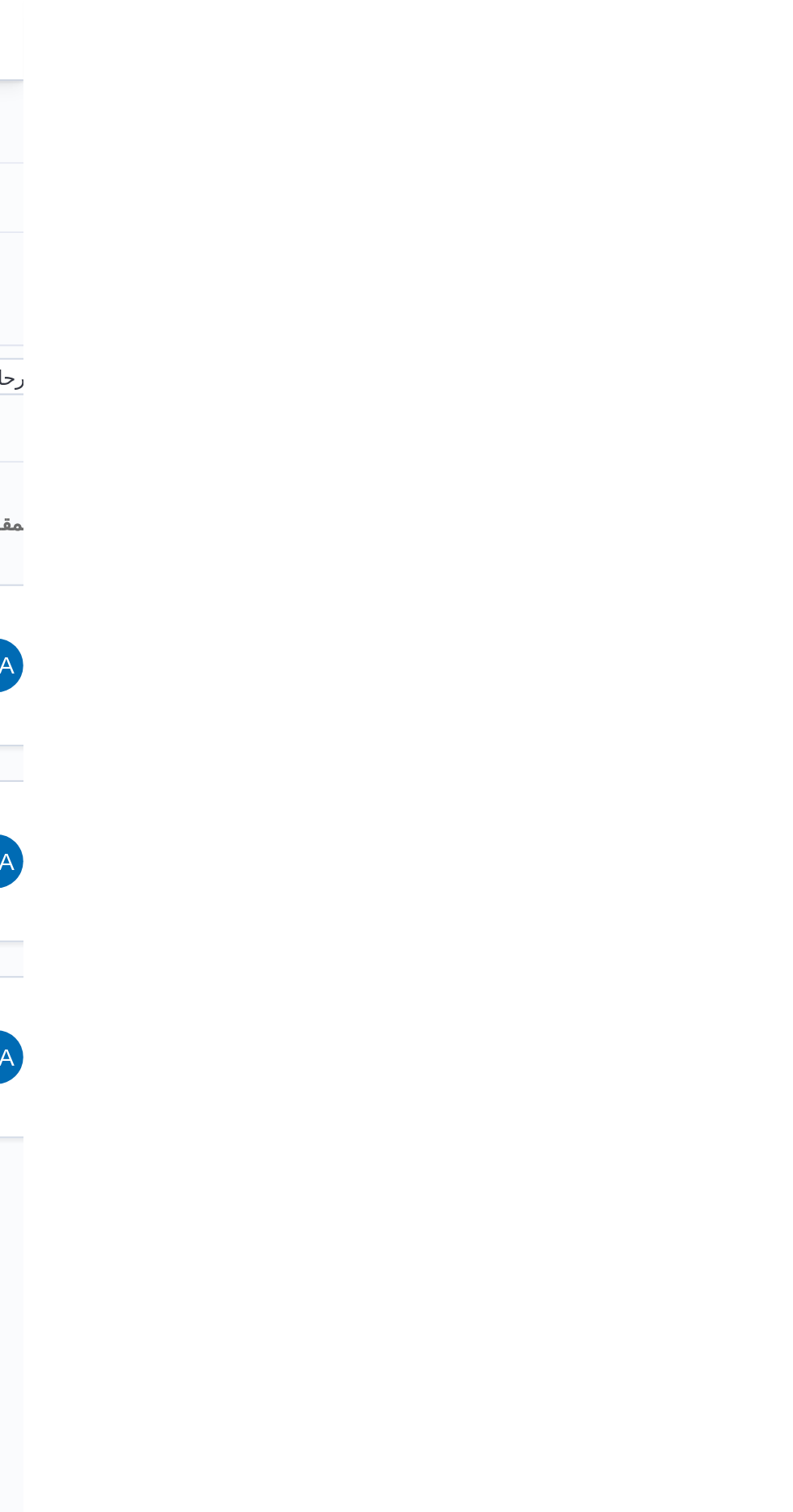
type input "25/9/2025"
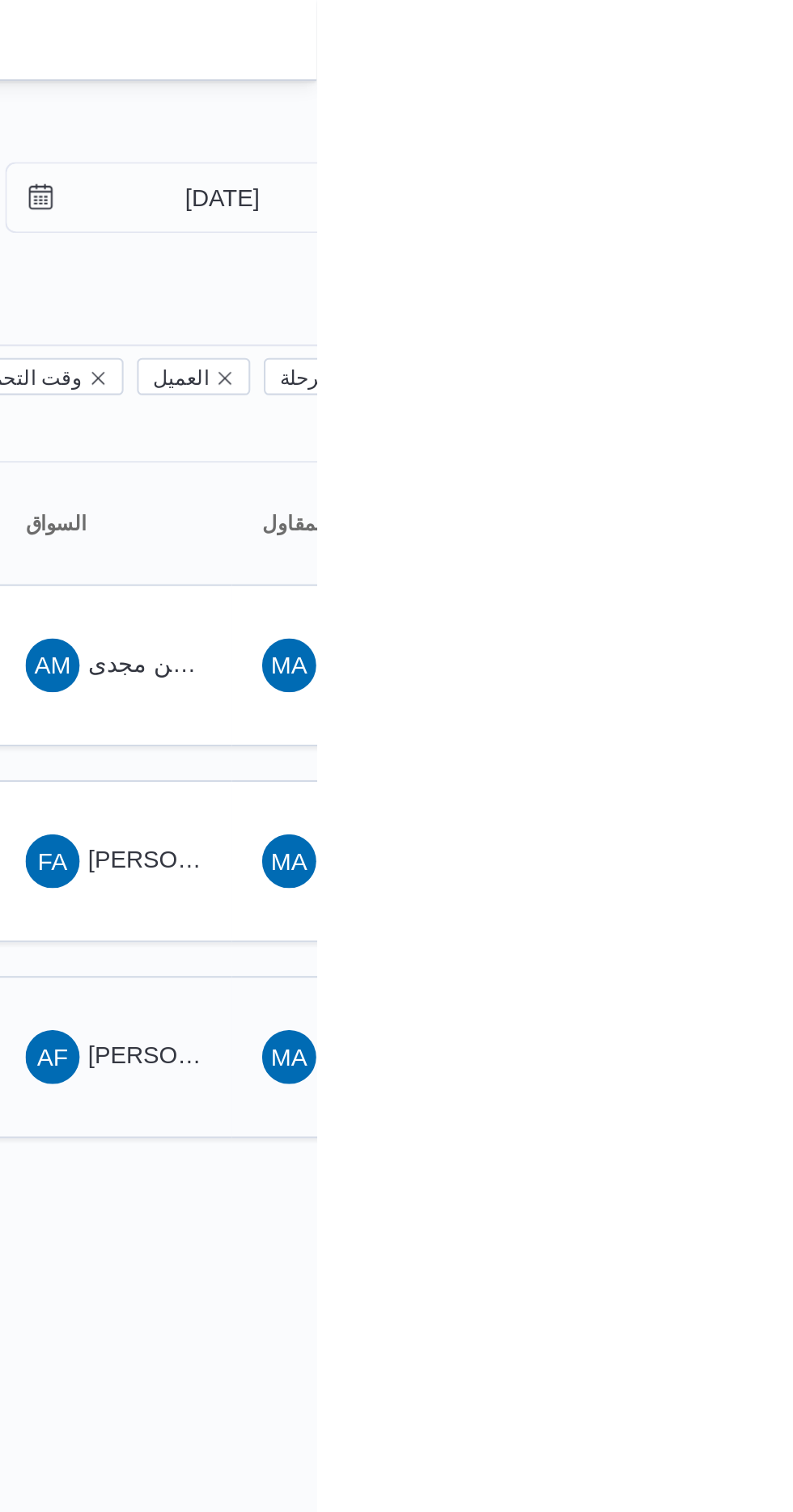
click at [727, 499] on span "عمرو فتحي عفيفي موسي" at bounding box center [778, 505] width 189 height 13
click at [714, 306] on span "AM ايمن مجدى السيد عواد" at bounding box center [695, 318] width 84 height 26
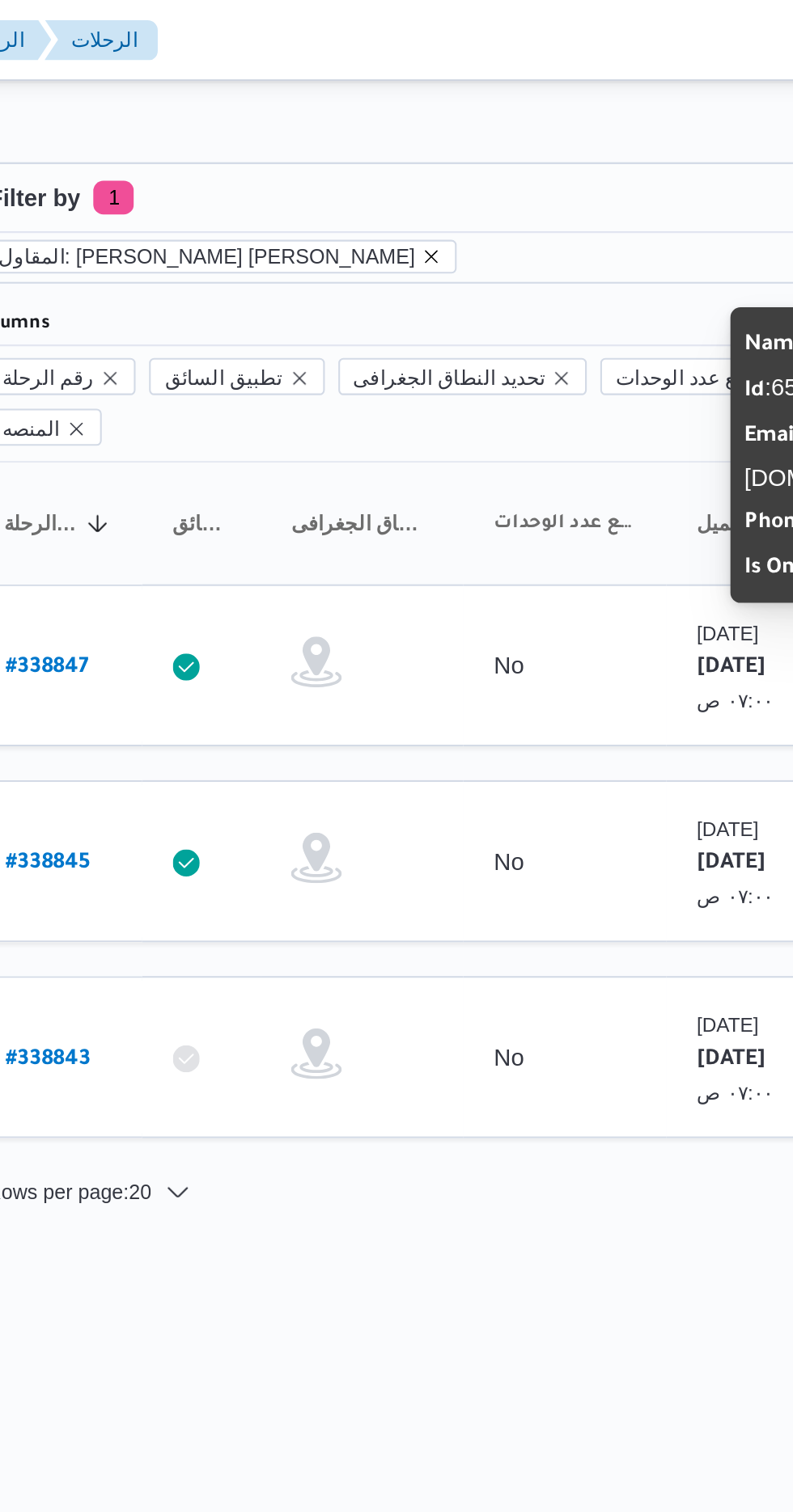
click at [427, 122] on icon "remove selected entity" at bounding box center [430, 123] width 7 height 7
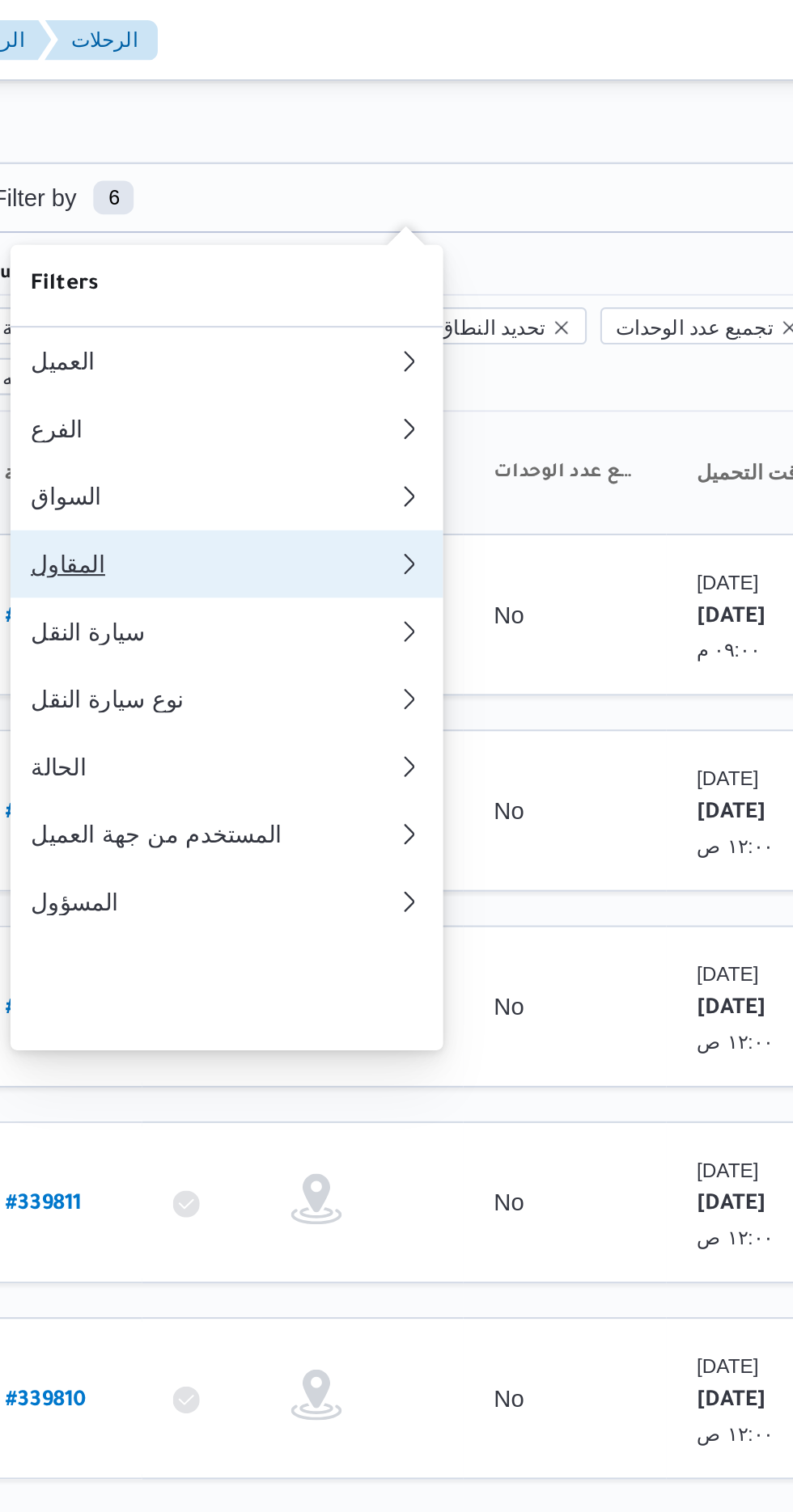
click at [266, 277] on div "المقاول" at bounding box center [322, 269] width 169 height 13
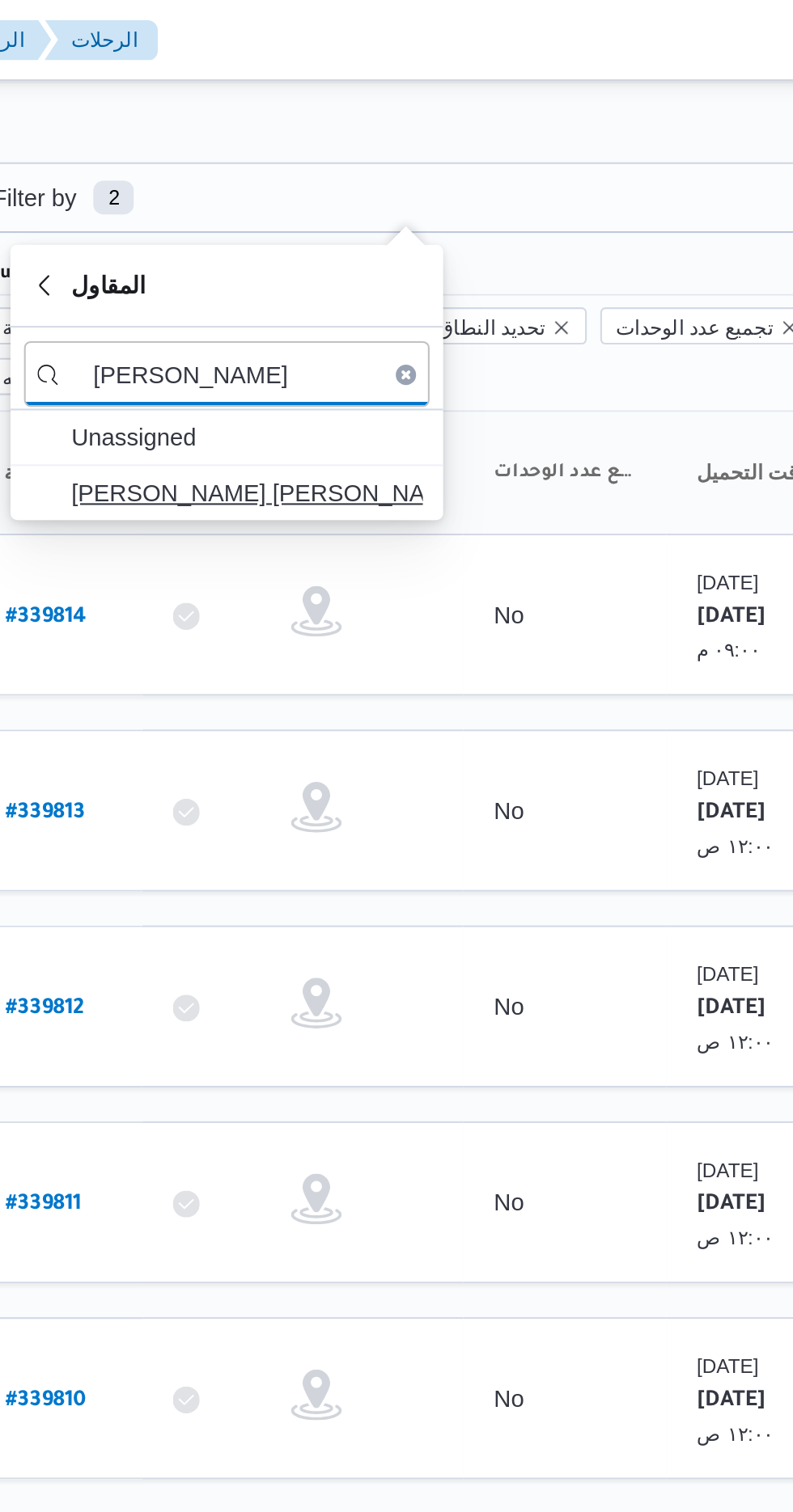
type input "عبدالله عي"
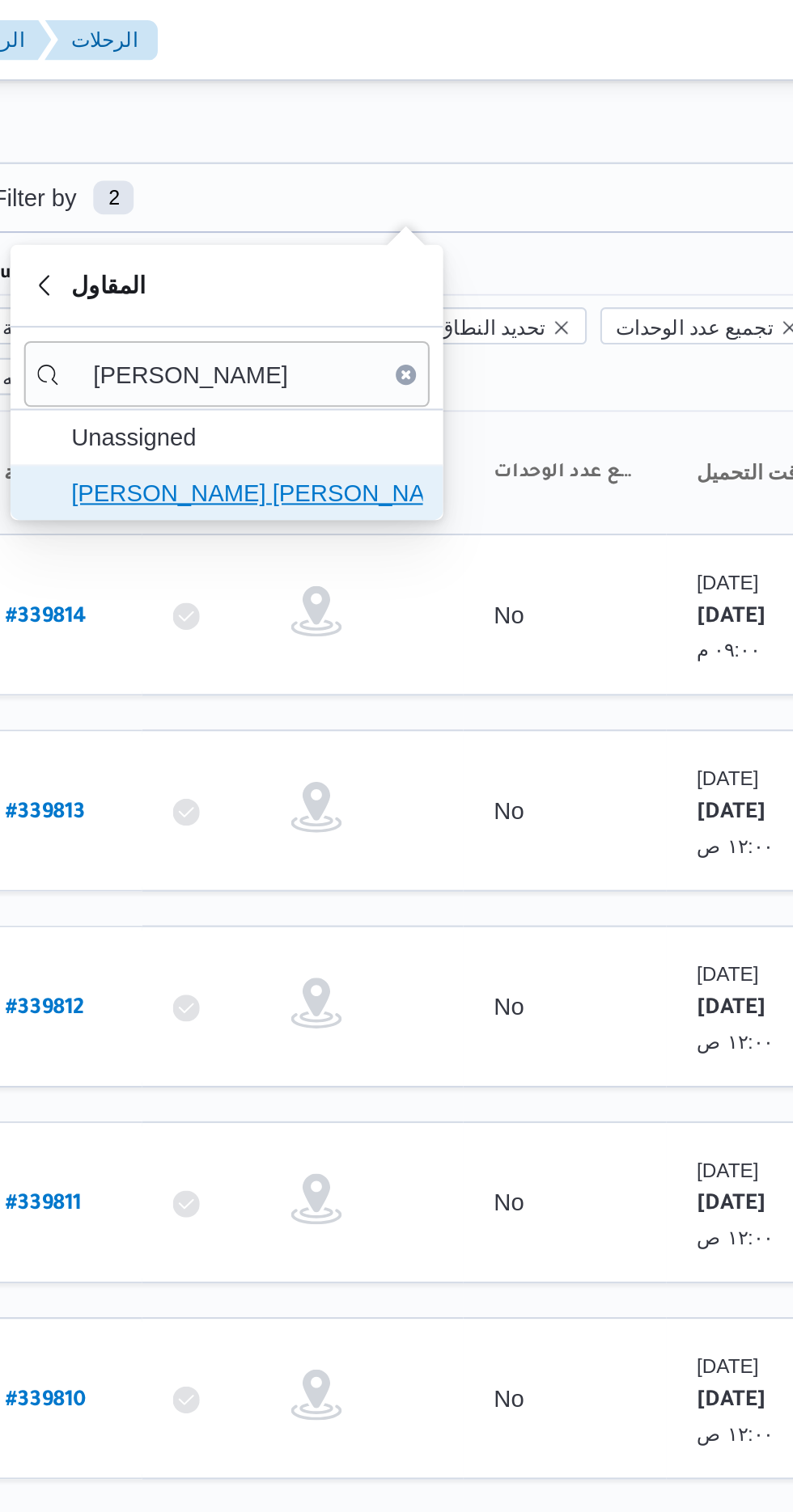
click at [295, 230] on span "[PERSON_NAME] [PERSON_NAME]" at bounding box center [341, 235] width 169 height 19
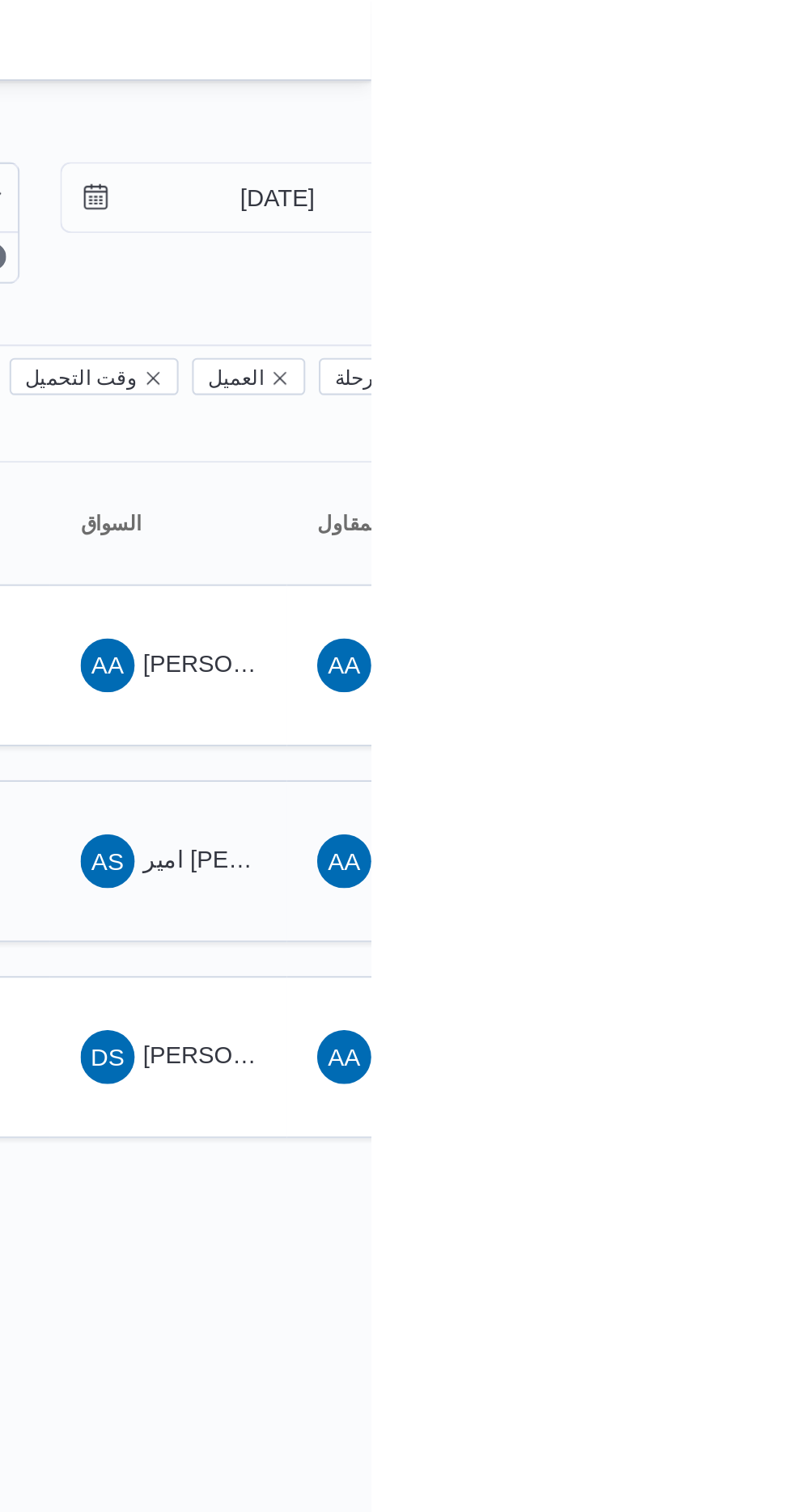
click at [675, 400] on div "AS" at bounding box center [666, 413] width 26 height 26
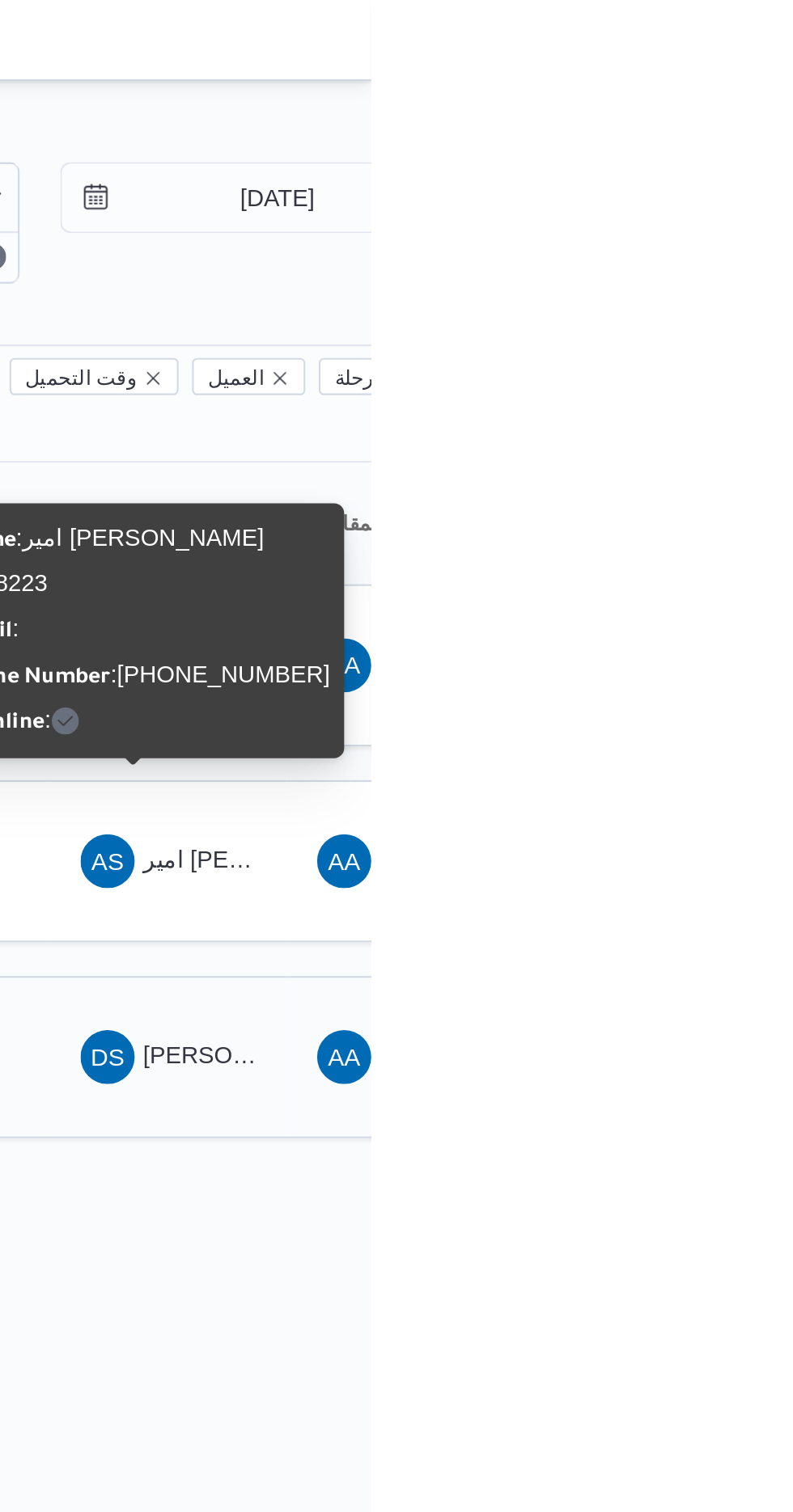
click at [714, 493] on span "DS ضياء شمس الدين فتحي مسلمي" at bounding box center [695, 506] width 84 height 26
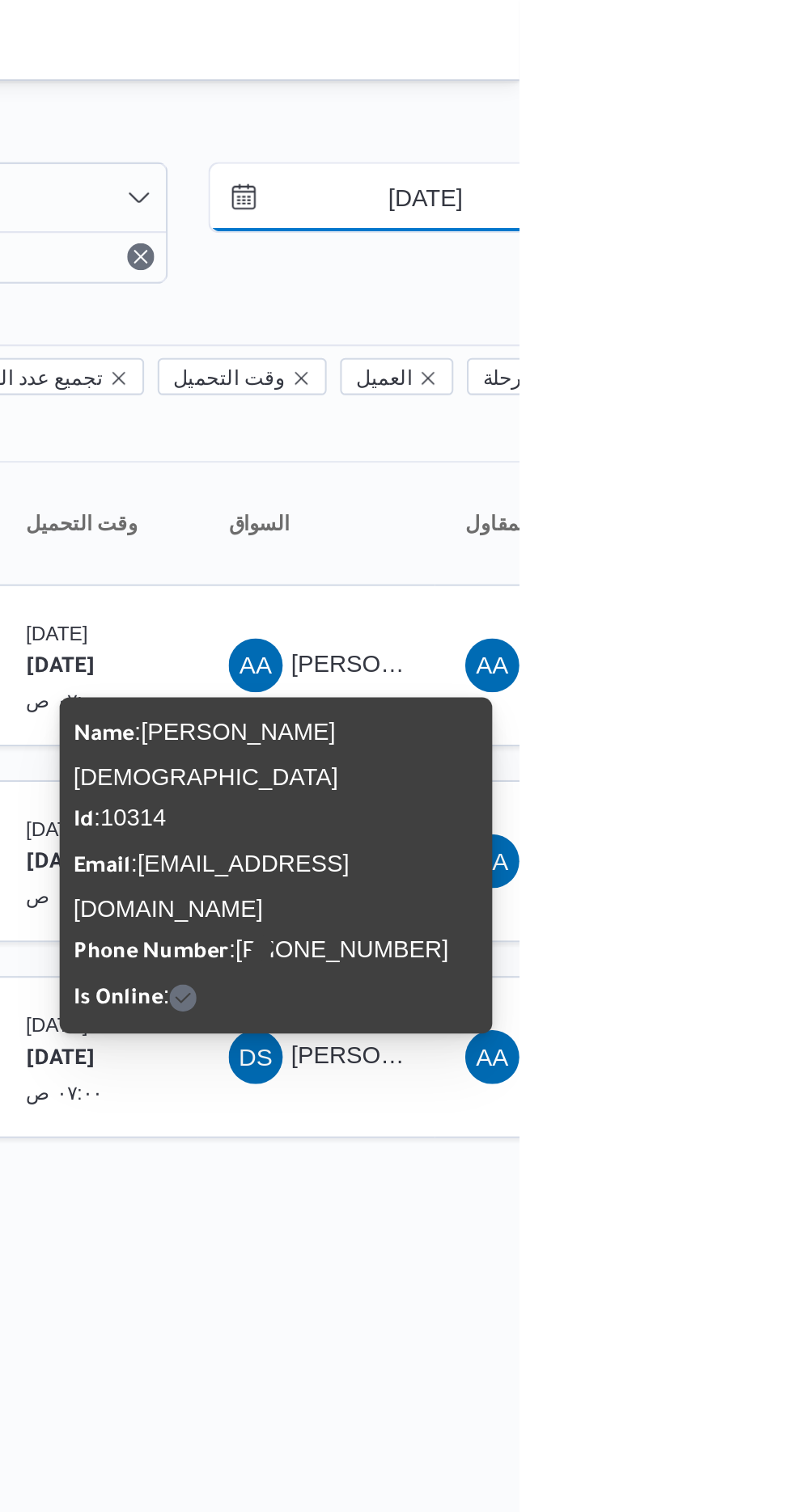
click at [728, 101] on input "25/9/2025" at bounding box center [736, 95] width 184 height 32
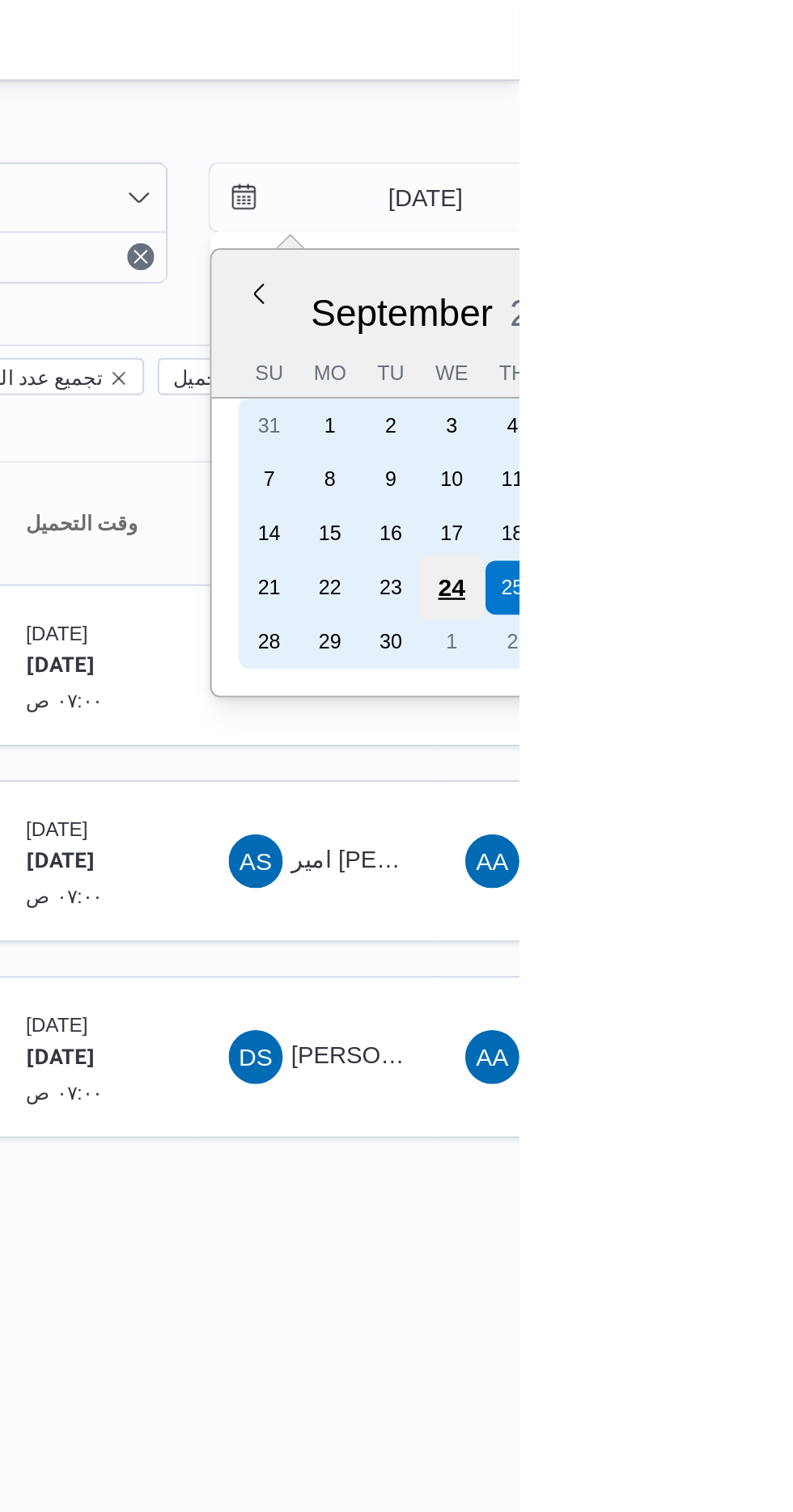
click at [760, 276] on div "24" at bounding box center [760, 281] width 30 height 30
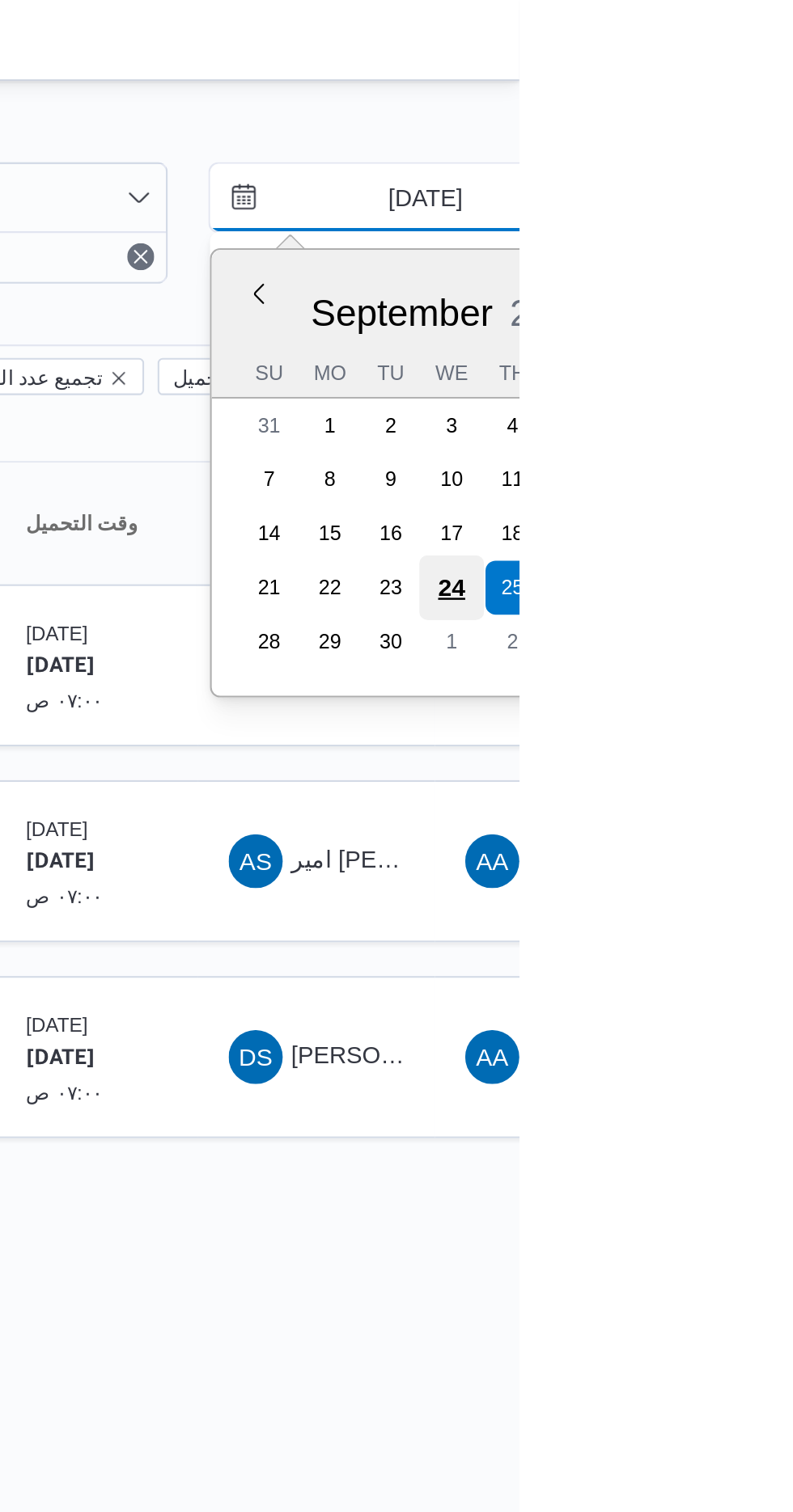
type input "24/9/2025"
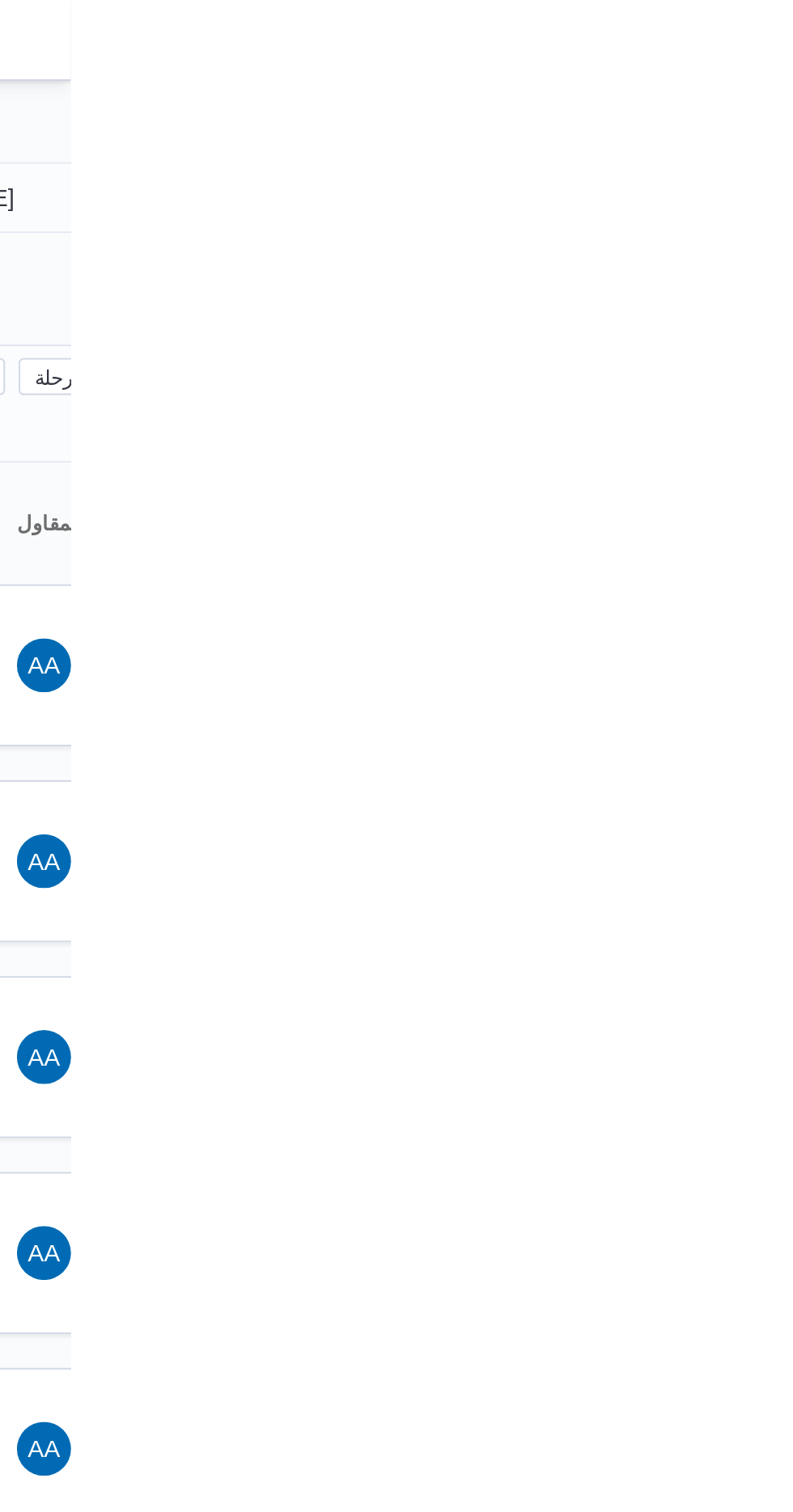
type input "24/9/2025"
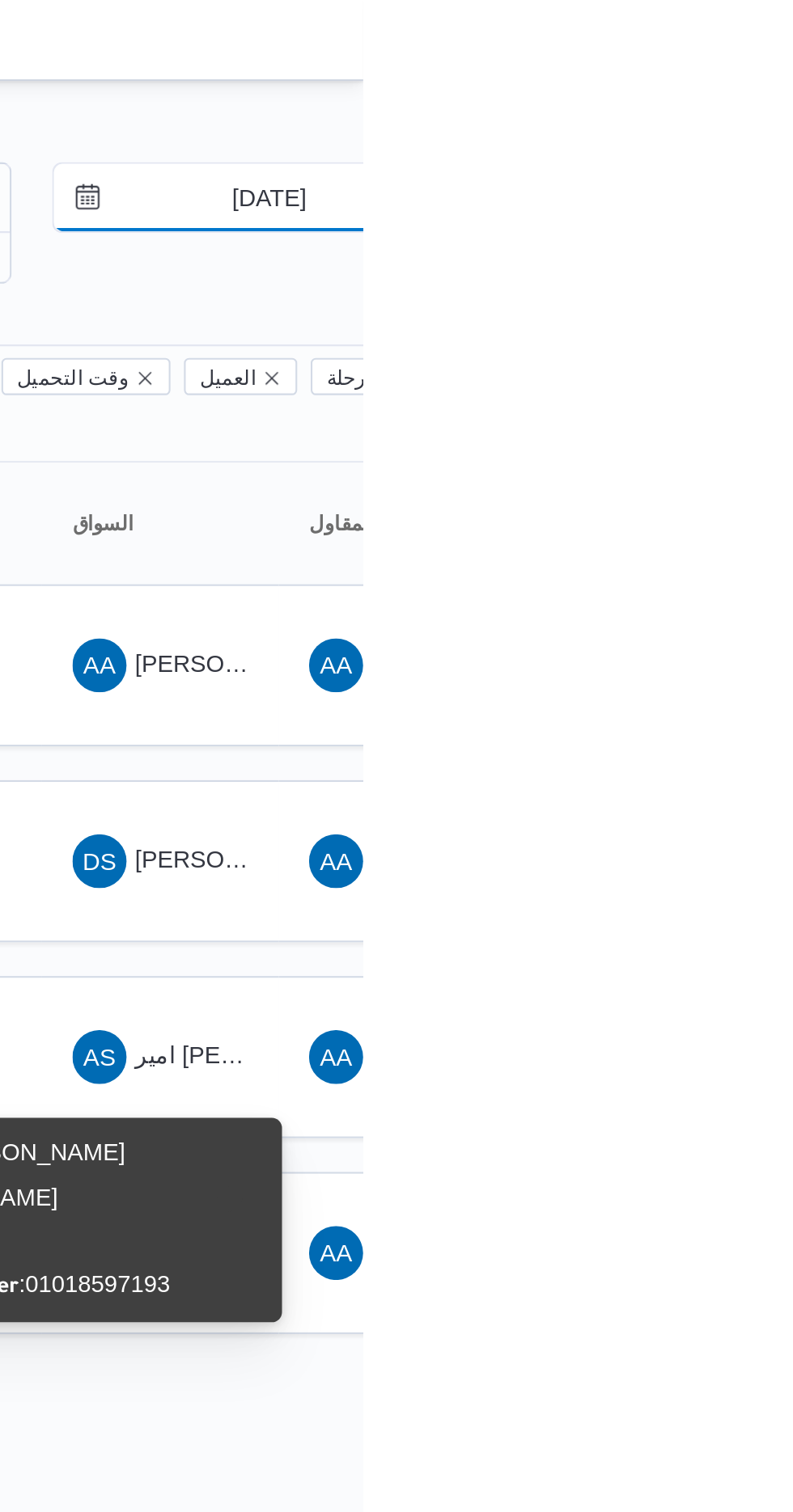
click at [741, 97] on input "24/9/2025" at bounding box center [736, 95] width 184 height 32
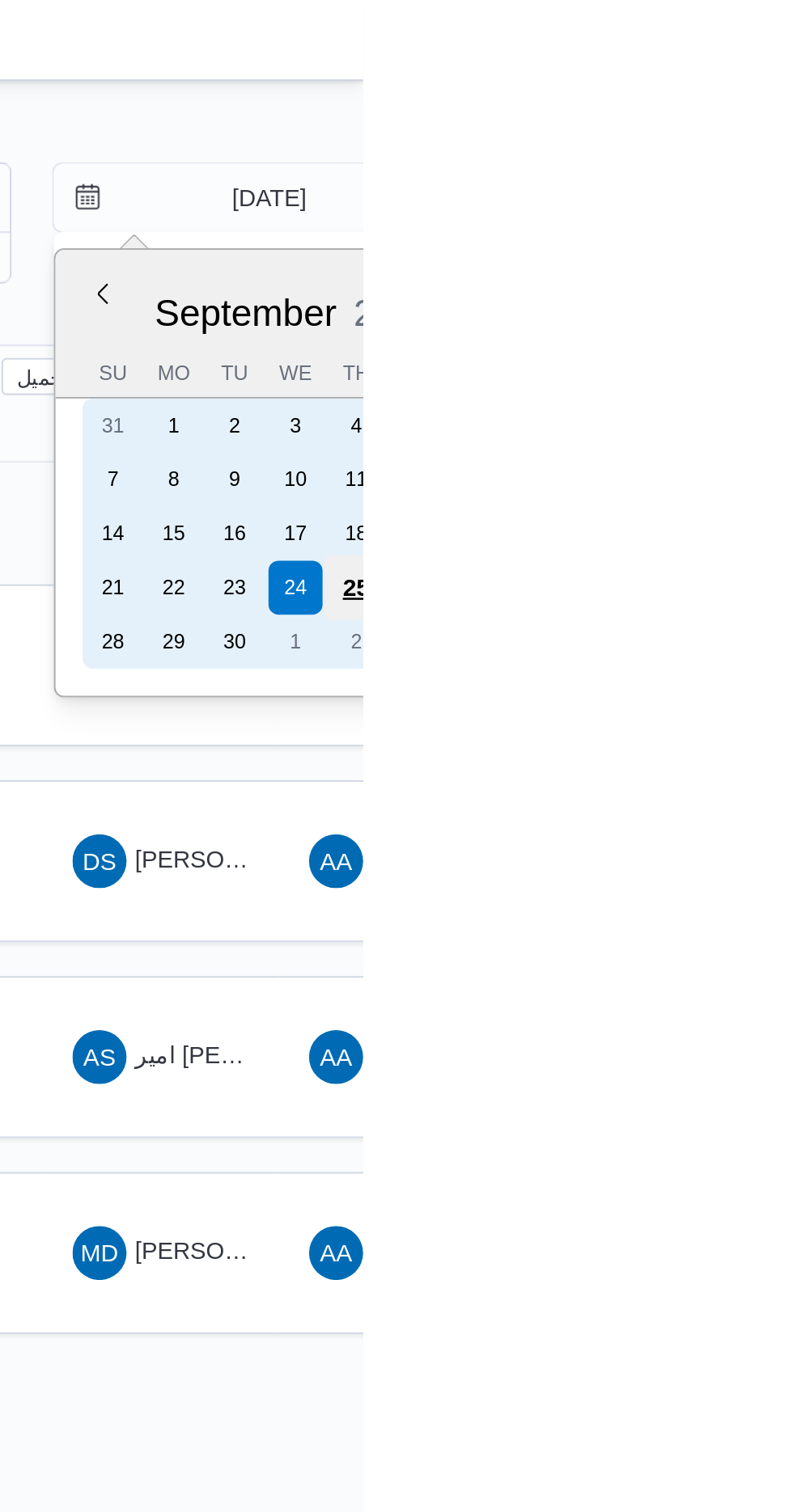
click at [781, 273] on div "25" at bounding box center [790, 281] width 30 height 30
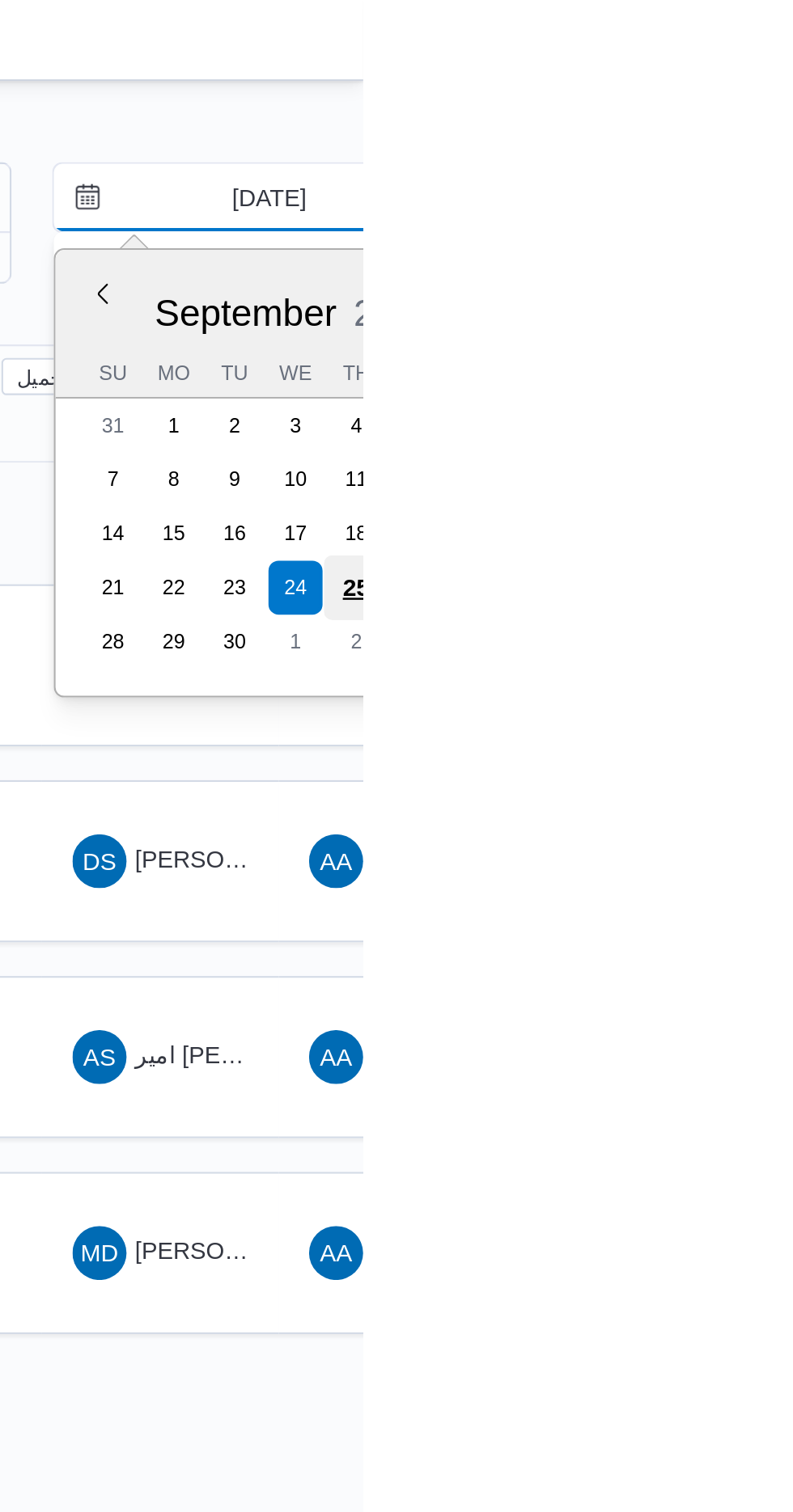
type input "25/9/2025"
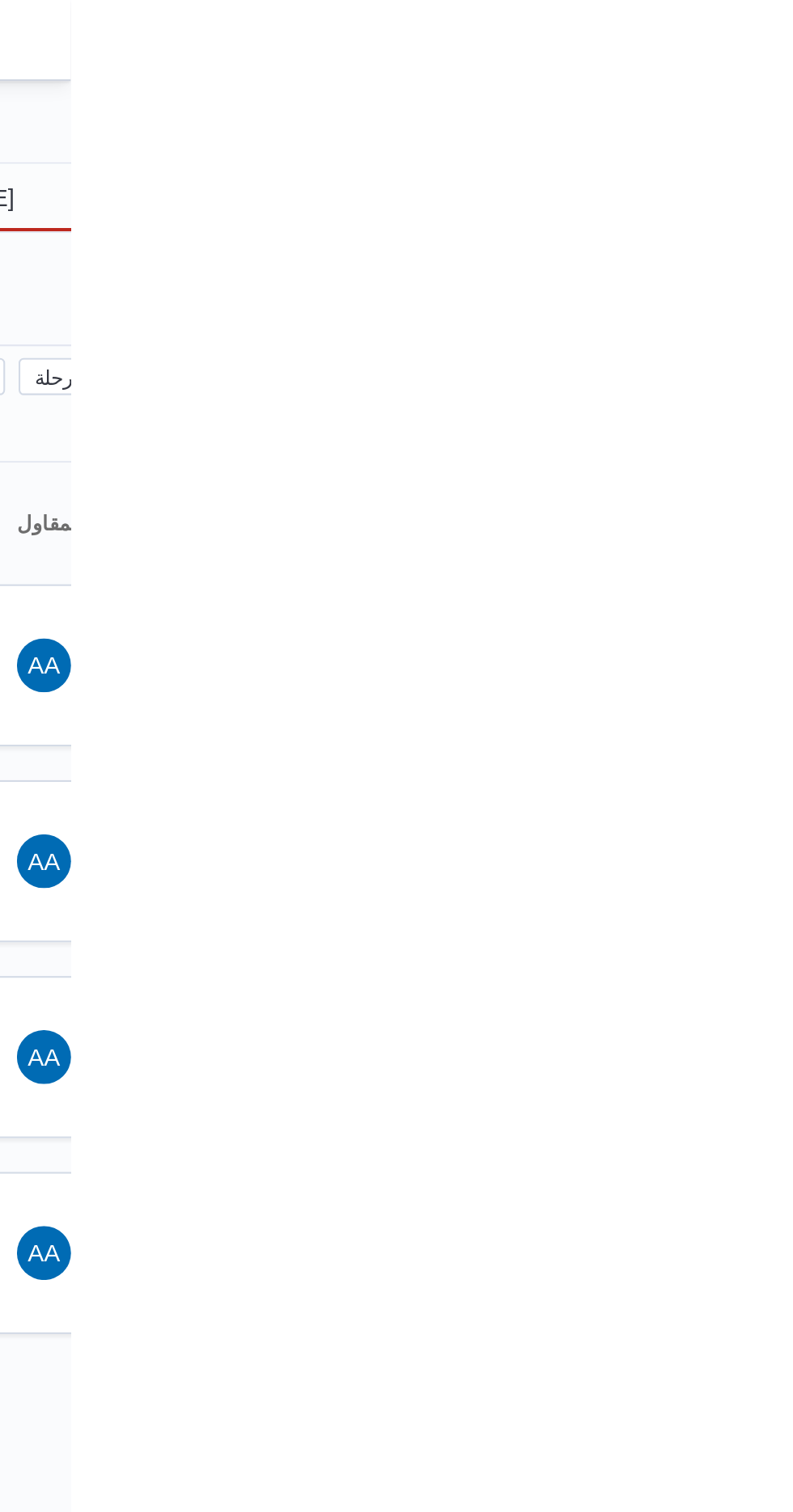
type input "25/9/2025"
